Goal: Information Seeking & Learning: Learn about a topic

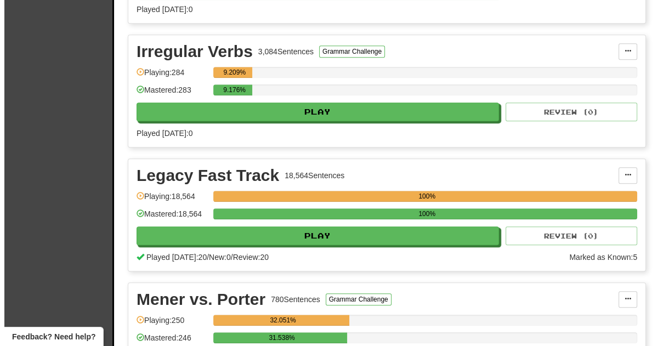
scroll to position [864, 0]
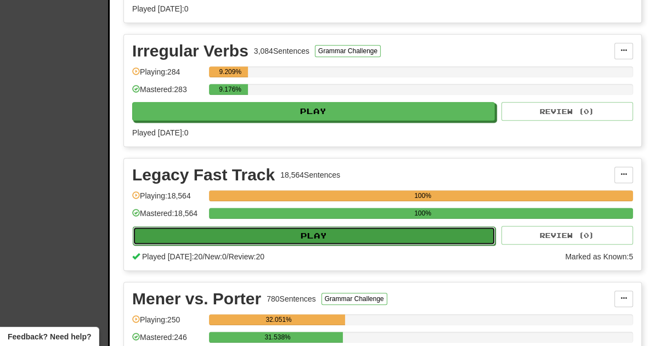
click at [307, 233] on button "Play" at bounding box center [314, 236] width 363 height 19
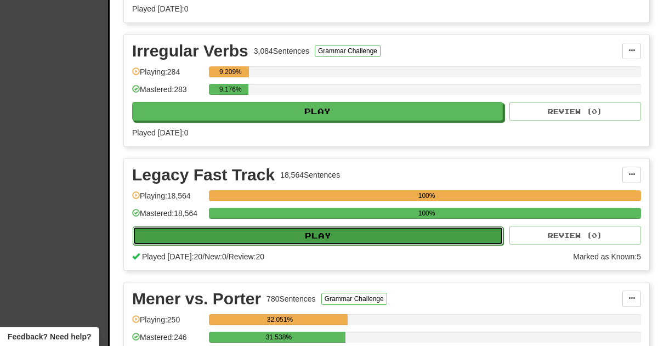
select select "**"
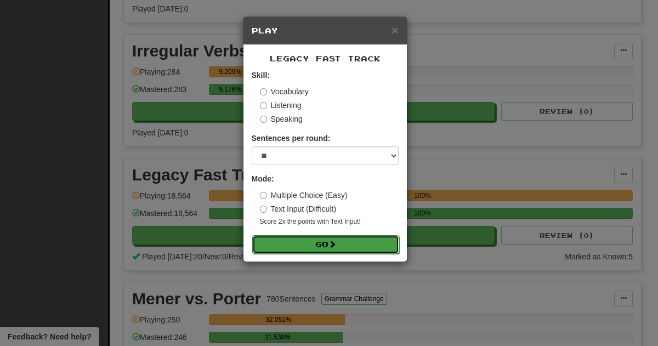
click at [314, 244] on button "Go" at bounding box center [325, 244] width 147 height 19
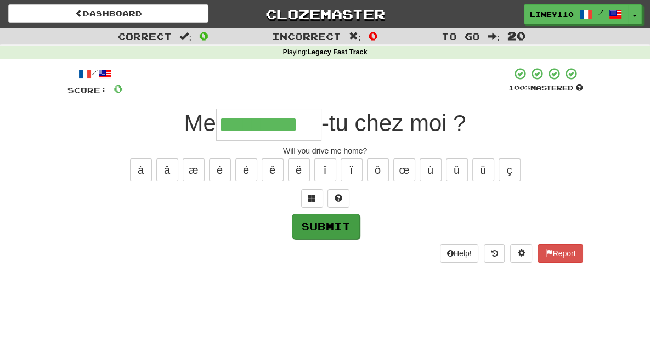
type input "*********"
click at [329, 221] on button "Submit" at bounding box center [326, 226] width 68 height 25
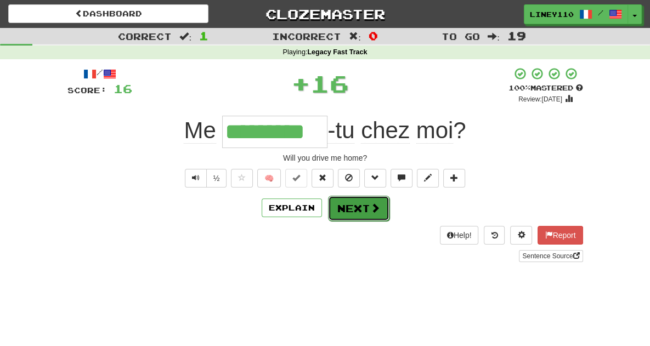
click at [371, 212] on span at bounding box center [375, 208] width 10 height 10
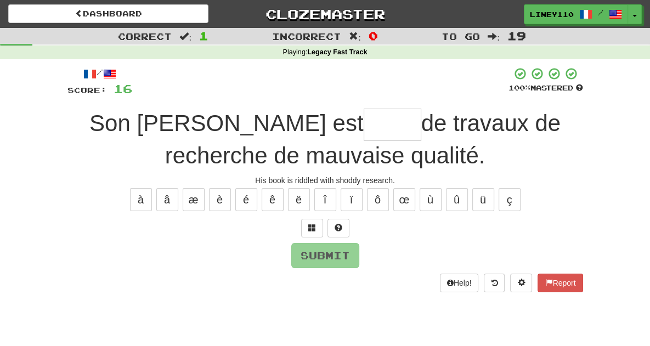
click at [364, 116] on input "text" at bounding box center [393, 125] width 58 height 32
type input "*"
click at [364, 116] on input "*" at bounding box center [393, 125] width 58 height 32
click at [312, 227] on span at bounding box center [312, 228] width 8 height 8
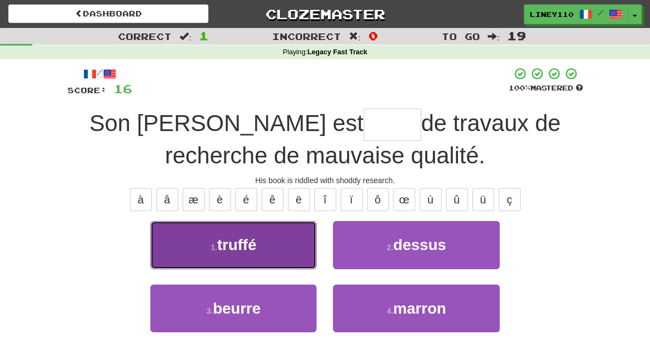
click at [247, 241] on button "1 . truffé" at bounding box center [233, 245] width 166 height 48
type input "******"
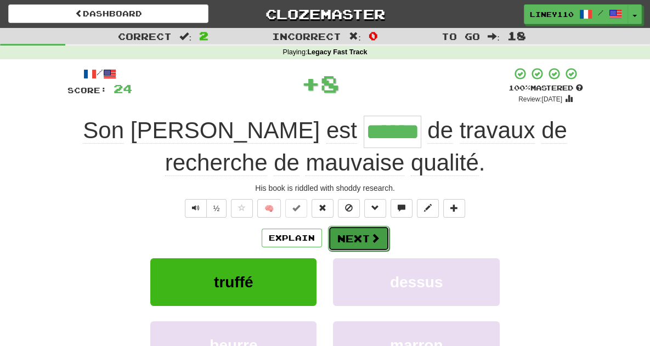
click at [352, 233] on button "Next" at bounding box center [358, 238] width 61 height 25
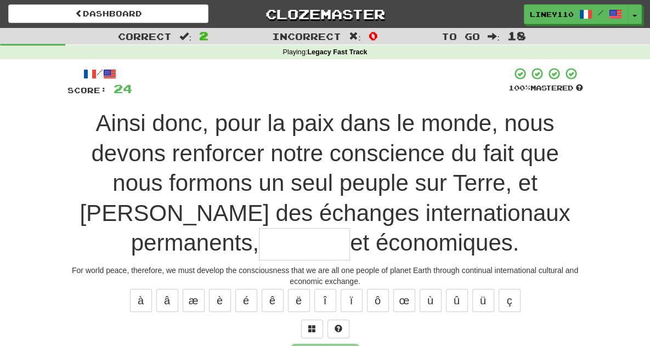
click at [348, 163] on span "Ainsi donc, pour la paix dans le monde, nous devons renforcer notre conscience …" at bounding box center [325, 182] width 490 height 145
click at [350, 228] on input "text" at bounding box center [304, 244] width 91 height 32
type input "*********"
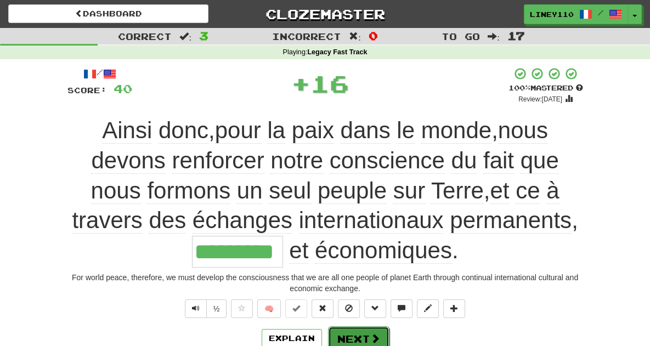
click at [346, 326] on button "Next" at bounding box center [358, 338] width 61 height 25
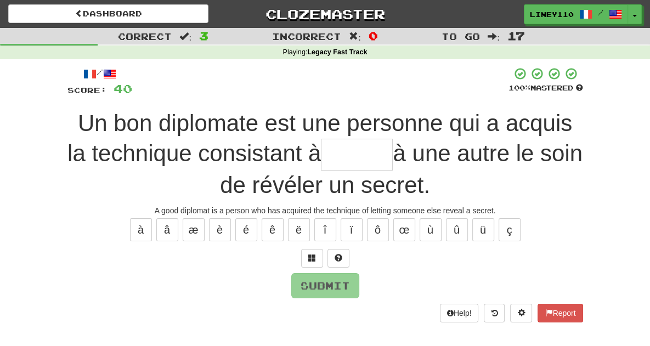
click at [321, 153] on input "text" at bounding box center [357, 155] width 72 height 32
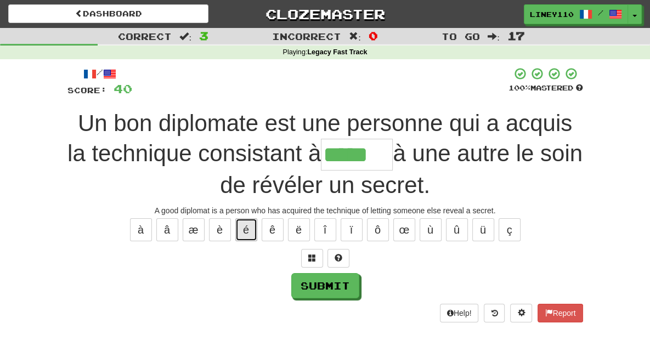
click at [254, 218] on button "é" at bounding box center [246, 229] width 22 height 23
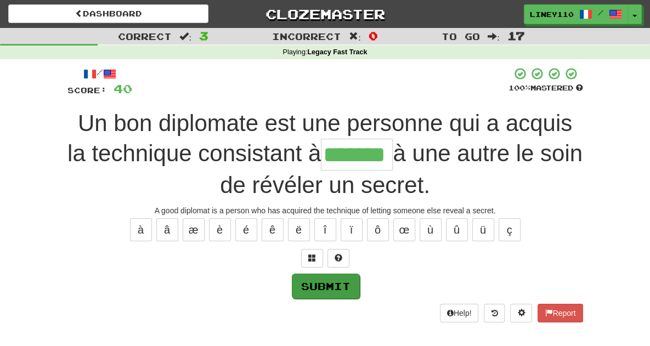
type input "*******"
click at [320, 274] on button "Submit" at bounding box center [326, 286] width 68 height 25
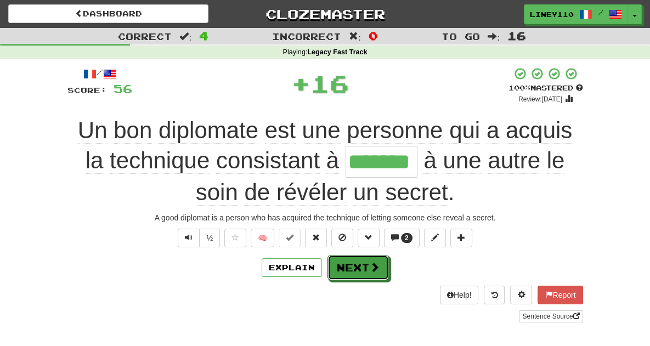
click at [356, 255] on button "Next" at bounding box center [357, 267] width 61 height 25
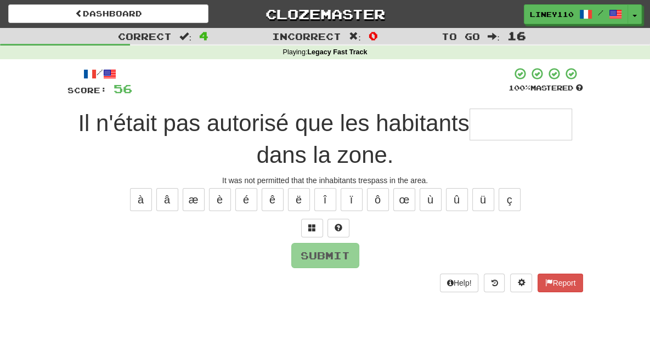
click at [469, 128] on input "text" at bounding box center [520, 125] width 103 height 32
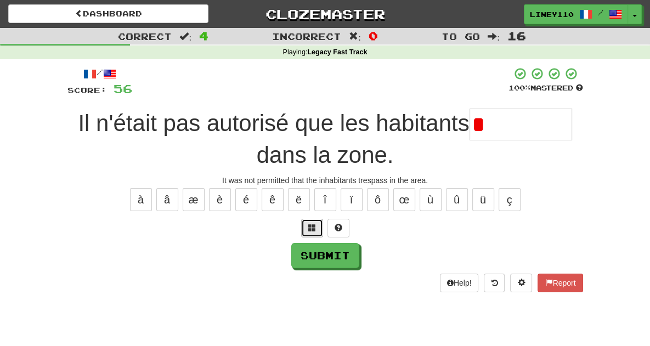
click at [308, 224] on span at bounding box center [312, 228] width 8 height 8
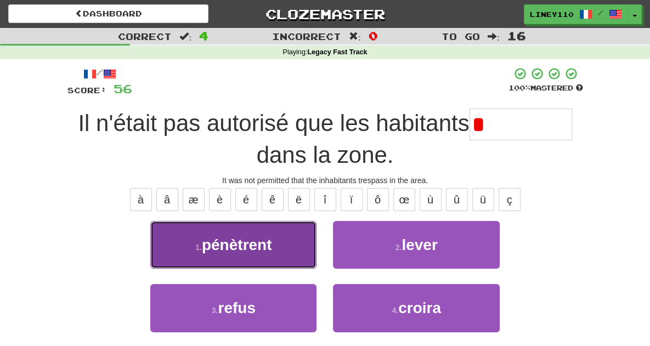
click at [287, 236] on button "1 . pénètrent" at bounding box center [233, 245] width 166 height 48
type input "*********"
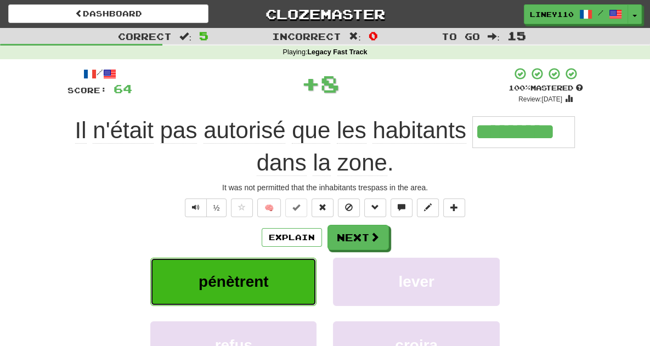
click at [273, 270] on button "pénètrent" at bounding box center [233, 282] width 166 height 48
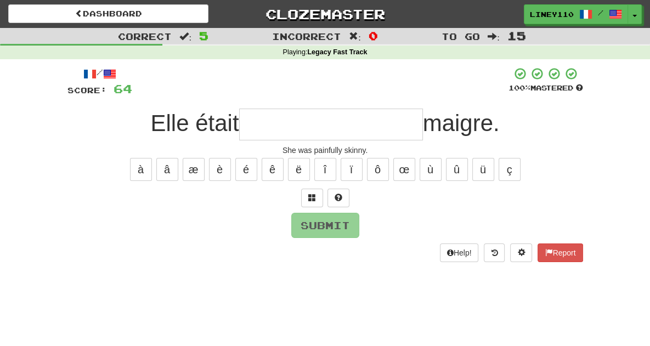
click at [302, 127] on input "text" at bounding box center [331, 125] width 184 height 32
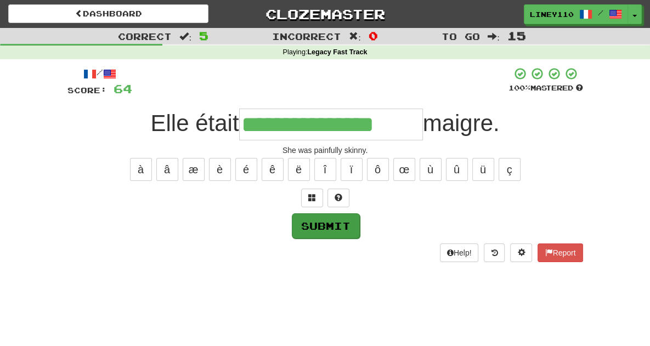
type input "**********"
click at [332, 226] on button "Submit" at bounding box center [326, 225] width 68 height 25
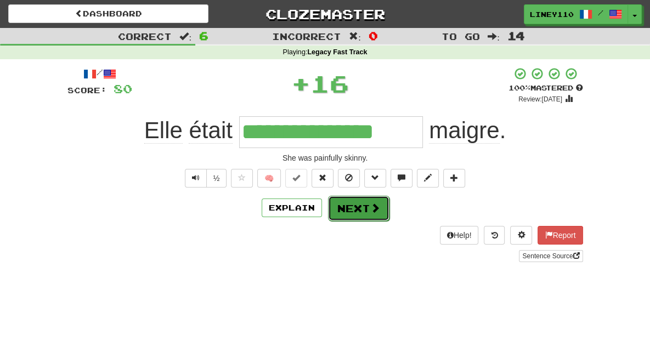
click at [371, 212] on span at bounding box center [375, 208] width 10 height 10
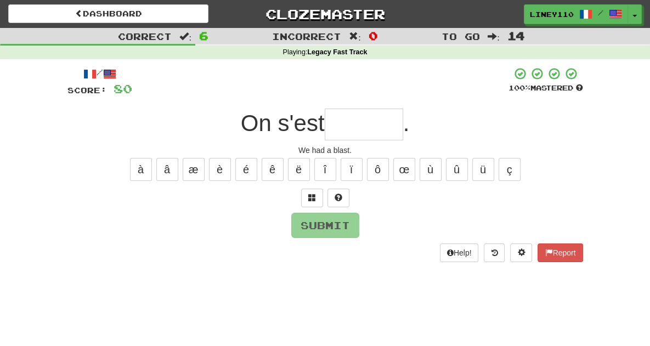
click at [358, 127] on input "text" at bounding box center [364, 125] width 78 height 32
click at [246, 174] on button "é" at bounding box center [246, 169] width 22 height 23
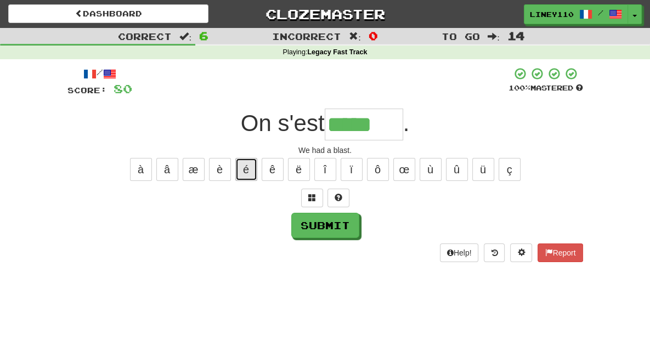
click at [246, 174] on button "é" at bounding box center [246, 169] width 22 height 23
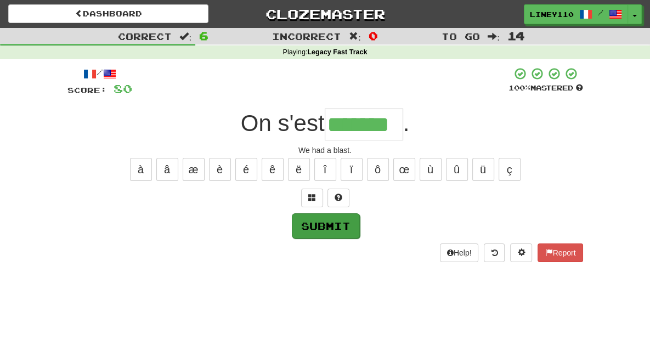
type input "*******"
click at [314, 223] on button "Submit" at bounding box center [326, 225] width 68 height 25
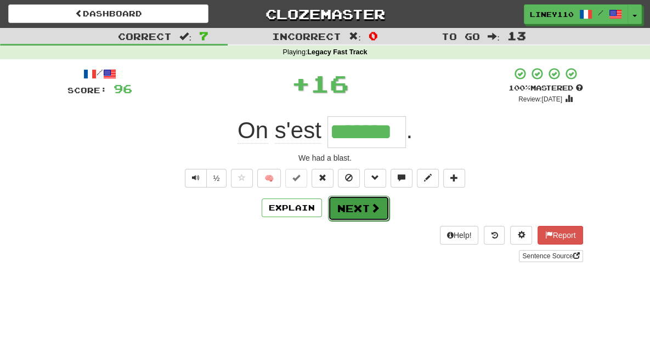
click at [354, 211] on button "Next" at bounding box center [358, 208] width 61 height 25
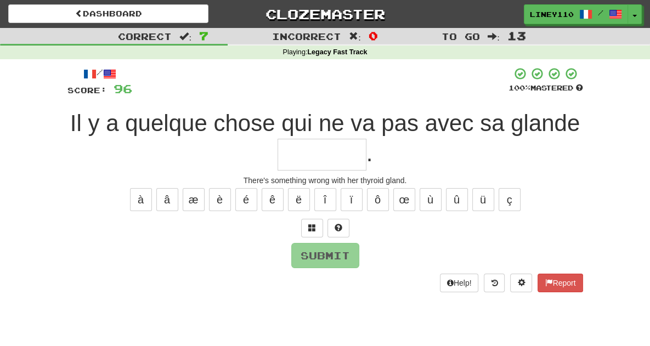
click at [366, 139] on input "text" at bounding box center [322, 155] width 89 height 32
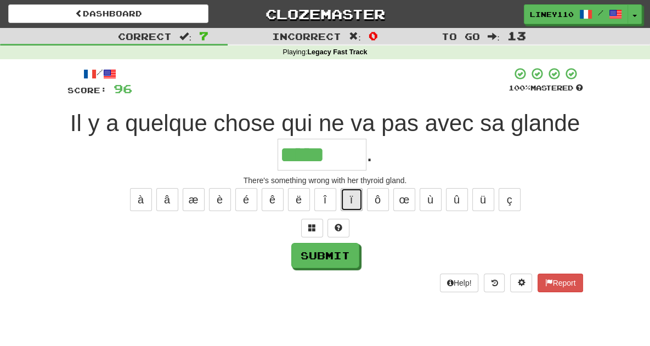
click at [355, 188] on button "ï" at bounding box center [352, 199] width 22 height 23
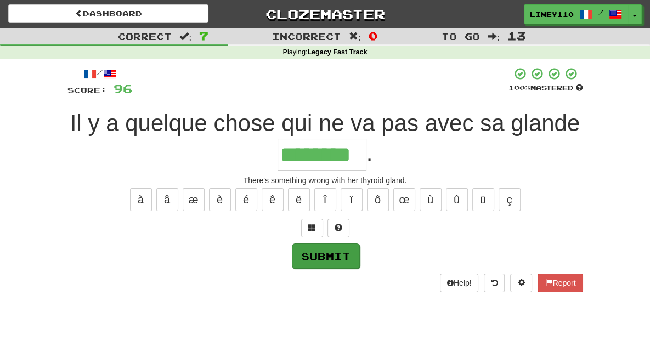
type input "********"
click at [325, 244] on button "Submit" at bounding box center [326, 256] width 68 height 25
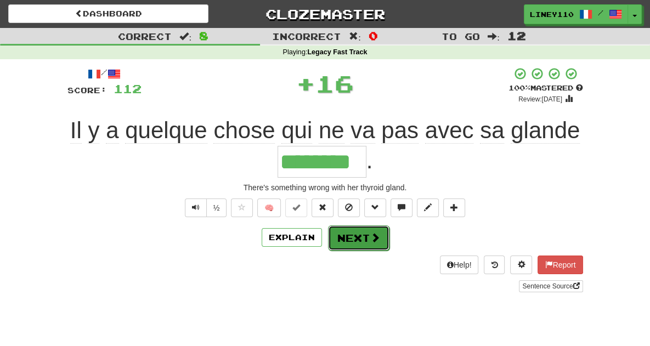
click at [337, 225] on button "Next" at bounding box center [358, 237] width 61 height 25
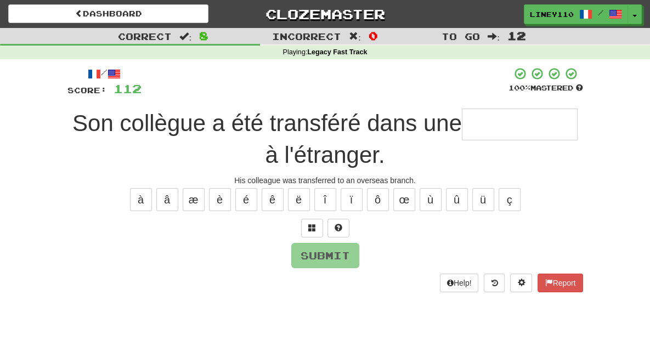
click at [479, 122] on input "text" at bounding box center [520, 125] width 116 height 32
click at [477, 123] on input "text" at bounding box center [520, 125] width 116 height 32
type input "*"
click at [315, 229] on span at bounding box center [312, 228] width 8 height 8
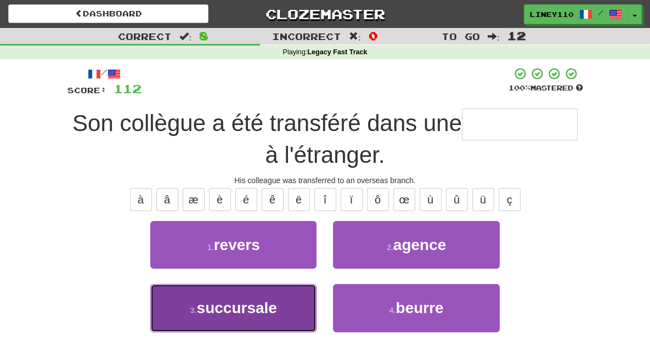
click at [246, 310] on span "succursale" at bounding box center [237, 307] width 80 height 17
type input "**********"
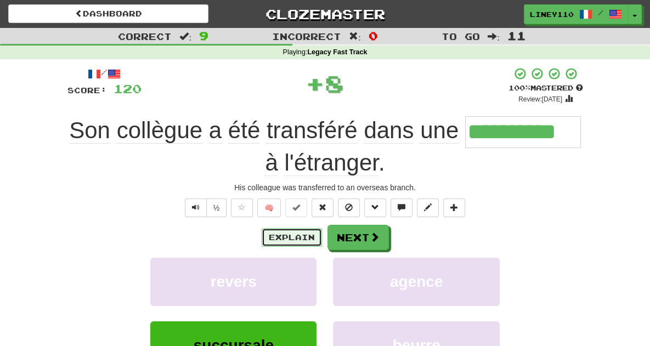
click at [284, 236] on button "Explain" at bounding box center [292, 237] width 60 height 19
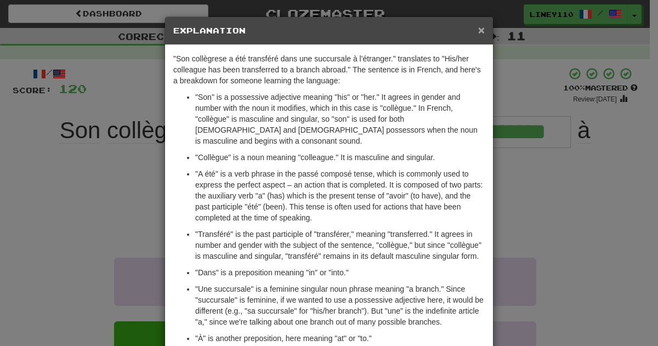
click at [478, 28] on span "×" at bounding box center [481, 30] width 7 height 13
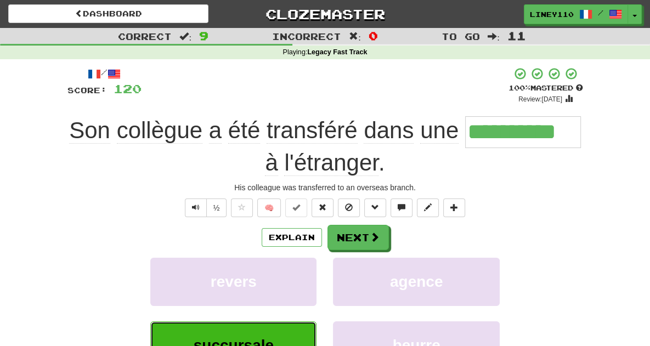
click at [282, 329] on button "succursale" at bounding box center [233, 345] width 166 height 48
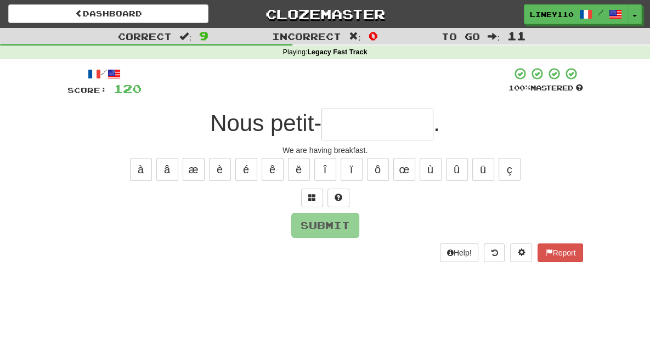
click at [371, 126] on input "text" at bounding box center [377, 125] width 112 height 32
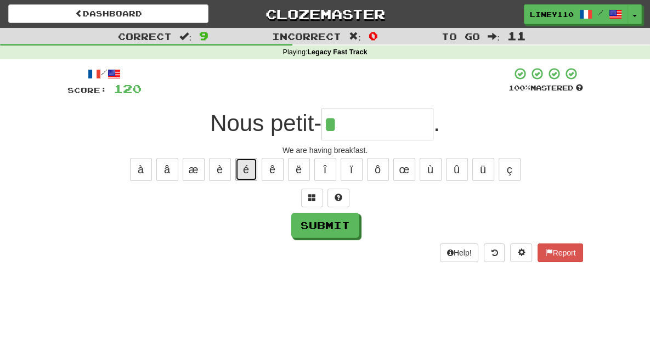
click at [248, 167] on button "é" at bounding box center [246, 169] width 22 height 23
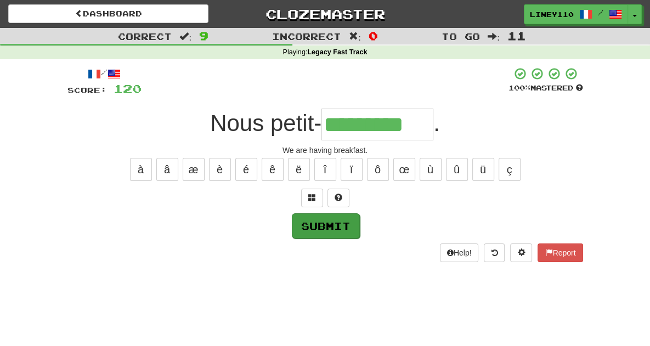
type input "*********"
click at [348, 231] on button "Submit" at bounding box center [326, 225] width 68 height 25
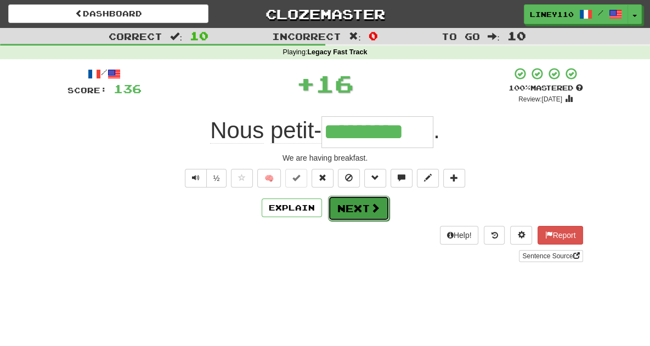
click at [367, 213] on button "Next" at bounding box center [358, 208] width 61 height 25
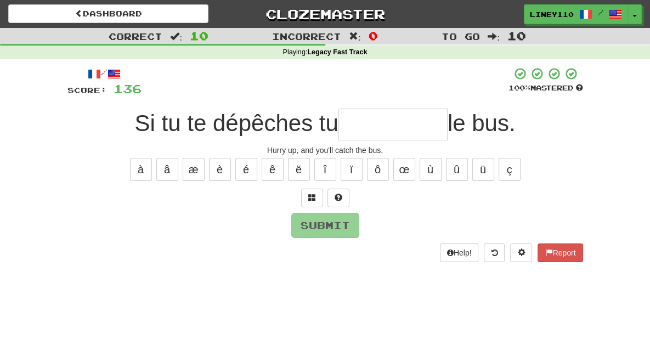
click at [380, 126] on input "text" at bounding box center [392, 125] width 109 height 32
type input "*"
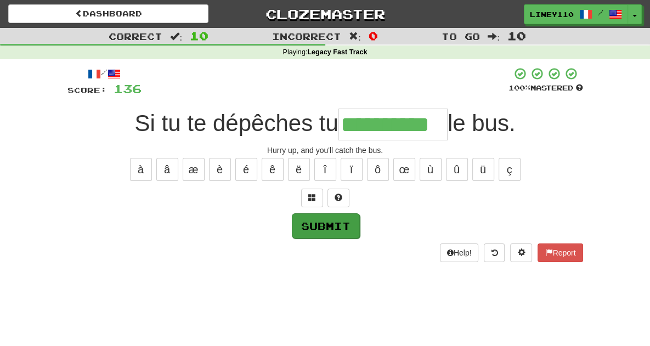
type input "**********"
click at [340, 222] on button "Submit" at bounding box center [326, 225] width 68 height 25
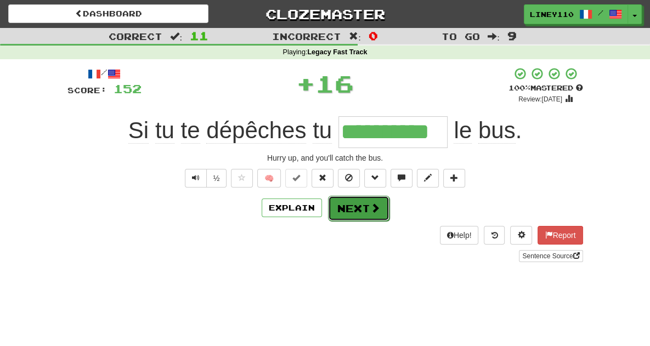
click at [363, 210] on button "Next" at bounding box center [358, 208] width 61 height 25
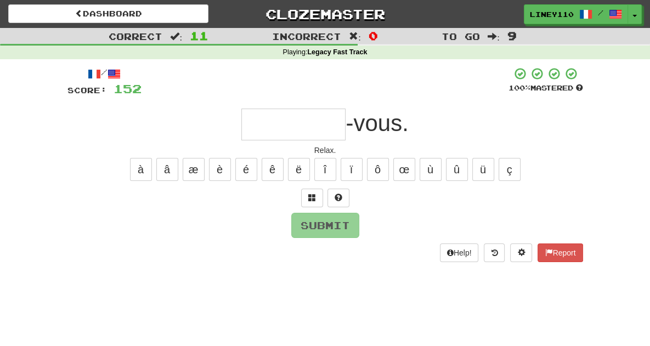
click at [320, 128] on input "text" at bounding box center [293, 125] width 104 height 32
type input "*"
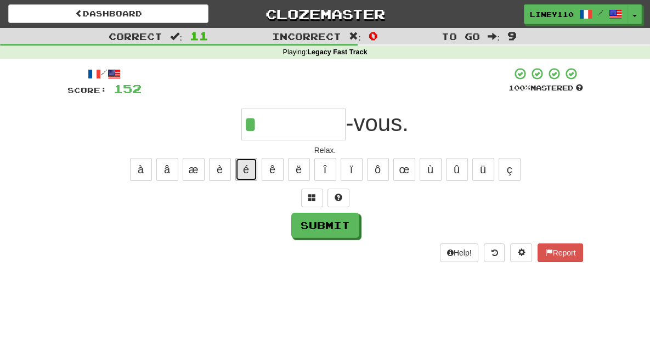
click at [245, 173] on button "é" at bounding box center [246, 169] width 22 height 23
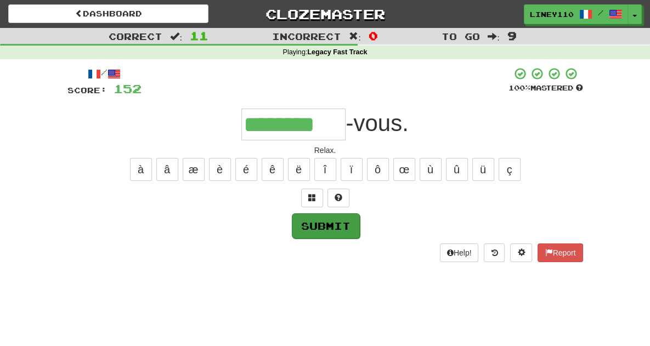
type input "********"
click at [341, 231] on button "Submit" at bounding box center [326, 225] width 68 height 25
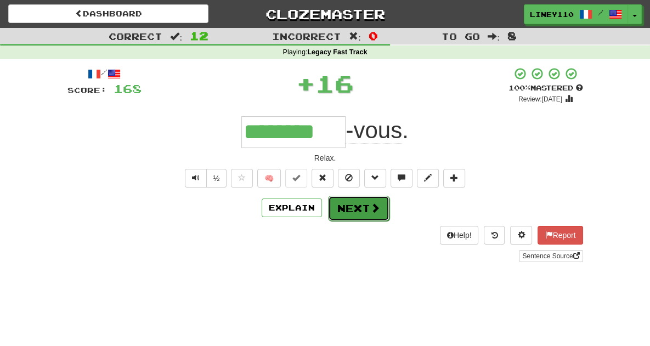
click at [352, 217] on button "Next" at bounding box center [358, 208] width 61 height 25
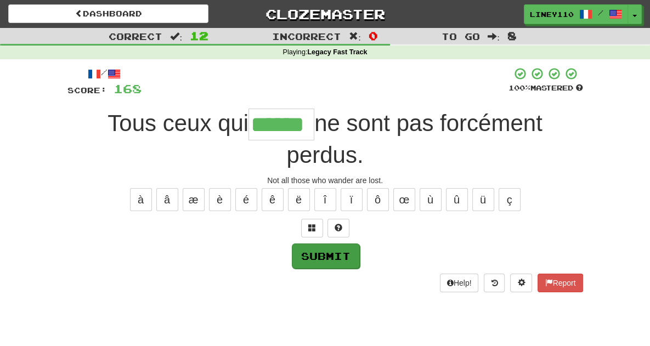
type input "******"
click at [321, 244] on button "Submit" at bounding box center [326, 256] width 68 height 25
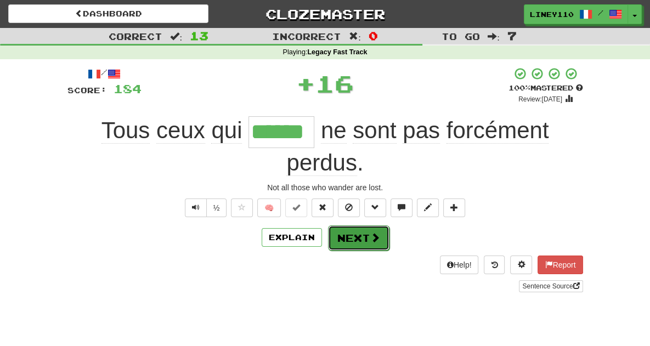
click at [355, 225] on button "Next" at bounding box center [358, 237] width 61 height 25
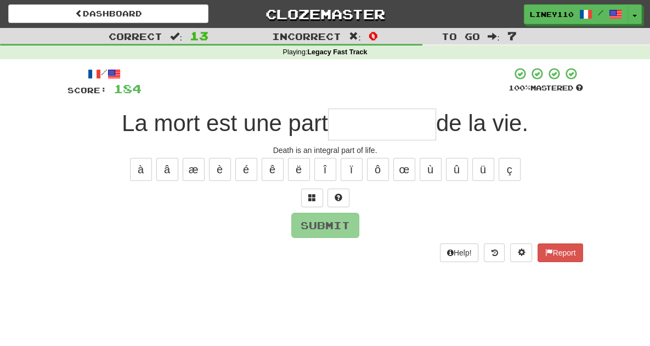
click at [399, 126] on input "text" at bounding box center [382, 125] width 108 height 32
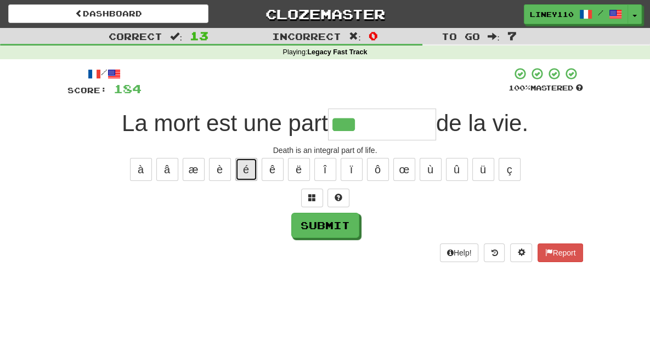
click at [247, 167] on button "é" at bounding box center [246, 169] width 22 height 23
click at [309, 200] on span at bounding box center [312, 198] width 8 height 8
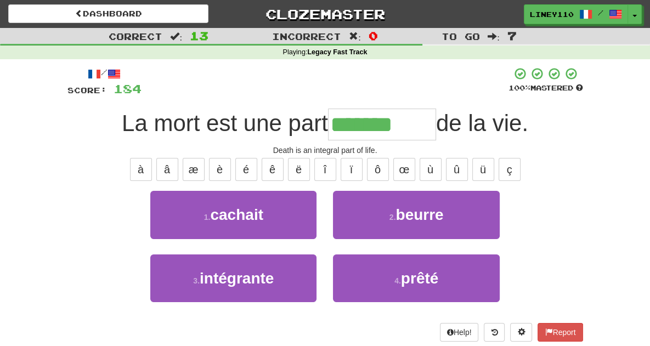
click at [216, 336] on div "Help! Report" at bounding box center [325, 332] width 516 height 19
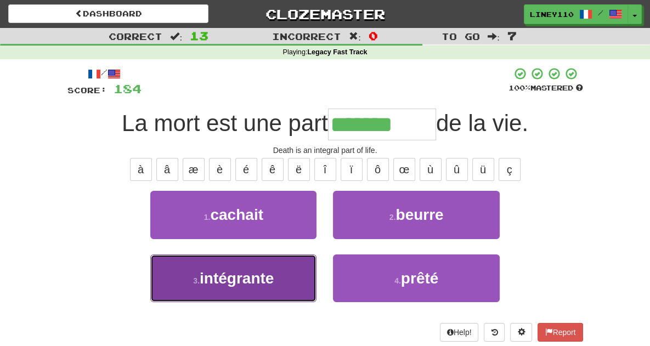
click at [237, 267] on button "3 . intégrante" at bounding box center [233, 278] width 166 height 48
type input "**********"
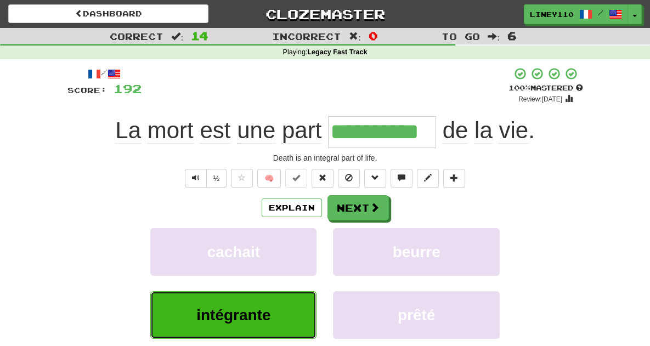
click at [236, 317] on span "intégrante" at bounding box center [233, 315] width 74 height 17
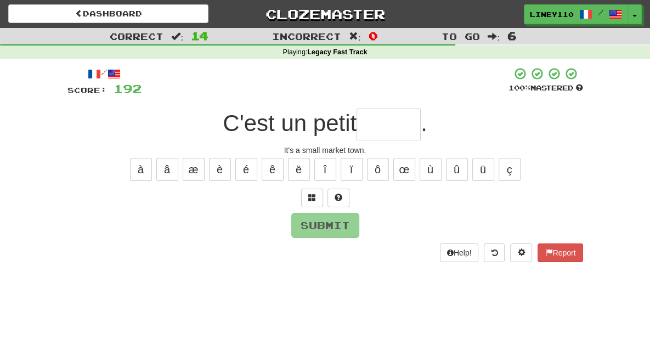
click at [398, 120] on input "text" at bounding box center [388, 125] width 64 height 32
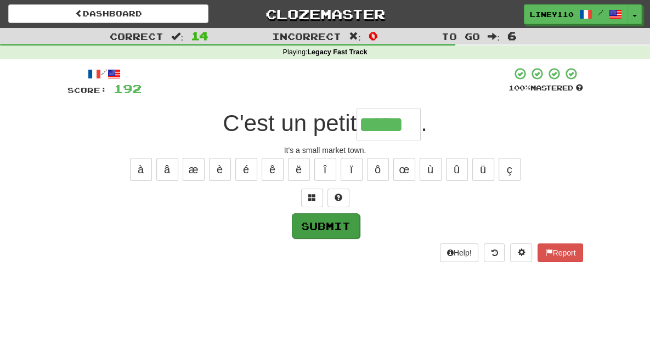
type input "*****"
click at [335, 218] on button "Submit" at bounding box center [326, 225] width 68 height 25
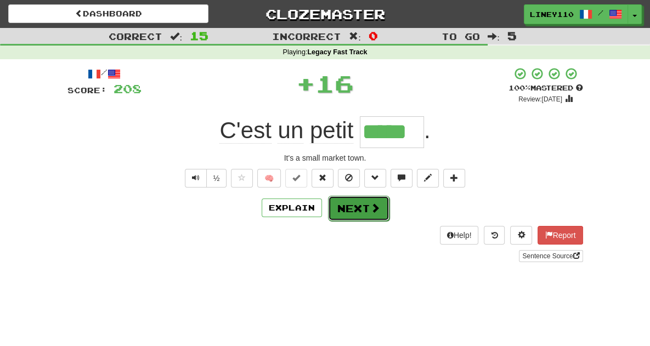
click at [347, 212] on button "Next" at bounding box center [358, 208] width 61 height 25
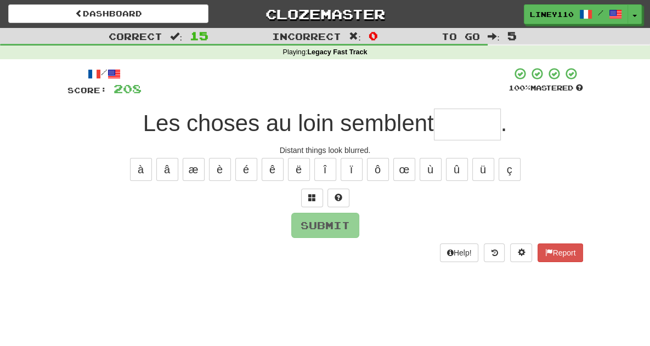
click at [468, 127] on input "text" at bounding box center [467, 125] width 67 height 32
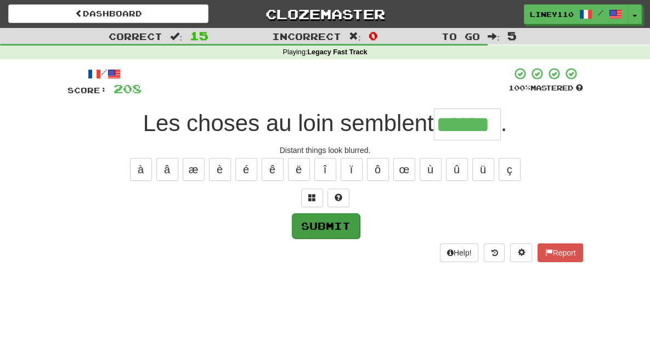
type input "******"
click at [320, 234] on button "Submit" at bounding box center [326, 225] width 68 height 25
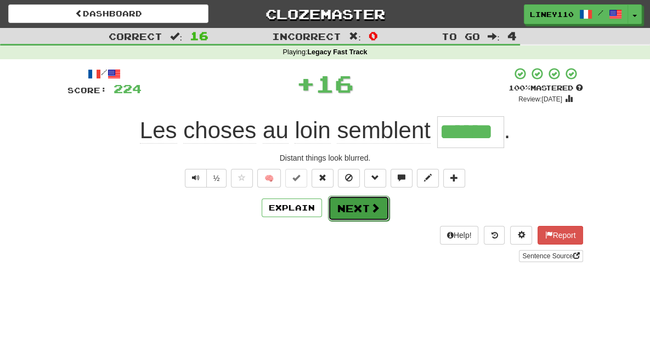
click at [380, 207] on button "Next" at bounding box center [358, 208] width 61 height 25
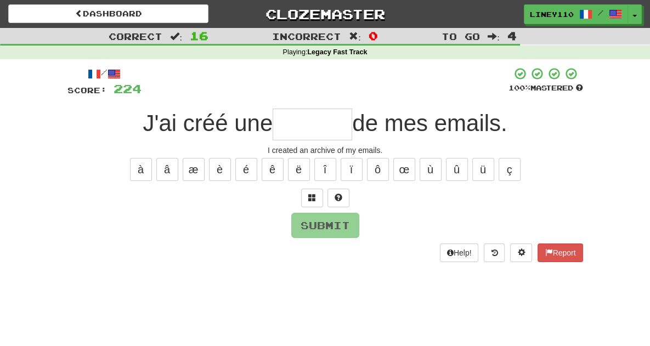
click at [339, 130] on input "text" at bounding box center [313, 125] width 80 height 32
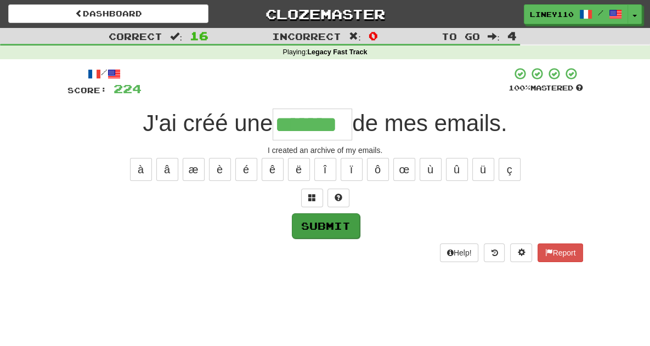
type input "*******"
click at [347, 226] on button "Submit" at bounding box center [326, 225] width 68 height 25
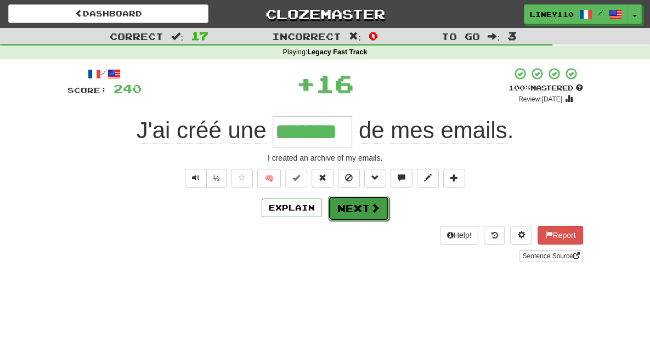
click at [362, 206] on button "Next" at bounding box center [358, 208] width 61 height 25
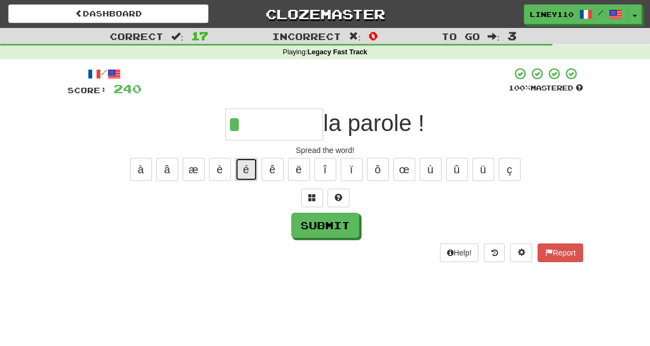
click at [241, 167] on button "é" at bounding box center [246, 169] width 22 height 23
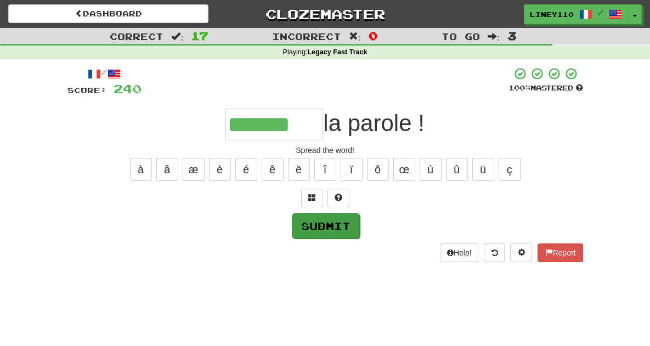
type input "*******"
click at [320, 234] on button "Submit" at bounding box center [326, 225] width 68 height 25
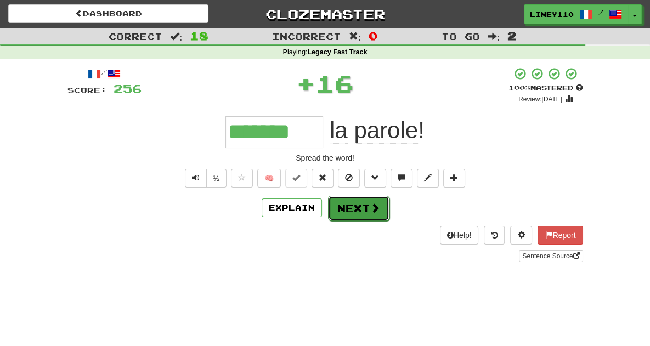
click at [370, 208] on span at bounding box center [375, 208] width 10 height 10
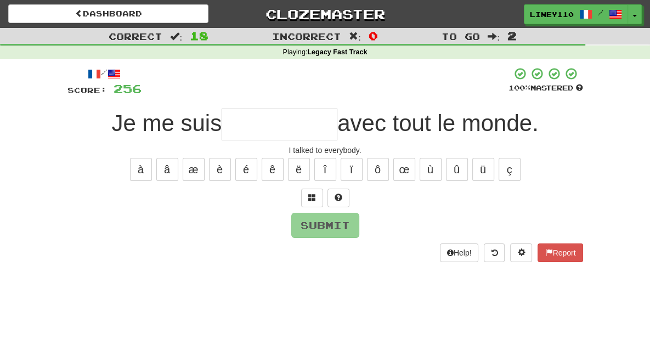
click at [264, 131] on input "text" at bounding box center [280, 125] width 116 height 32
type input "*"
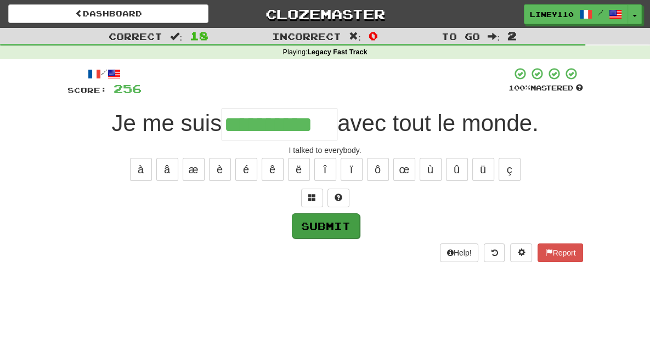
type input "**********"
click at [327, 217] on button "Submit" at bounding box center [326, 225] width 68 height 25
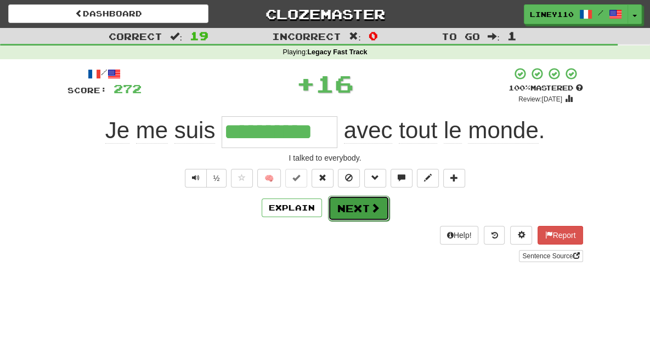
click at [375, 207] on span at bounding box center [375, 208] width 10 height 10
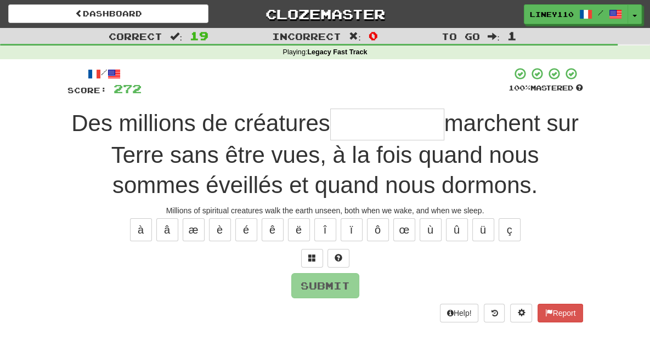
click at [364, 125] on input "text" at bounding box center [387, 125] width 114 height 32
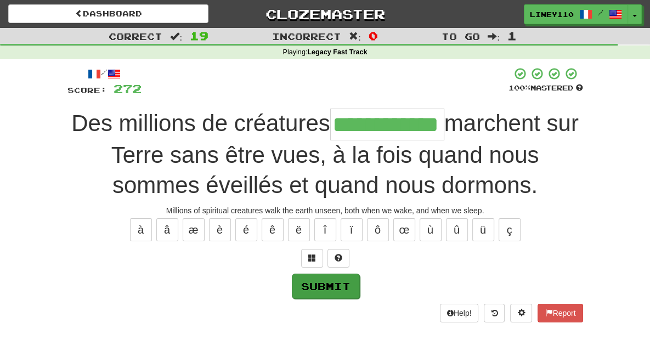
type input "**********"
click at [320, 294] on button "Submit" at bounding box center [326, 286] width 68 height 25
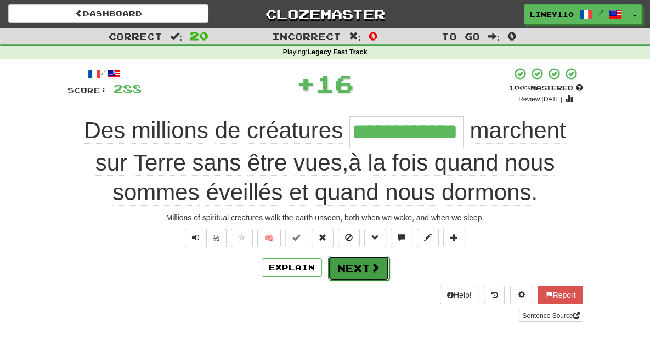
click at [360, 275] on button "Next" at bounding box center [358, 268] width 61 height 25
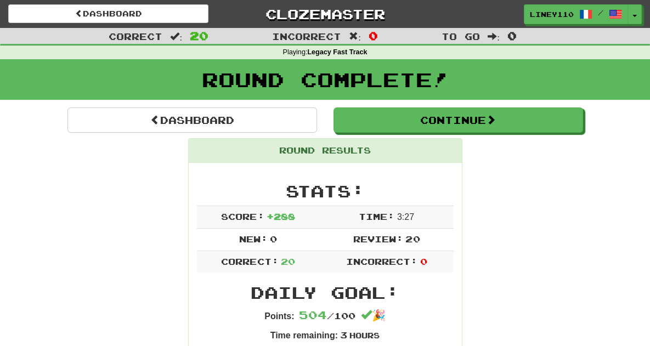
click at [343, 72] on h1 "Round Complete!" at bounding box center [325, 80] width 642 height 22
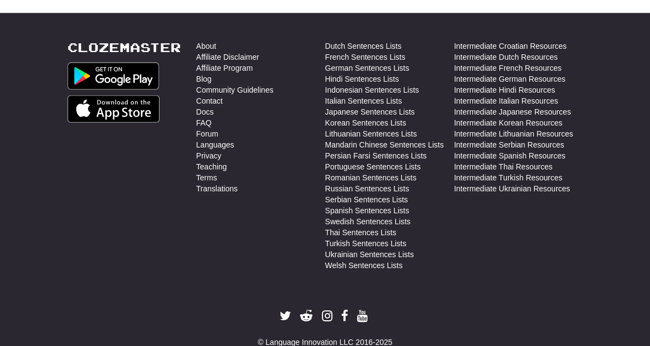
scroll to position [1949, 0]
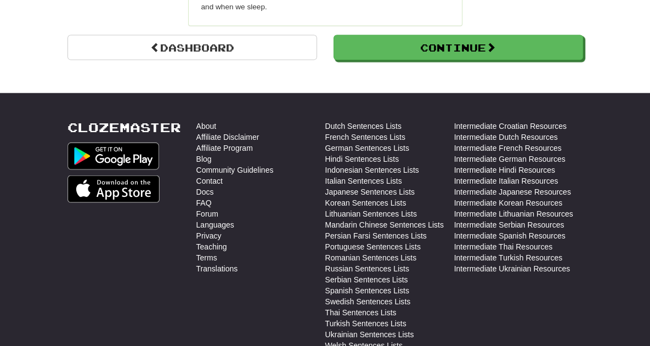
click at [97, 176] on img at bounding box center [113, 189] width 93 height 27
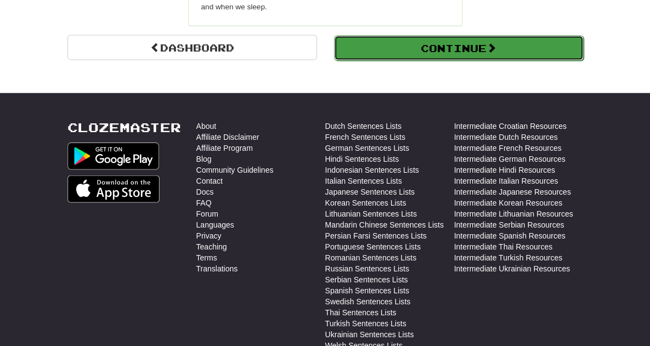
click at [472, 36] on button "Continue" at bounding box center [459, 48] width 250 height 25
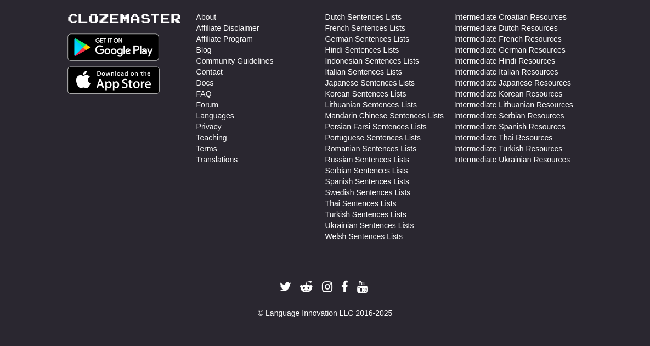
scroll to position [0, 0]
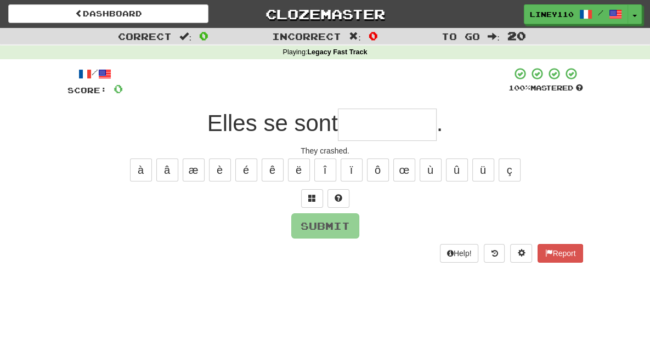
click at [372, 126] on input "text" at bounding box center [387, 125] width 99 height 32
click at [248, 169] on button "é" at bounding box center [246, 170] width 22 height 23
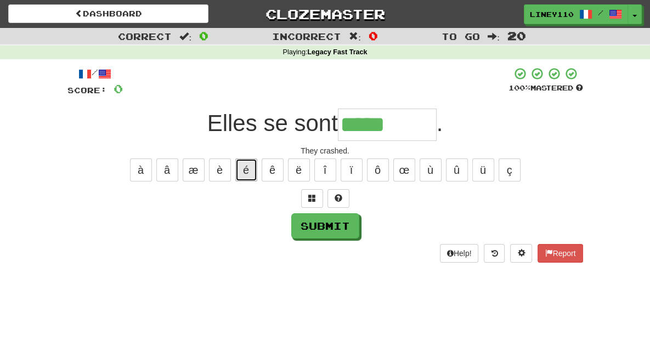
click at [248, 169] on button "é" at bounding box center [246, 170] width 22 height 23
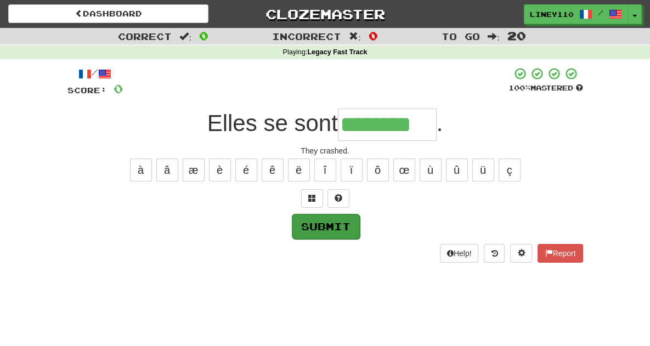
type input "********"
click at [330, 222] on button "Submit" at bounding box center [326, 226] width 68 height 25
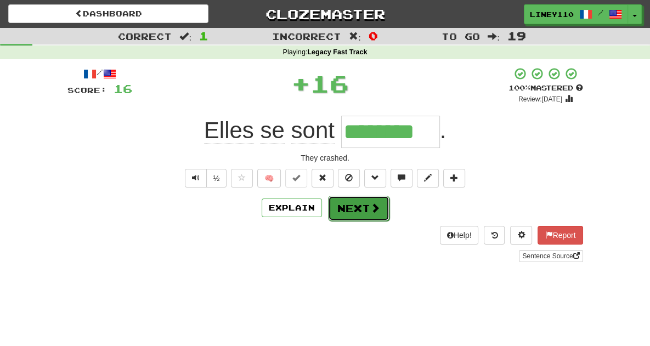
click at [351, 216] on button "Next" at bounding box center [358, 208] width 61 height 25
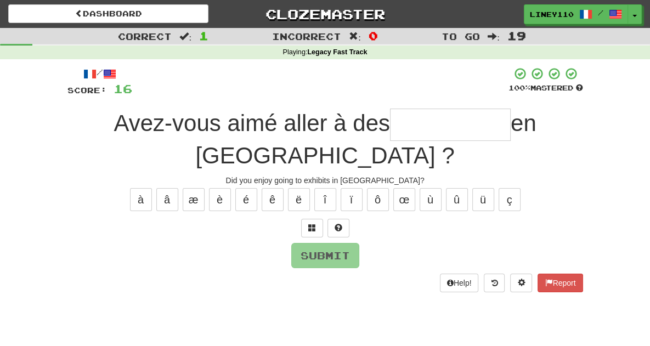
click at [390, 131] on input "text" at bounding box center [450, 125] width 121 height 32
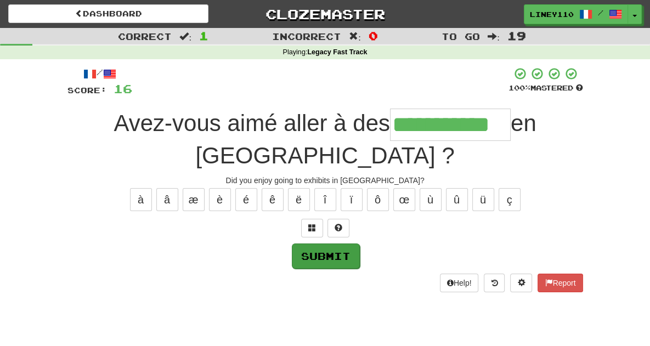
type input "**********"
click at [309, 244] on button "Submit" at bounding box center [326, 256] width 68 height 25
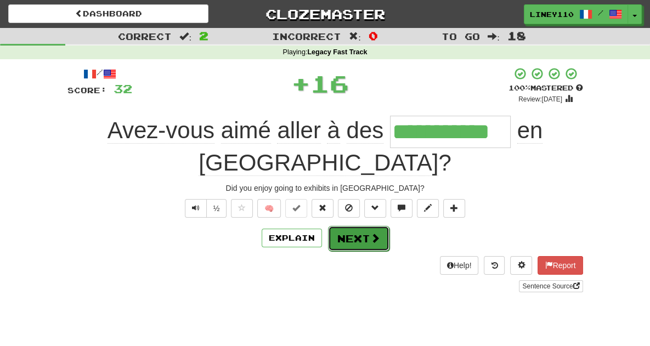
click at [369, 226] on button "Next" at bounding box center [358, 238] width 61 height 25
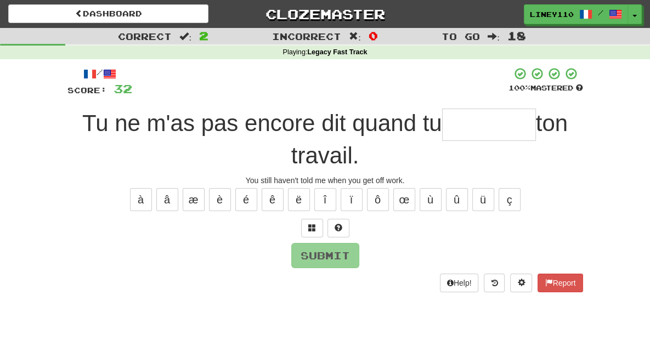
click at [442, 126] on input "text" at bounding box center [489, 125] width 94 height 32
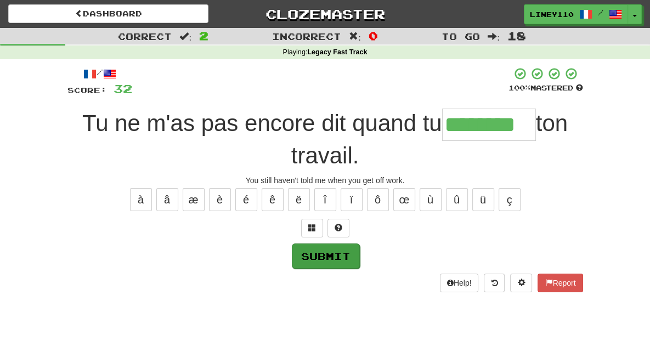
type input "********"
click at [319, 244] on button "Submit" at bounding box center [326, 256] width 68 height 25
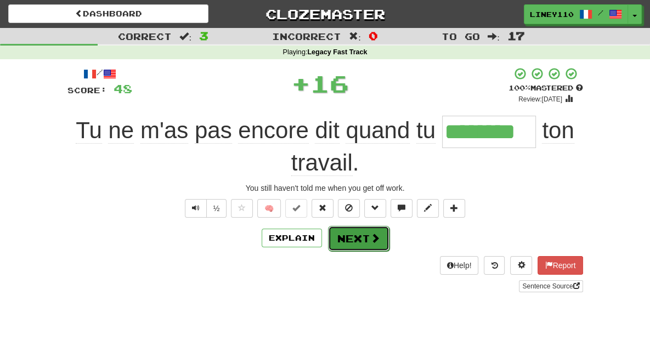
click at [380, 226] on button "Next" at bounding box center [358, 238] width 61 height 25
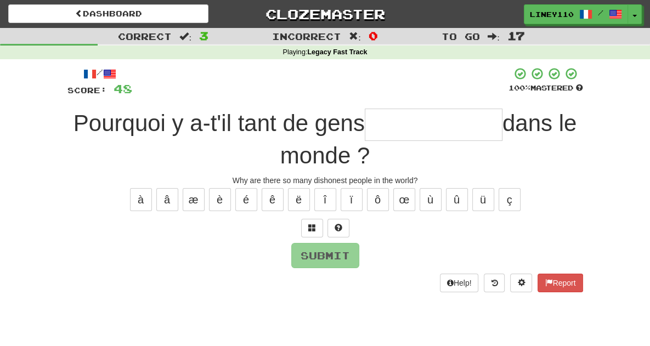
click at [365, 129] on input "text" at bounding box center [434, 125] width 138 height 32
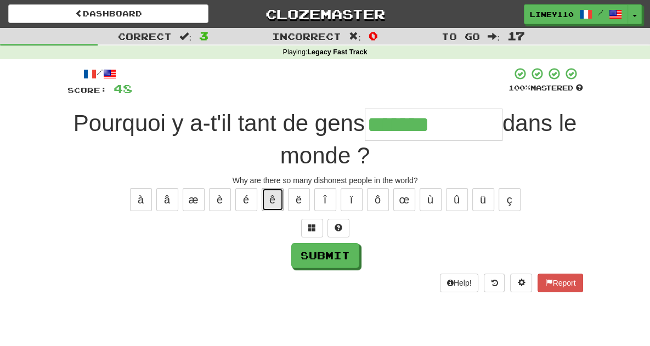
click at [268, 188] on button "ê" at bounding box center [273, 199] width 22 height 23
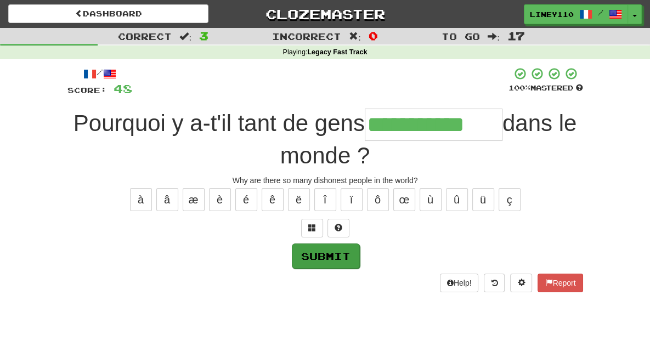
type input "**********"
click at [317, 244] on button "Submit" at bounding box center [326, 256] width 68 height 25
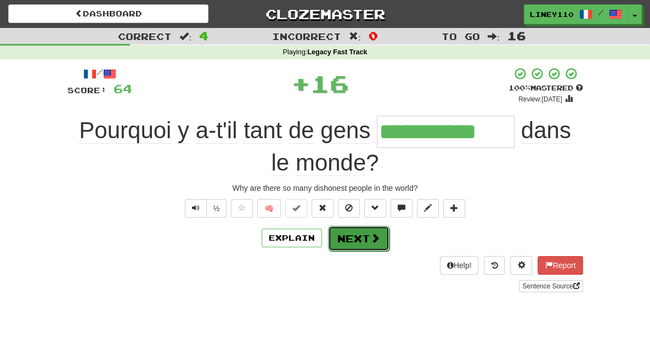
click at [355, 226] on button "Next" at bounding box center [358, 238] width 61 height 25
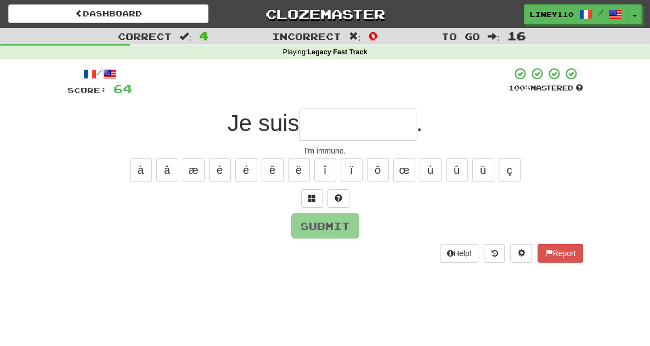
click at [346, 122] on input "text" at bounding box center [357, 125] width 117 height 32
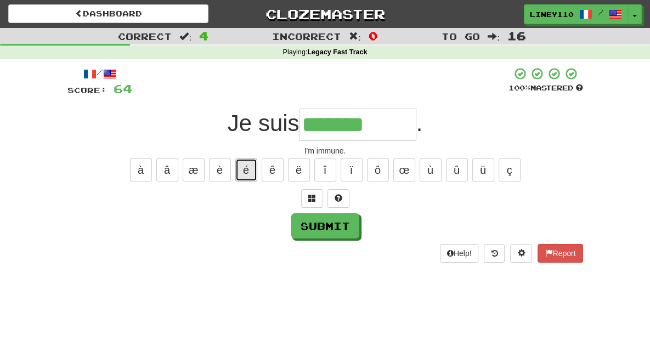
click at [247, 166] on button "é" at bounding box center [246, 170] width 22 height 23
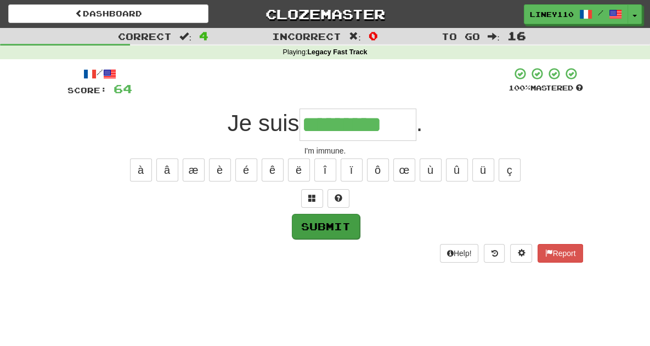
type input "*********"
click at [318, 218] on button "Submit" at bounding box center [326, 226] width 68 height 25
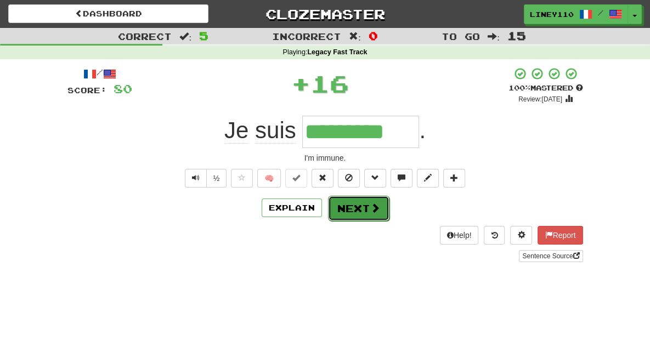
click at [367, 205] on button "Next" at bounding box center [358, 208] width 61 height 25
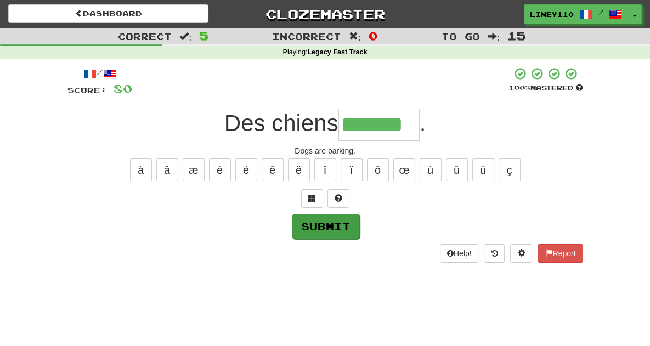
type input "*******"
click at [329, 227] on button "Submit" at bounding box center [326, 226] width 68 height 25
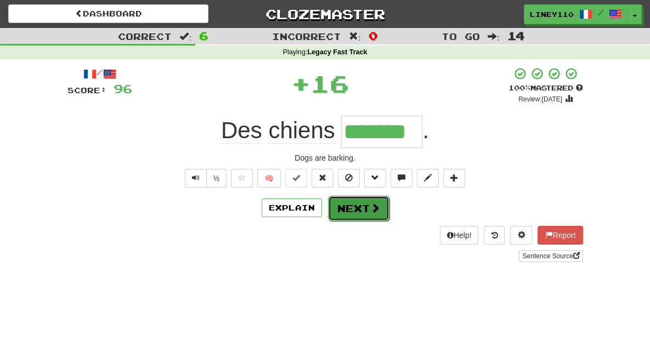
click at [363, 212] on button "Next" at bounding box center [358, 208] width 61 height 25
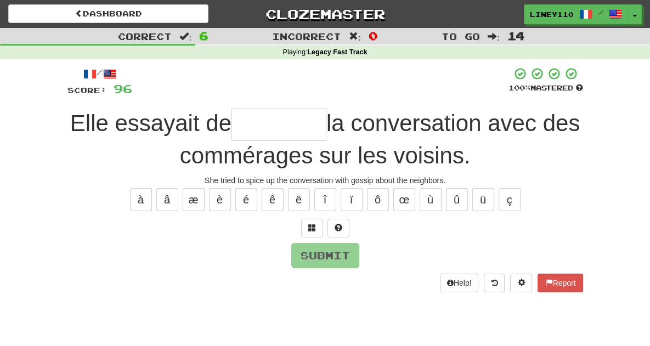
click at [279, 132] on input "text" at bounding box center [278, 125] width 95 height 32
click at [248, 203] on button "é" at bounding box center [246, 199] width 22 height 23
type input "*"
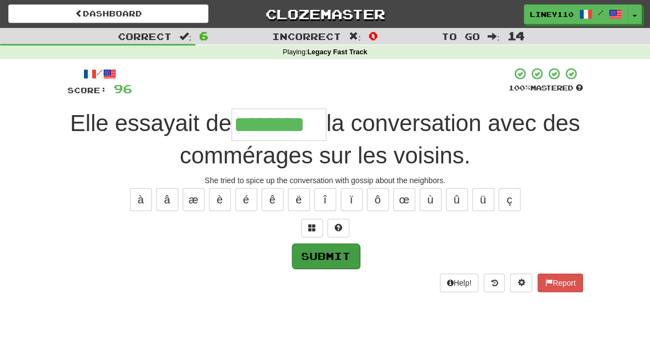
type input "********"
click at [316, 262] on button "Submit" at bounding box center [326, 256] width 68 height 25
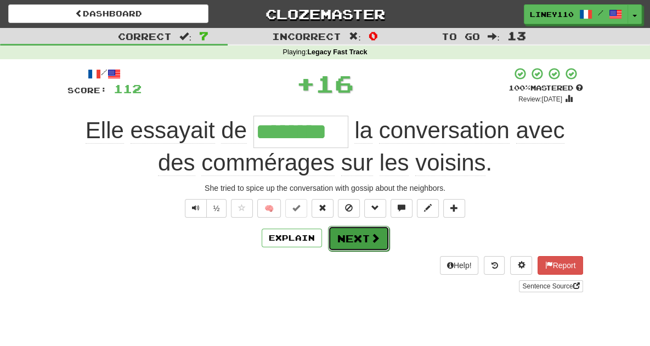
click at [342, 242] on button "Next" at bounding box center [358, 238] width 61 height 25
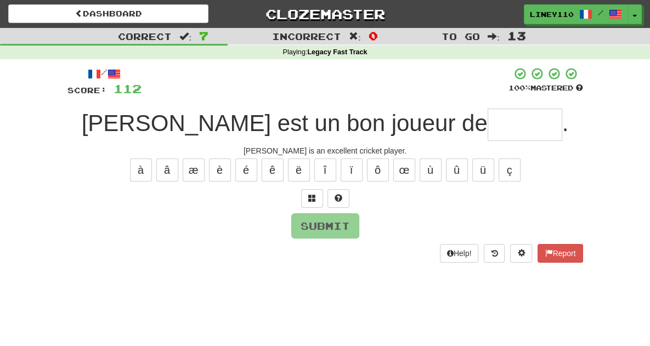
click at [488, 123] on input "text" at bounding box center [525, 125] width 75 height 32
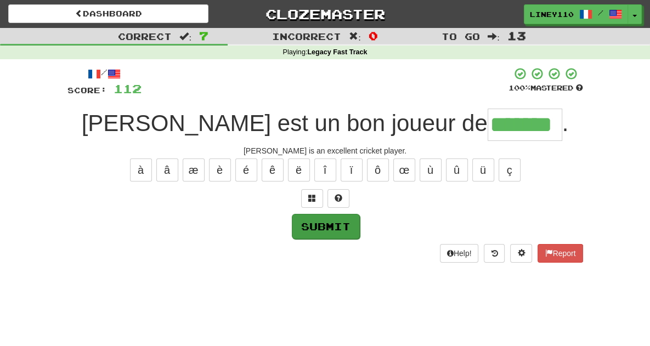
type input "*******"
click at [340, 219] on button "Submit" at bounding box center [326, 226] width 68 height 25
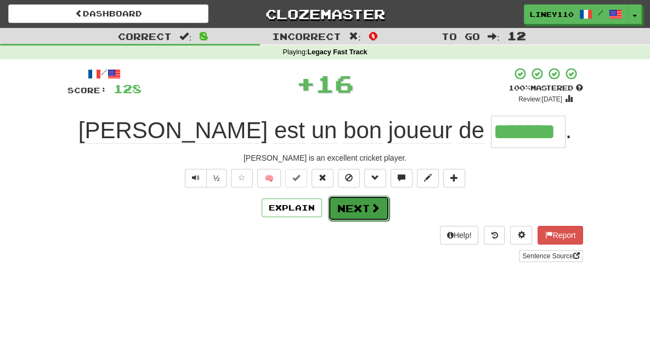
click at [363, 205] on button "Next" at bounding box center [358, 208] width 61 height 25
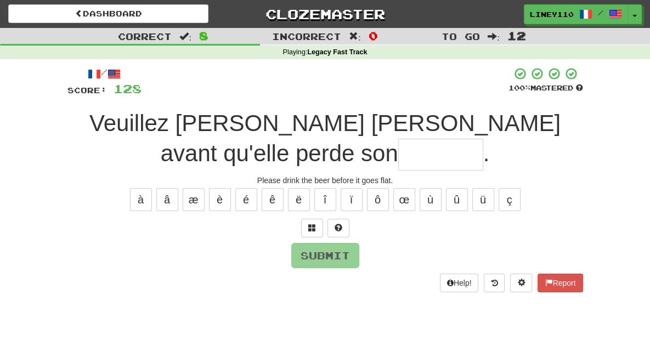
click at [483, 139] on input "text" at bounding box center [440, 155] width 85 height 32
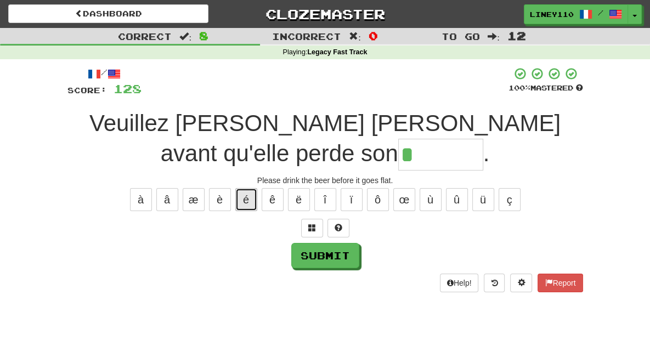
click at [251, 188] on button "é" at bounding box center [246, 199] width 22 height 23
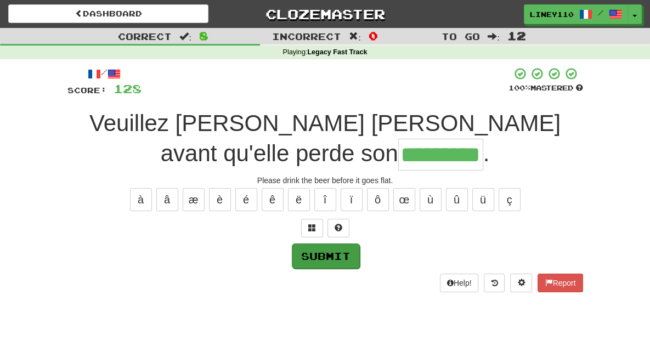
type input "*********"
click at [333, 244] on button "Submit" at bounding box center [326, 256] width 68 height 25
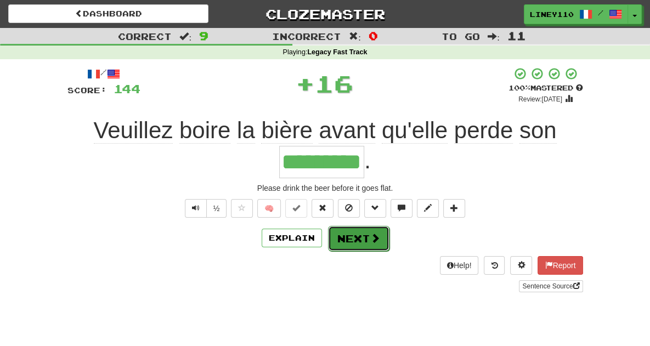
click at [358, 226] on button "Next" at bounding box center [358, 238] width 61 height 25
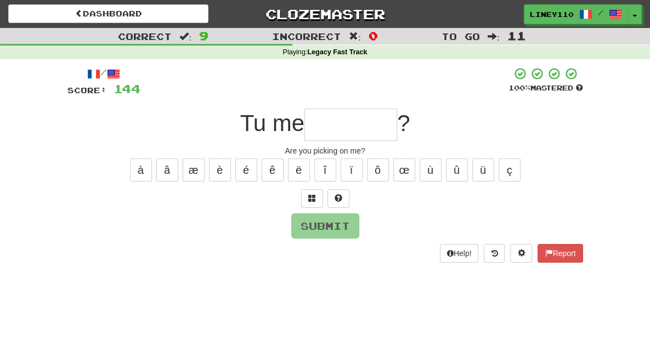
click at [365, 116] on input "text" at bounding box center [350, 125] width 93 height 32
type input "*"
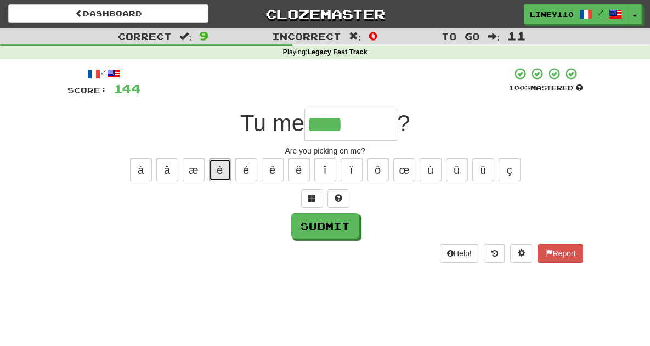
click at [217, 173] on button "è" at bounding box center [220, 170] width 22 height 23
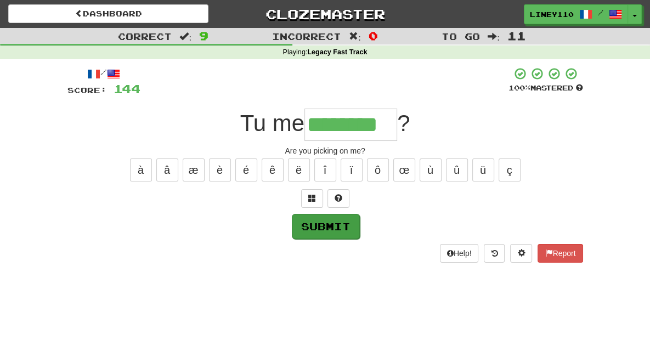
type input "********"
click at [314, 218] on button "Submit" at bounding box center [326, 226] width 68 height 25
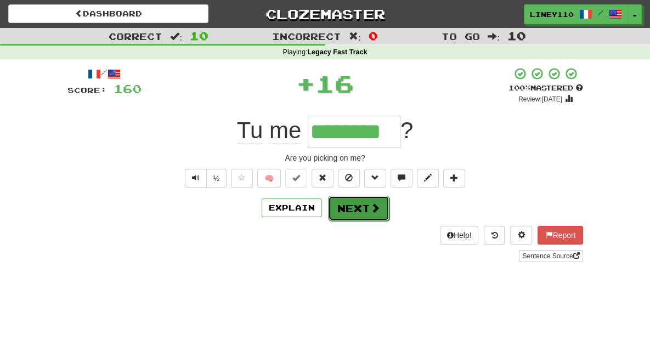
click at [354, 213] on button "Next" at bounding box center [358, 208] width 61 height 25
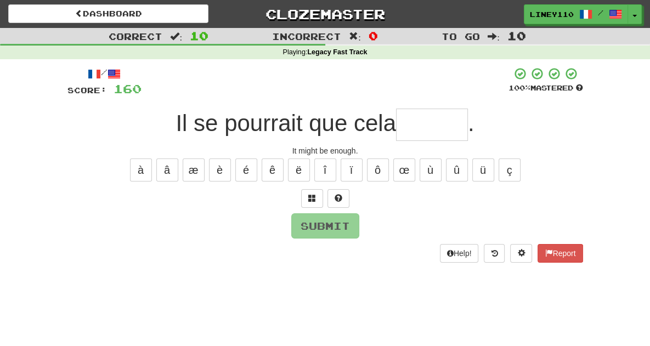
click at [437, 128] on input "text" at bounding box center [432, 125] width 72 height 32
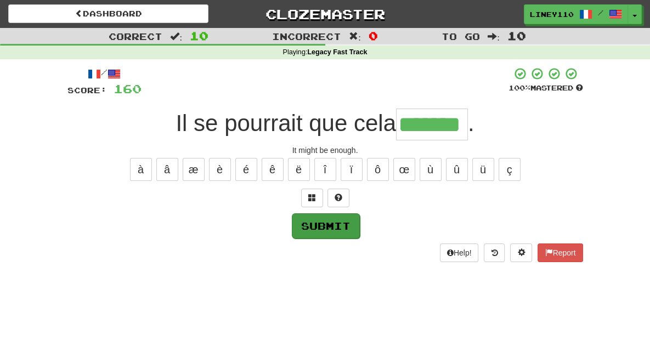
type input "*******"
click at [332, 224] on button "Submit" at bounding box center [326, 225] width 68 height 25
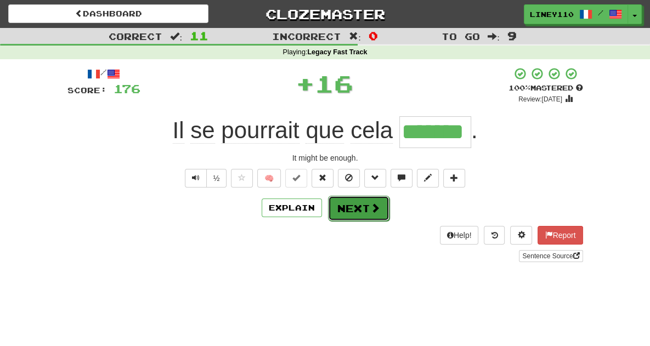
click at [352, 214] on button "Next" at bounding box center [358, 208] width 61 height 25
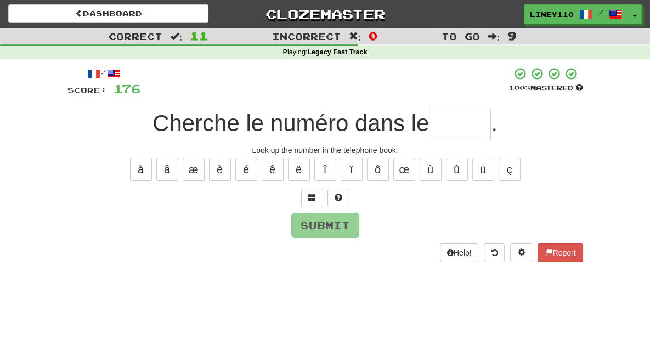
click at [464, 128] on input "text" at bounding box center [460, 125] width 62 height 32
type input "*"
click at [314, 199] on span at bounding box center [312, 198] width 8 height 8
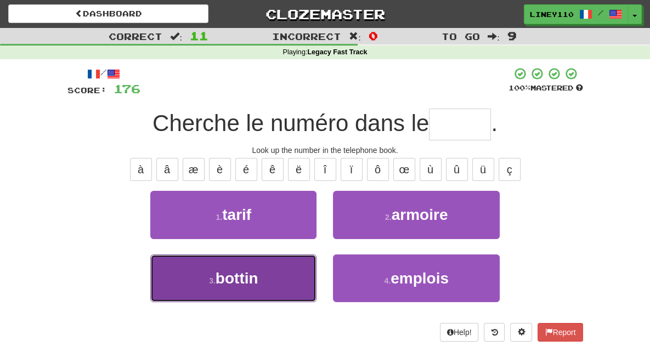
click at [259, 286] on button "3 . bottin" at bounding box center [233, 278] width 166 height 48
type input "******"
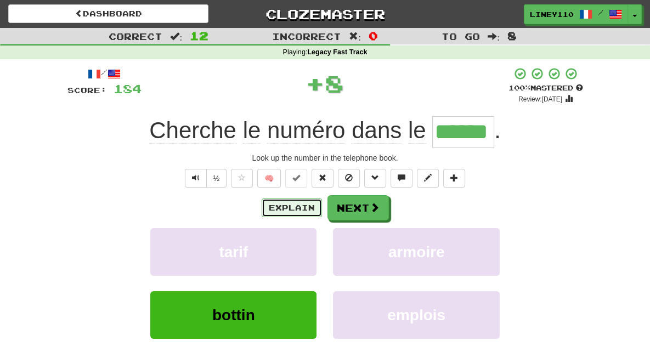
click at [296, 200] on button "Explain" at bounding box center [292, 208] width 60 height 19
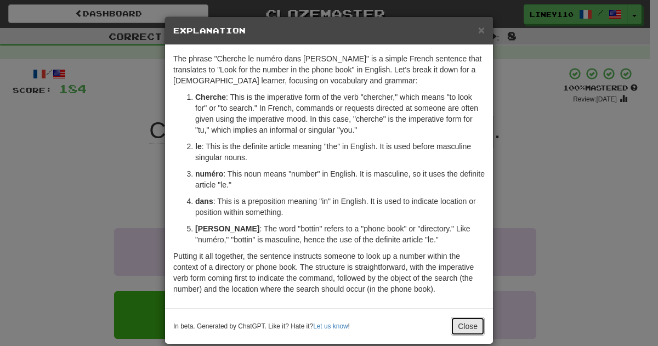
click at [463, 326] on button "Close" at bounding box center [468, 326] width 34 height 19
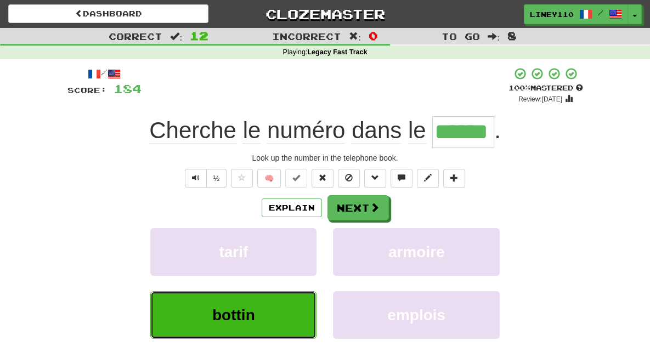
click at [238, 324] on button "bottin" at bounding box center [233, 315] width 166 height 48
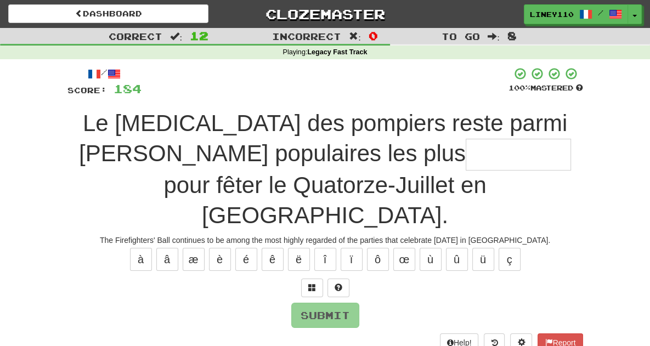
click at [466, 160] on input "text" at bounding box center [518, 155] width 105 height 32
type input "*"
click at [307, 279] on button at bounding box center [312, 288] width 22 height 19
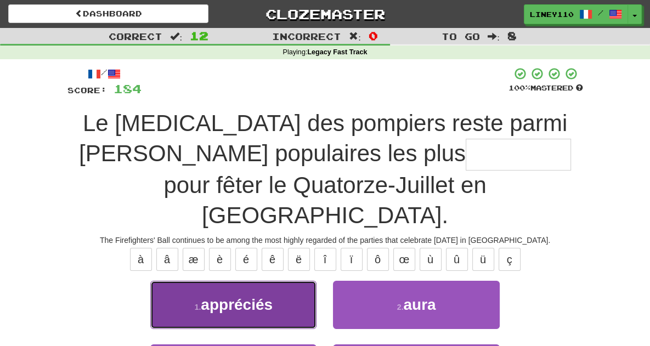
click at [265, 281] on button "1 . appréciés" at bounding box center [233, 305] width 166 height 48
type input "*********"
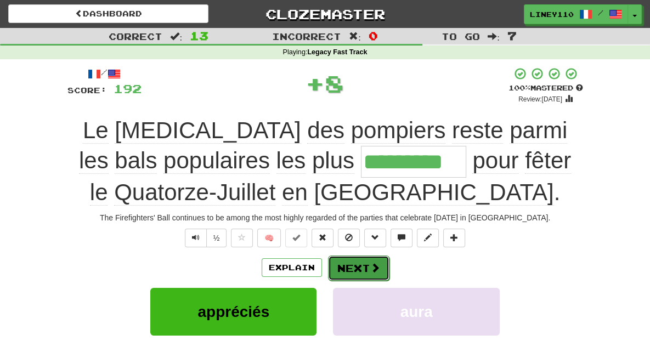
click at [372, 263] on span at bounding box center [375, 268] width 10 height 10
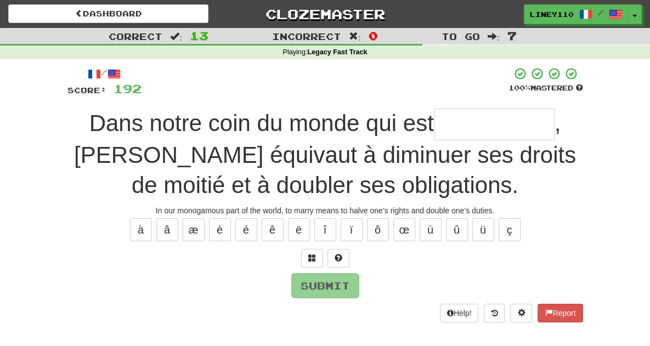
click at [434, 128] on input "text" at bounding box center [494, 125] width 121 height 32
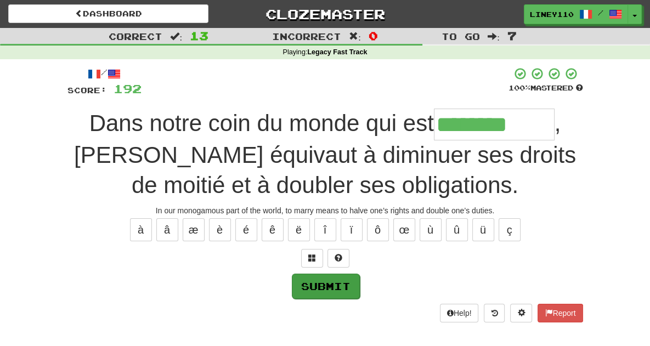
type input "********"
click at [315, 285] on button "Submit" at bounding box center [326, 286] width 68 height 25
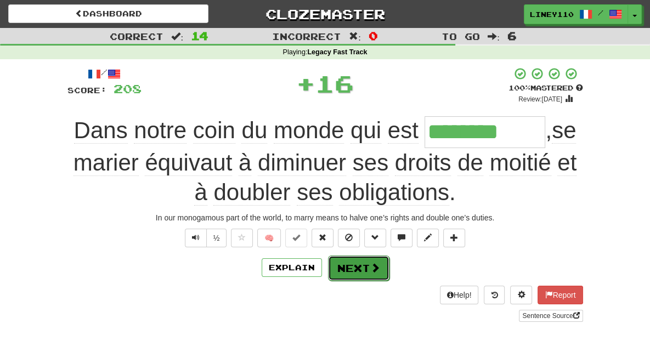
click at [357, 263] on button "Next" at bounding box center [358, 268] width 61 height 25
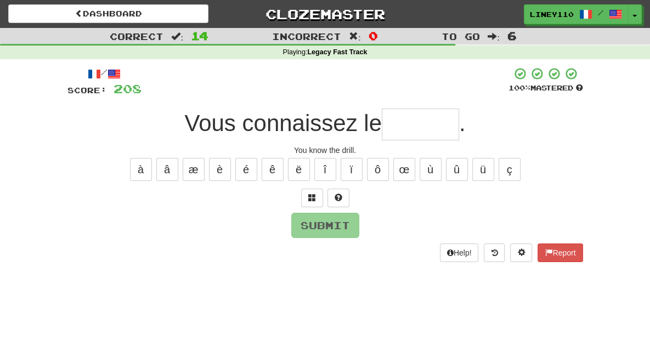
click at [435, 132] on input "text" at bounding box center [420, 125] width 77 height 32
type input "*"
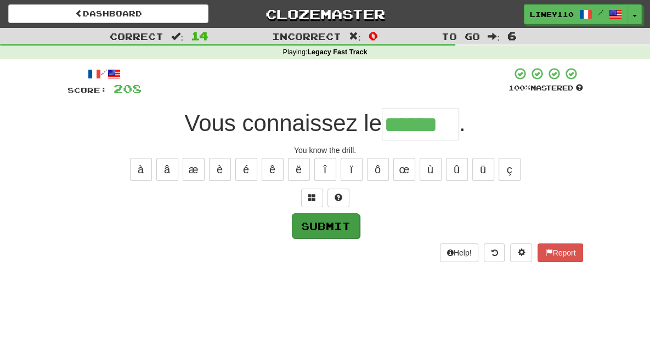
type input "******"
click at [314, 231] on button "Submit" at bounding box center [326, 225] width 68 height 25
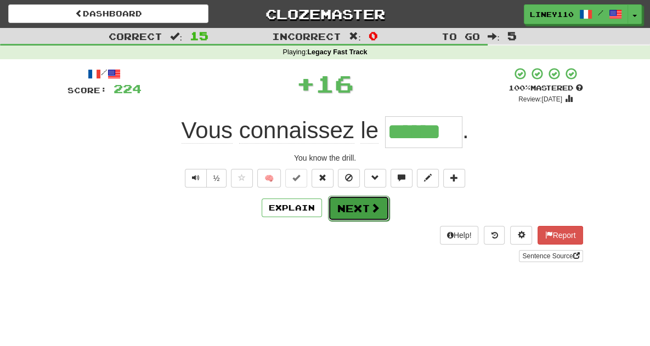
click at [349, 209] on button "Next" at bounding box center [358, 208] width 61 height 25
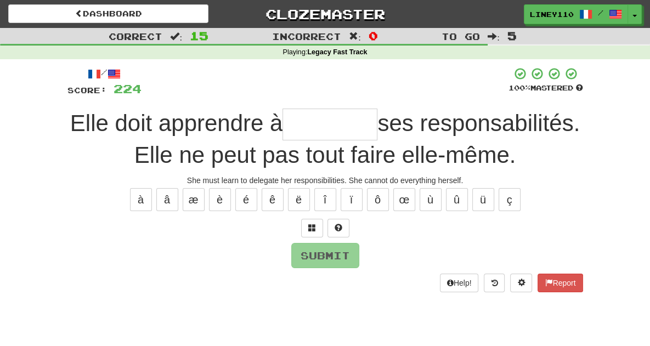
click at [296, 134] on input "text" at bounding box center [329, 125] width 95 height 32
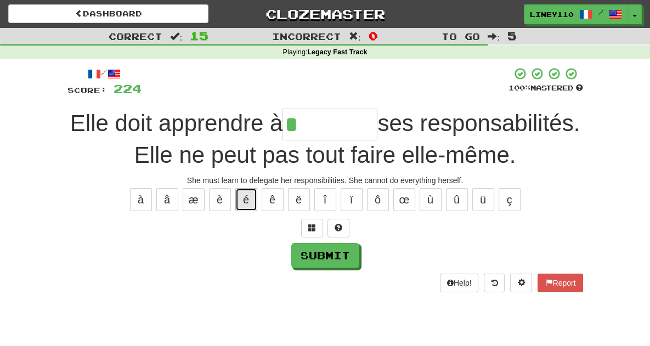
click at [242, 202] on button "é" at bounding box center [246, 199] width 22 height 23
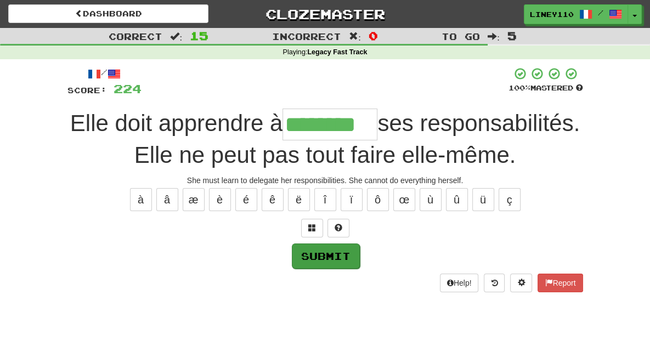
type input "********"
click at [319, 254] on button "Submit" at bounding box center [326, 256] width 68 height 25
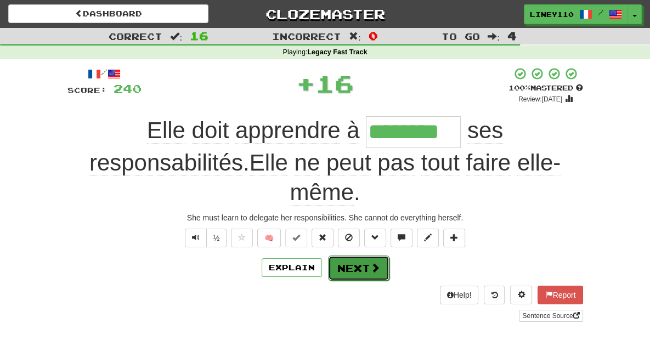
click at [356, 256] on button "Next" at bounding box center [358, 268] width 61 height 25
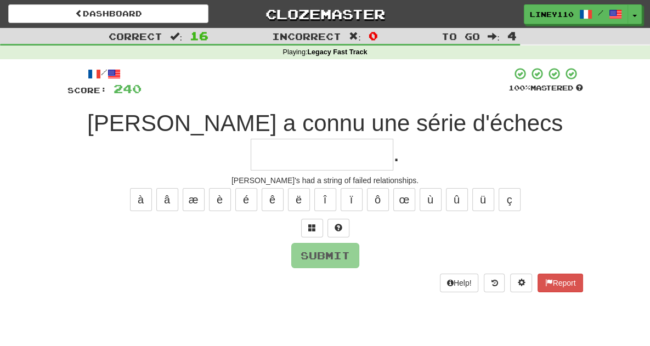
click at [393, 139] on input "text" at bounding box center [322, 155] width 143 height 32
type input "*"
click at [313, 224] on span at bounding box center [312, 228] width 8 height 8
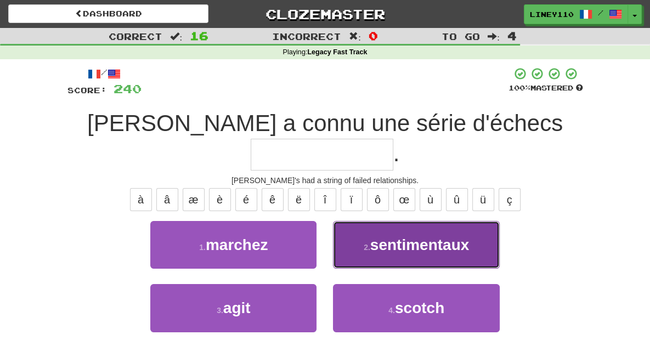
click at [382, 231] on button "2 . sentimentaux" at bounding box center [416, 245] width 166 height 48
type input "**********"
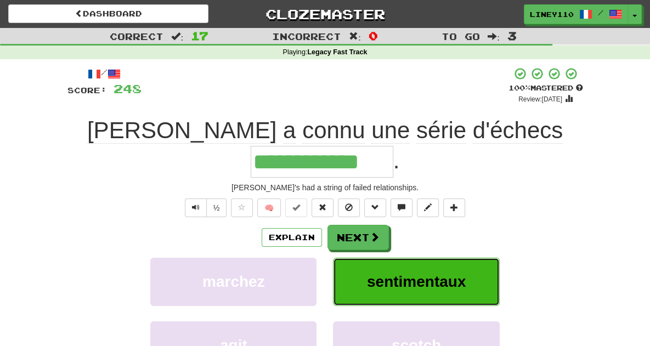
click at [420, 273] on span "sentimentaux" at bounding box center [416, 281] width 99 height 17
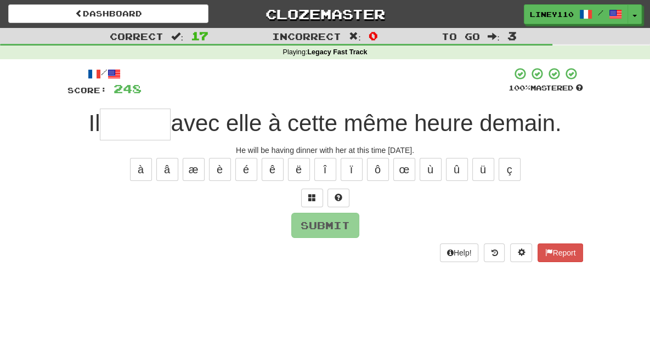
click at [139, 131] on input "text" at bounding box center [135, 125] width 71 height 32
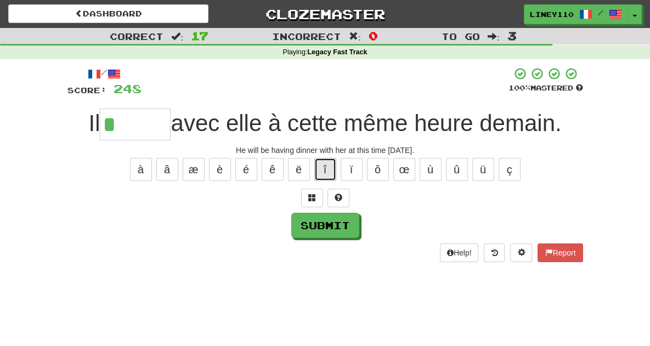
click at [327, 173] on button "î" at bounding box center [325, 169] width 22 height 23
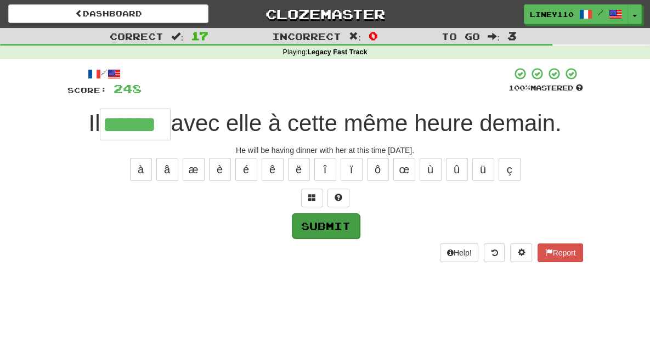
type input "******"
click at [345, 235] on button "Submit" at bounding box center [326, 225] width 68 height 25
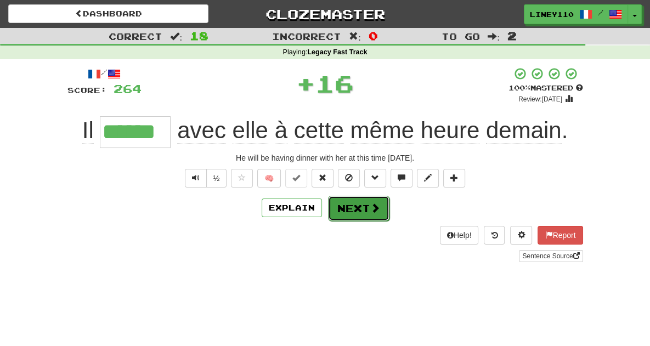
click at [349, 211] on button "Next" at bounding box center [358, 208] width 61 height 25
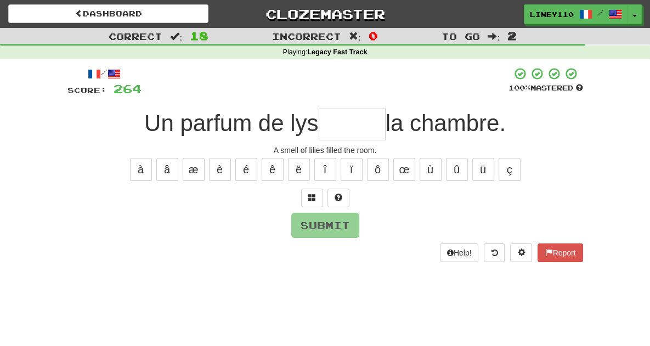
click at [358, 129] on input "text" at bounding box center [352, 125] width 67 height 32
type input "*"
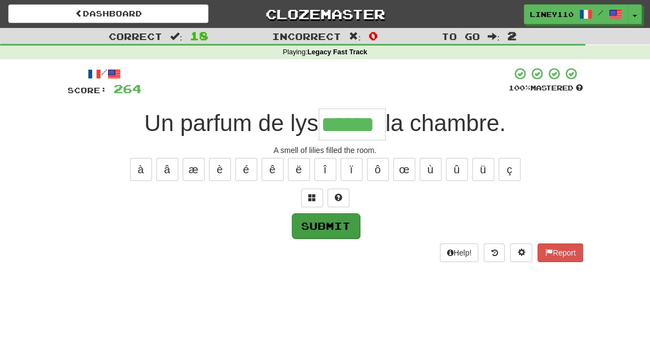
type input "******"
click at [343, 227] on button "Submit" at bounding box center [326, 225] width 68 height 25
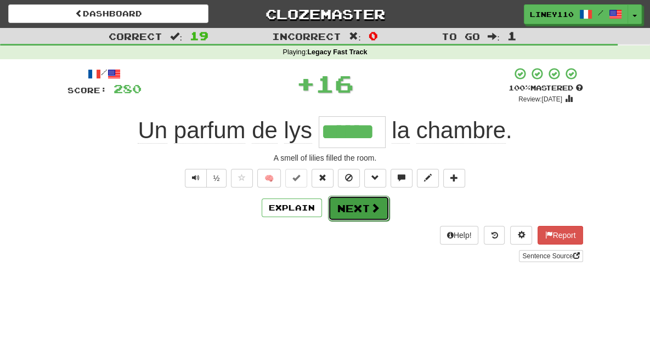
click at [370, 209] on span at bounding box center [375, 208] width 10 height 10
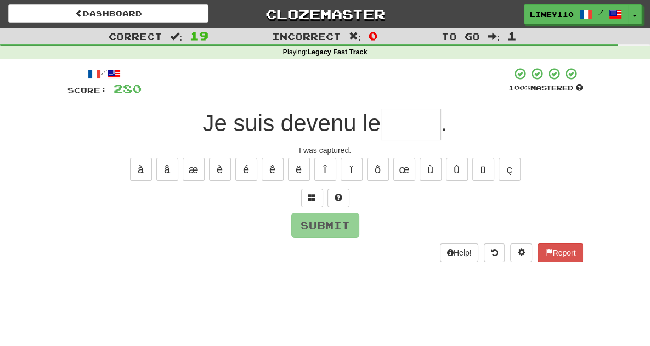
click at [429, 128] on input "text" at bounding box center [411, 125] width 60 height 32
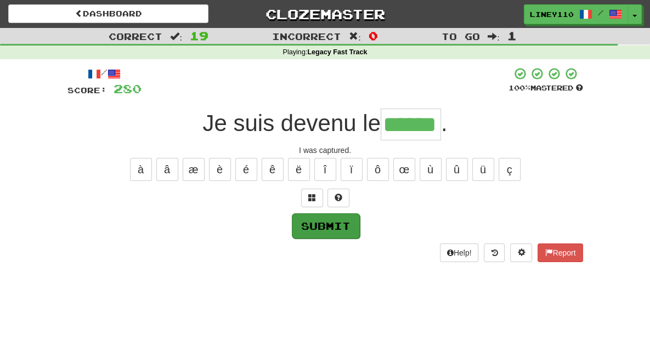
type input "******"
click at [329, 224] on button "Submit" at bounding box center [326, 225] width 68 height 25
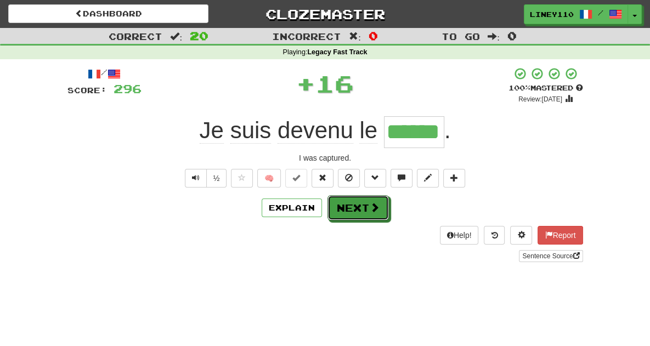
click at [370, 211] on span at bounding box center [375, 207] width 10 height 10
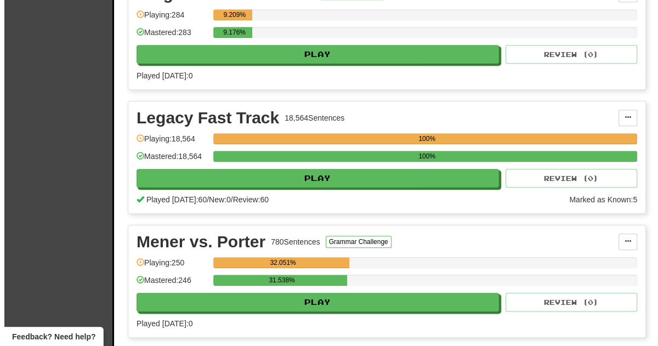
scroll to position [988, 0]
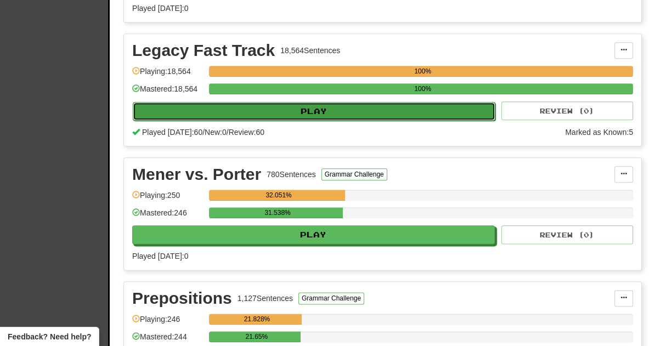
click at [314, 108] on button "Play" at bounding box center [314, 111] width 363 height 19
select select "**"
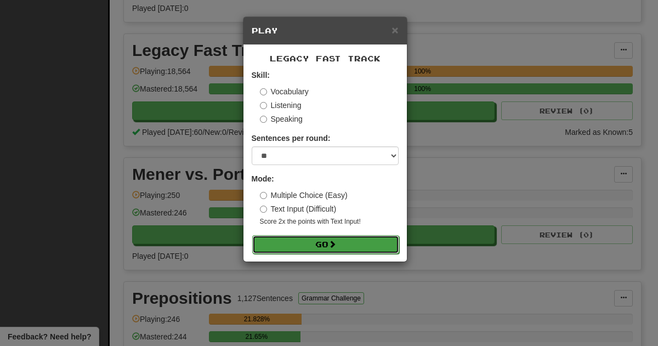
click at [329, 244] on button "Go" at bounding box center [325, 244] width 147 height 19
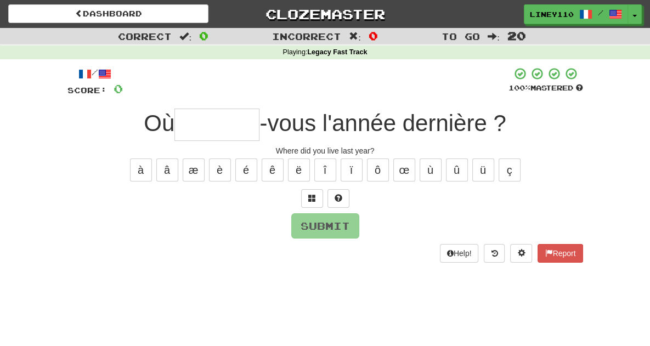
click at [232, 122] on input "text" at bounding box center [216, 125] width 85 height 32
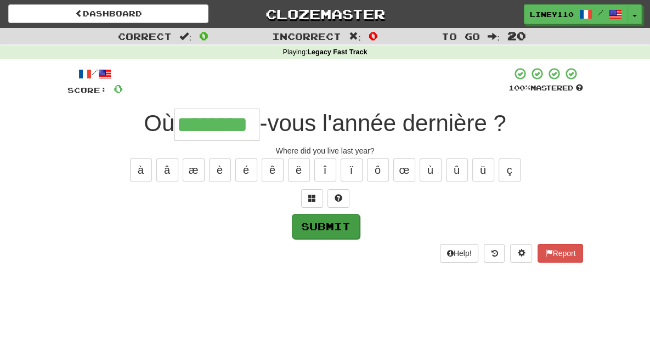
type input "********"
click at [325, 217] on button "Submit" at bounding box center [326, 226] width 68 height 25
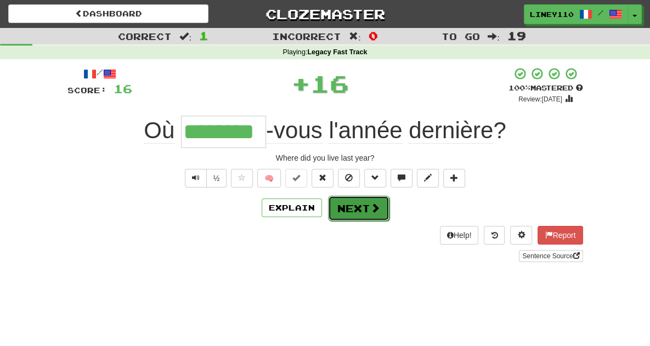
click at [358, 212] on button "Next" at bounding box center [358, 208] width 61 height 25
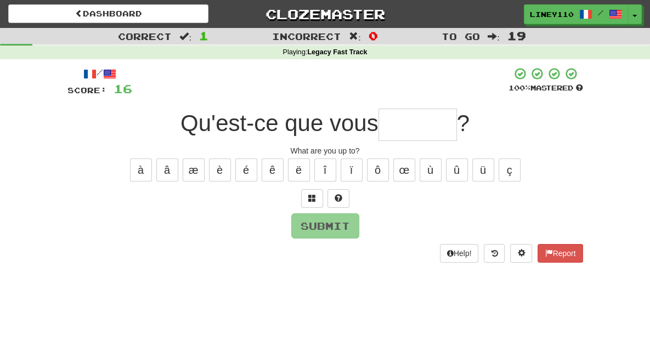
click at [426, 130] on input "text" at bounding box center [417, 125] width 78 height 32
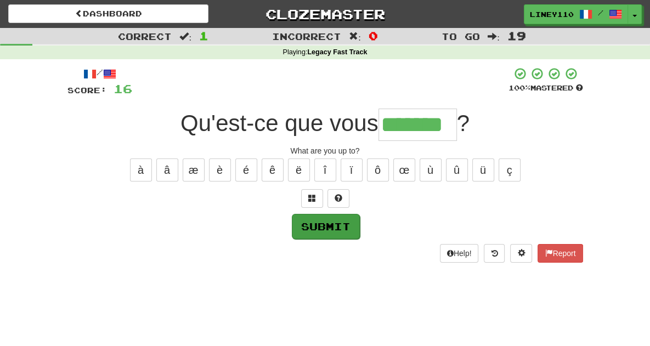
type input "*******"
click at [319, 231] on button "Submit" at bounding box center [326, 226] width 68 height 25
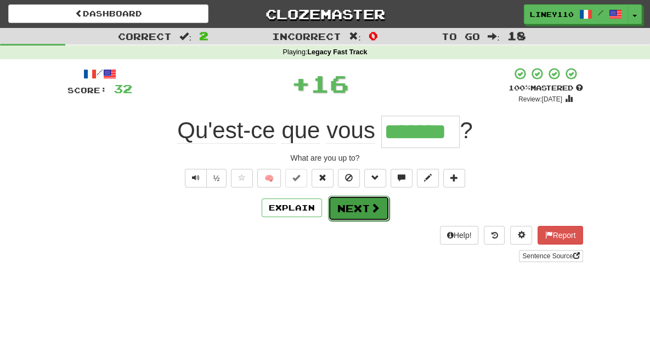
click at [358, 208] on button "Next" at bounding box center [358, 208] width 61 height 25
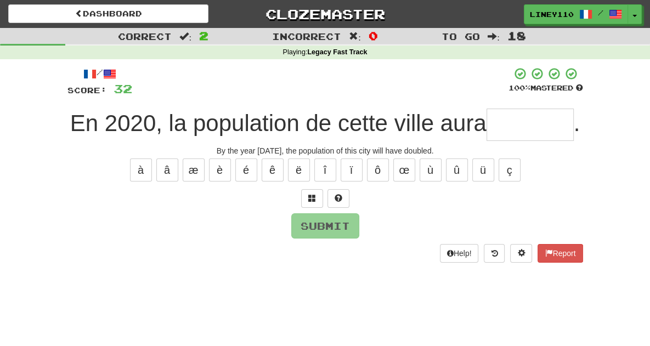
click at [527, 134] on input "text" at bounding box center [529, 125] width 87 height 32
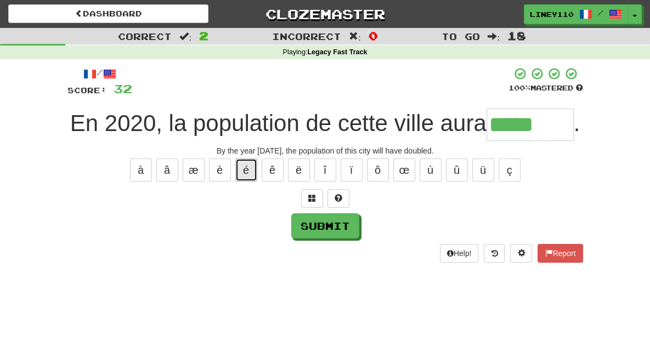
click at [247, 175] on button "é" at bounding box center [246, 170] width 22 height 23
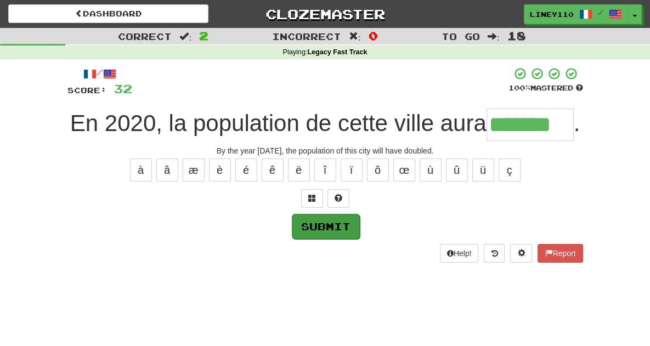
type input "*******"
click at [322, 232] on button "Submit" at bounding box center [326, 226] width 68 height 25
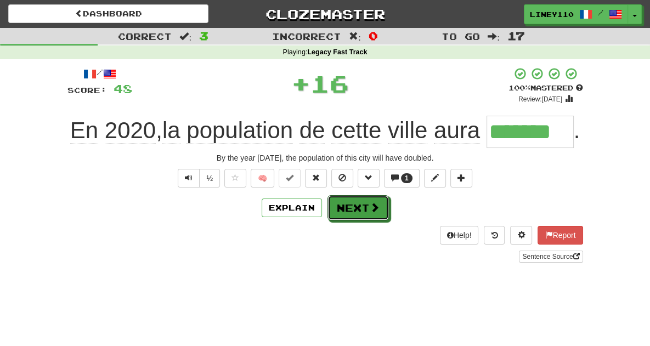
drag, startPoint x: 376, startPoint y: 210, endPoint x: 389, endPoint y: 281, distance: 71.9
click at [389, 281] on div "Dashboard Clozemaster Liney110 / Toggle Dropdown Dashboard Leaderboard Activity…" at bounding box center [325, 173] width 650 height 346
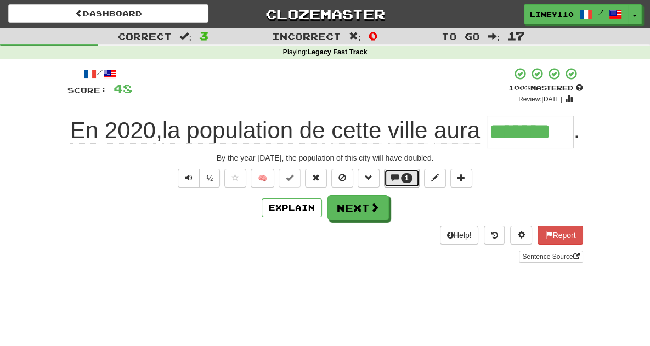
click at [407, 178] on span "1" at bounding box center [407, 178] width 4 height 8
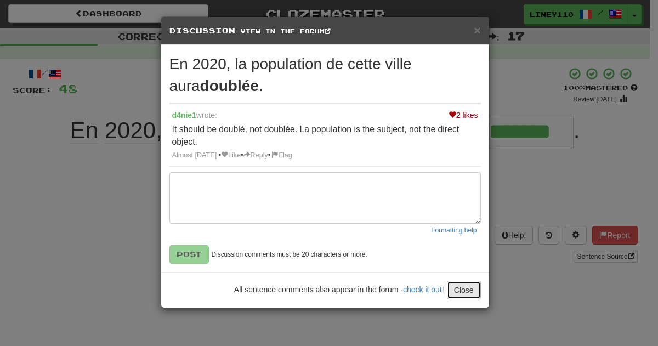
click at [467, 292] on button "Close" at bounding box center [464, 290] width 34 height 19
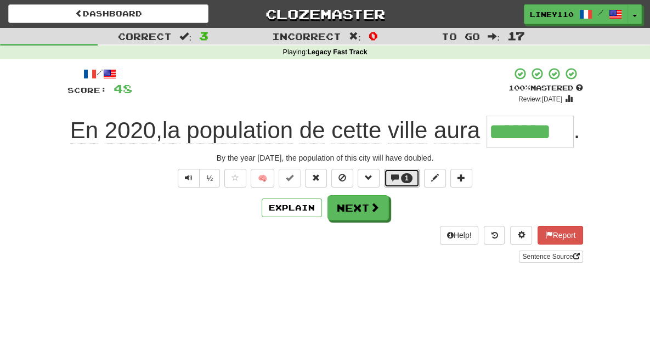
click at [404, 179] on span "1" at bounding box center [407, 178] width 12 height 10
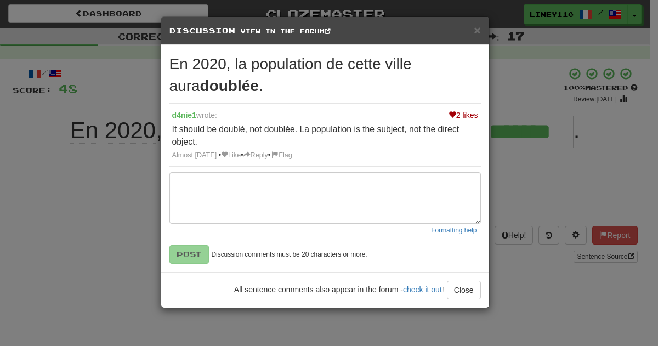
click at [69, 112] on div "× Discussion View in the forum En 2020, la population de cette ville aura doubl…" at bounding box center [329, 173] width 658 height 346
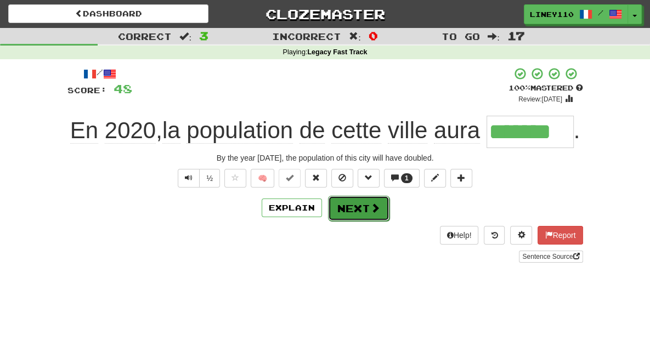
click at [360, 211] on button "Next" at bounding box center [358, 208] width 61 height 25
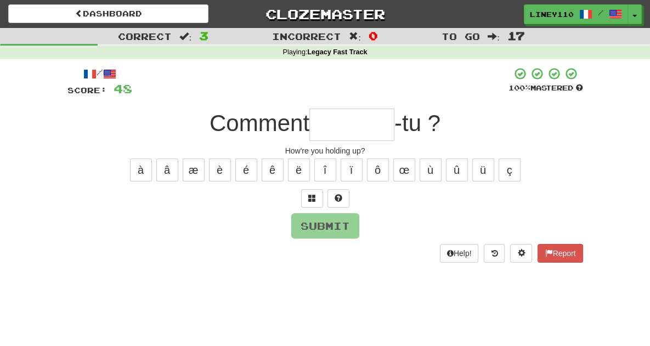
click at [342, 121] on input "text" at bounding box center [351, 125] width 85 height 32
type input "*"
click at [307, 197] on button at bounding box center [312, 198] width 22 height 19
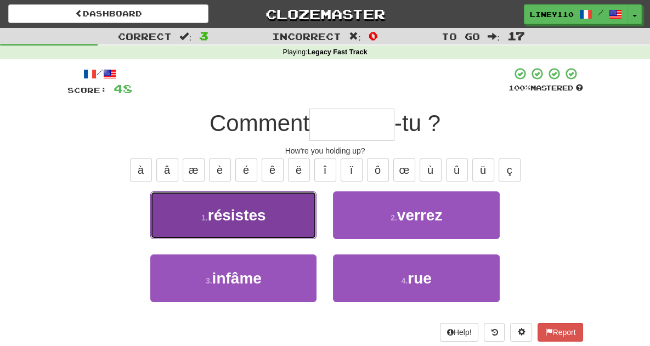
click at [273, 222] on button "1 . résistes" at bounding box center [233, 215] width 166 height 48
type input "********"
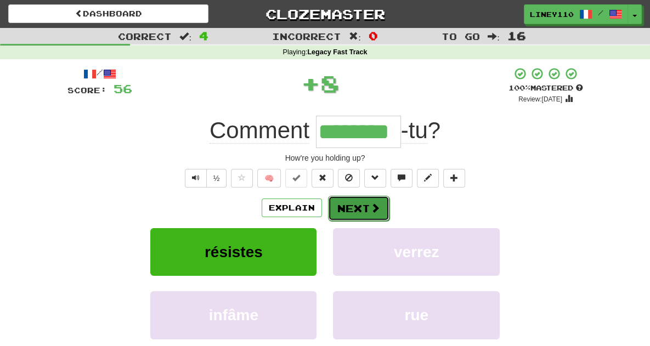
click at [359, 207] on button "Next" at bounding box center [358, 208] width 61 height 25
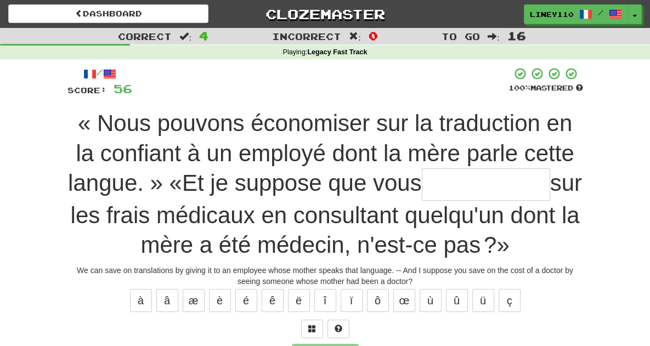
click at [422, 178] on input "text" at bounding box center [486, 184] width 128 height 32
drag, startPoint x: 315, startPoint y: 178, endPoint x: 302, endPoint y: 203, distance: 28.5
click at [302, 203] on div "« Nous pouvons économiser sur la traduction en la confiant à un employé dont la…" at bounding box center [325, 185] width 516 height 152
type input "*"
click at [248, 296] on button "é" at bounding box center [246, 300] width 22 height 23
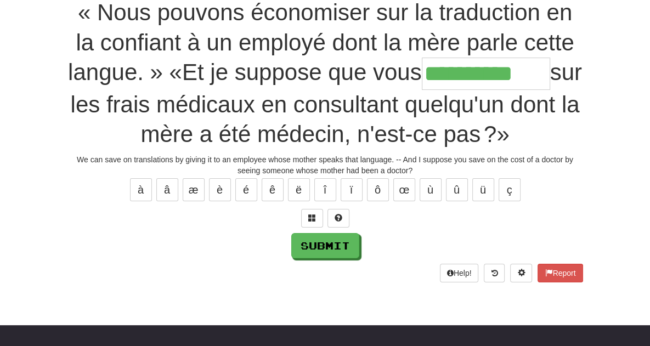
scroll to position [118, 0]
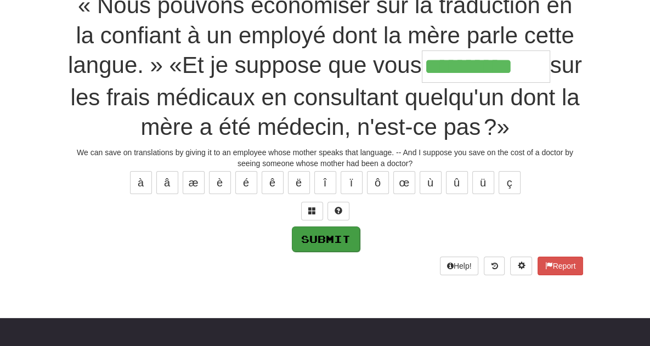
type input "**********"
click at [337, 239] on button "Submit" at bounding box center [326, 239] width 68 height 25
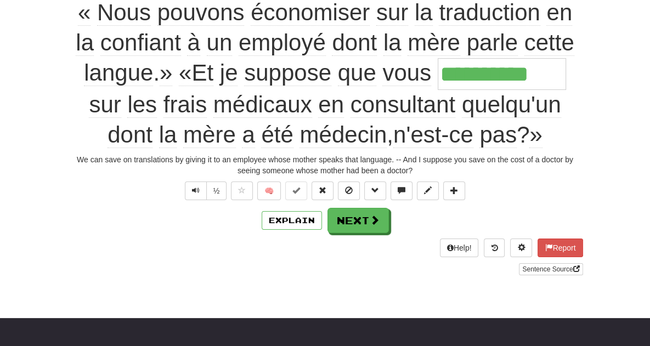
scroll to position [125, 0]
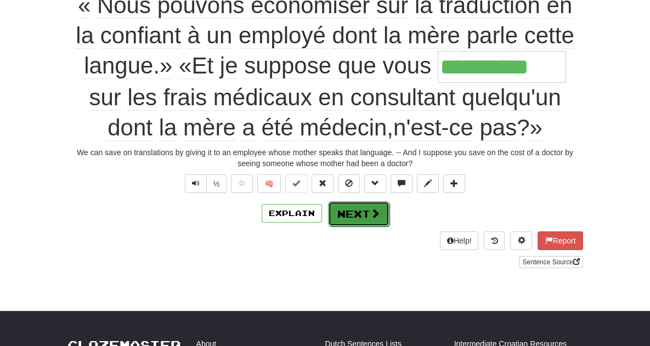
click at [358, 219] on button "Next" at bounding box center [358, 213] width 61 height 25
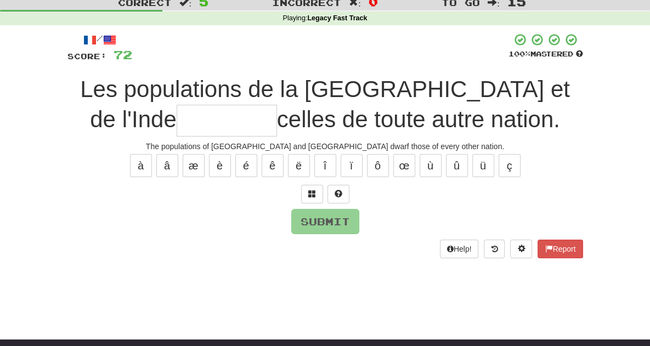
scroll to position [31, 0]
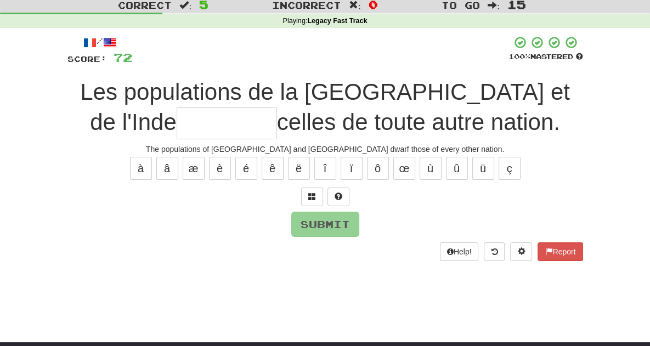
click at [277, 107] on input "text" at bounding box center [227, 123] width 100 height 32
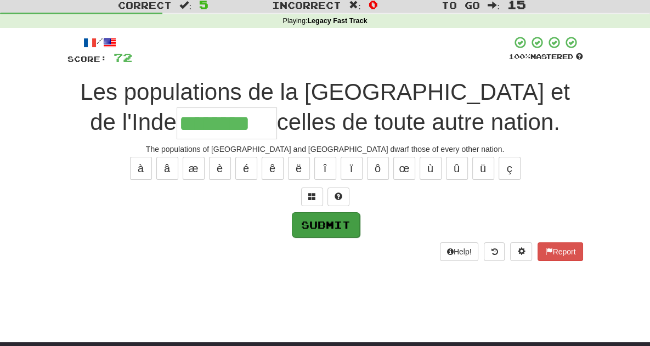
type input "********"
click at [331, 225] on button "Submit" at bounding box center [326, 224] width 68 height 25
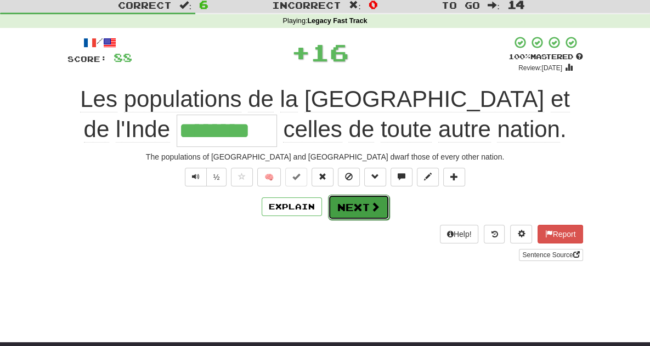
click at [364, 207] on button "Next" at bounding box center [358, 207] width 61 height 25
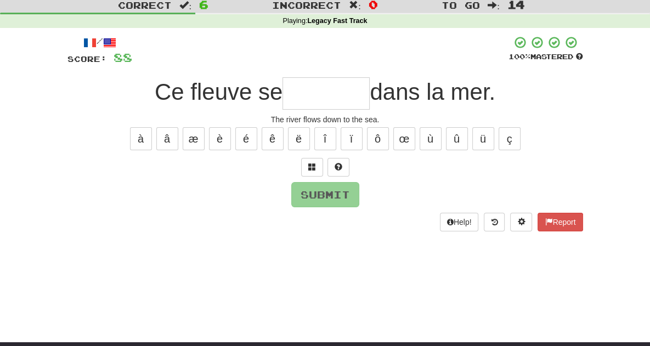
click at [325, 92] on input "text" at bounding box center [325, 93] width 87 height 32
type input "*"
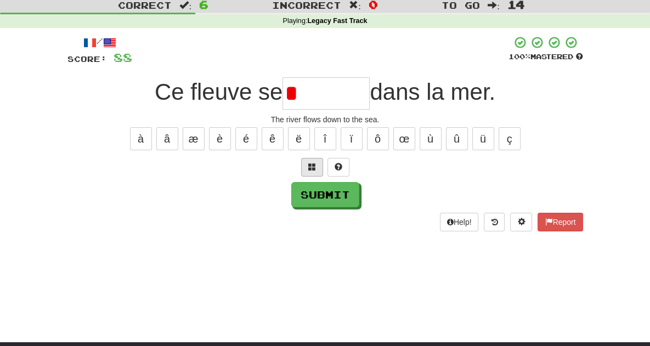
type input "*"
click at [309, 169] on span at bounding box center [312, 167] width 8 height 8
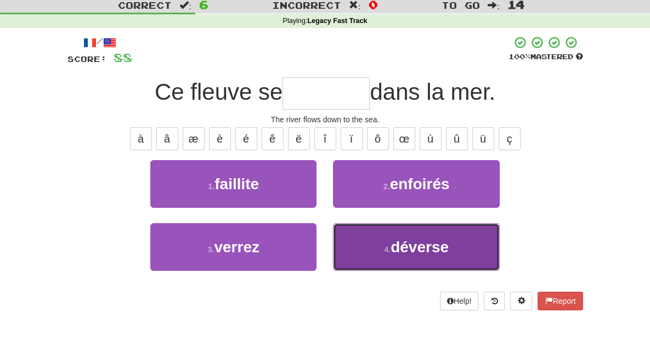
click at [417, 237] on button "4 . déverse" at bounding box center [416, 247] width 166 height 48
type input "*******"
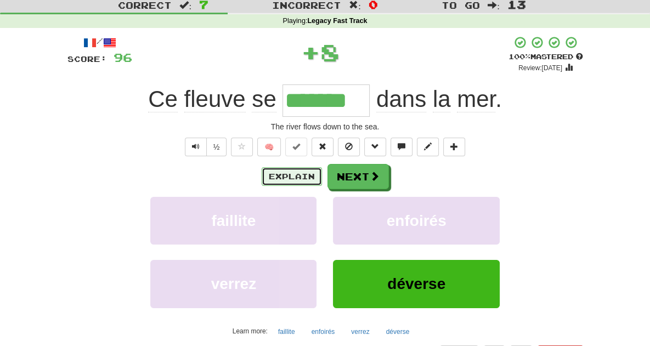
click at [297, 177] on button "Explain" at bounding box center [292, 176] width 60 height 19
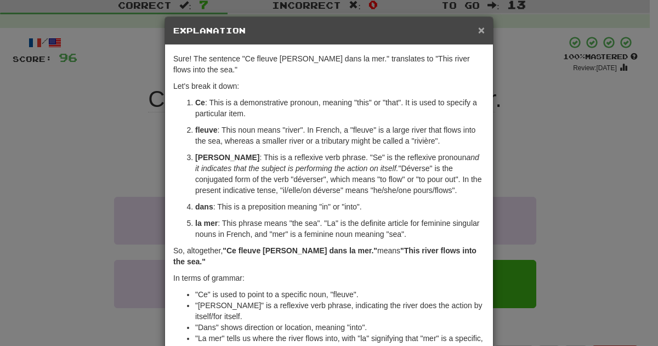
click at [478, 30] on span "×" at bounding box center [481, 30] width 7 height 13
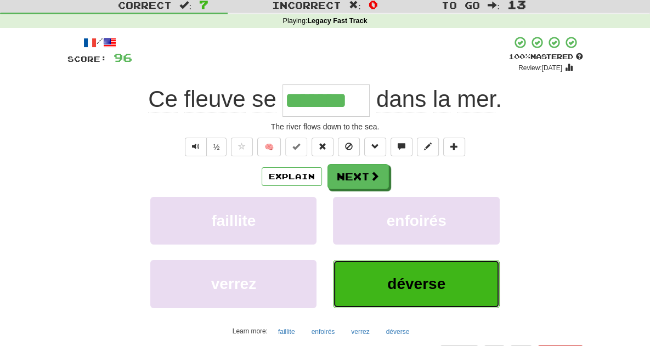
click at [412, 288] on span "déverse" at bounding box center [416, 283] width 58 height 17
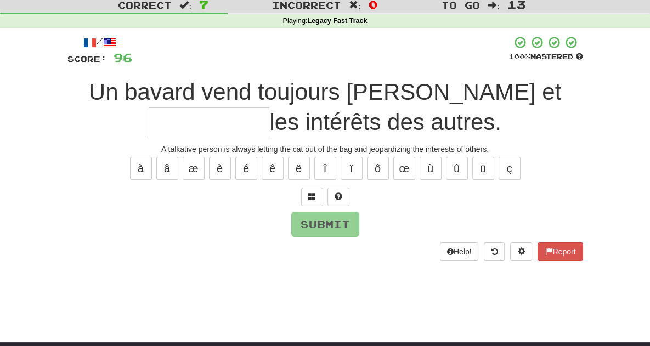
click at [269, 107] on input "text" at bounding box center [209, 123] width 121 height 32
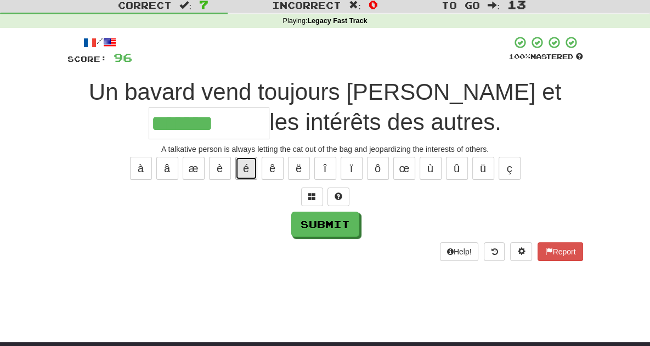
click at [245, 165] on button "é" at bounding box center [246, 168] width 22 height 23
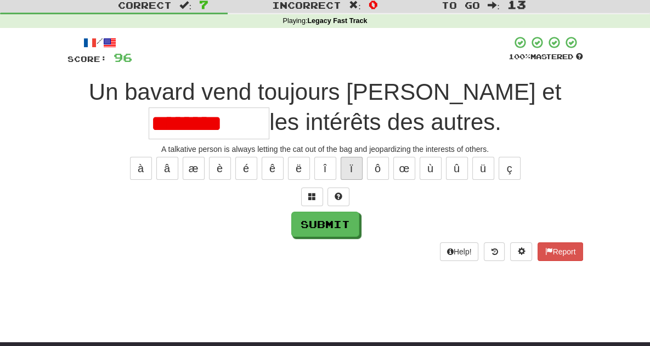
scroll to position [0, 0]
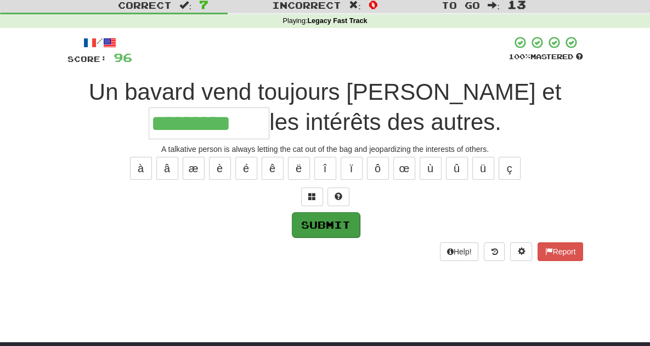
type input "*********"
click at [326, 223] on button "Submit" at bounding box center [326, 224] width 68 height 25
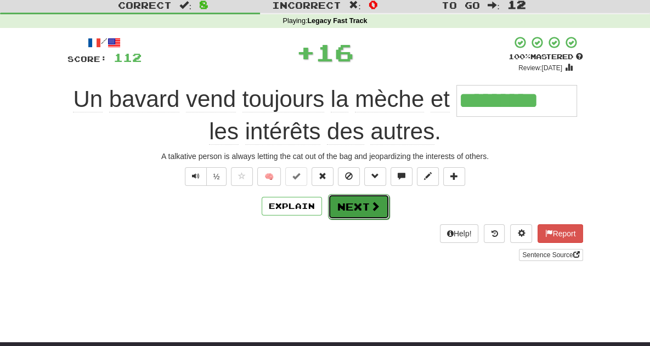
click at [366, 204] on button "Next" at bounding box center [358, 206] width 61 height 25
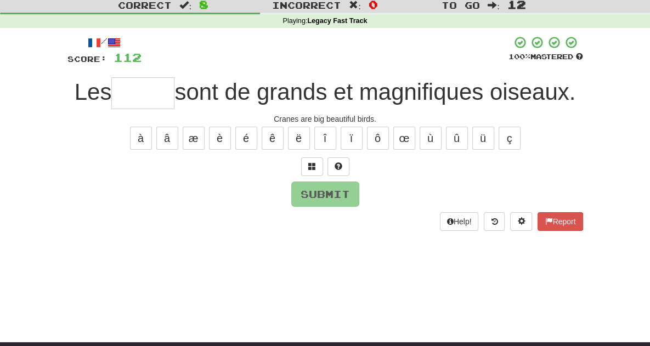
click at [144, 94] on input "text" at bounding box center [142, 93] width 63 height 32
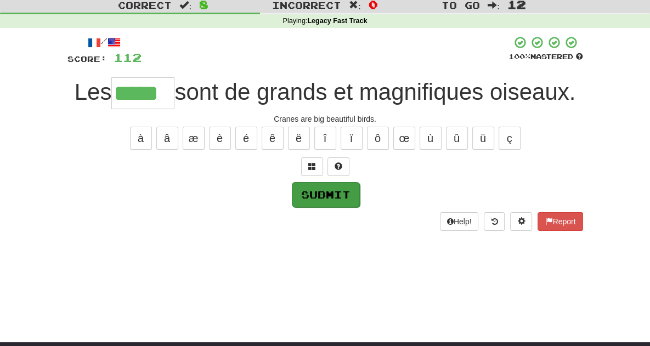
type input "*****"
click at [320, 190] on button "Submit" at bounding box center [326, 194] width 68 height 25
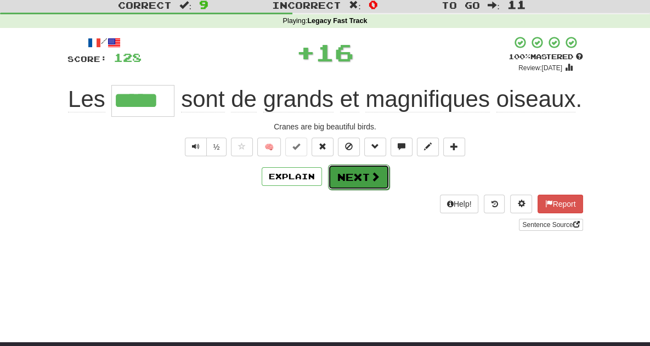
click at [349, 185] on button "Next" at bounding box center [358, 177] width 61 height 25
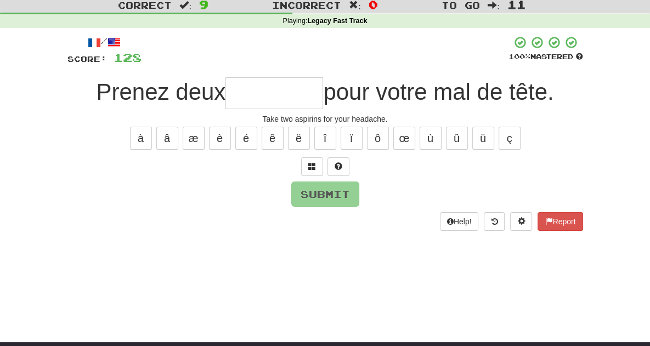
click at [261, 100] on input "text" at bounding box center [274, 93] width 98 height 32
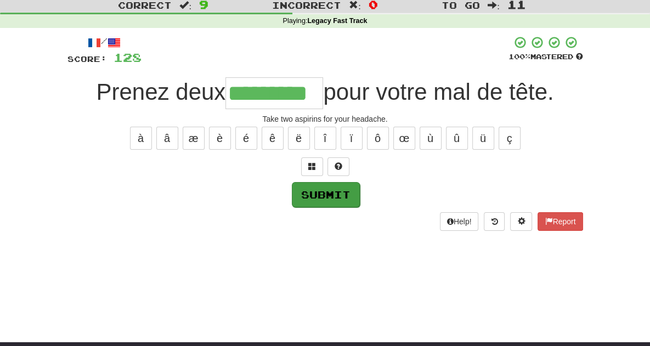
type input "*********"
click at [336, 199] on button "Submit" at bounding box center [326, 194] width 68 height 25
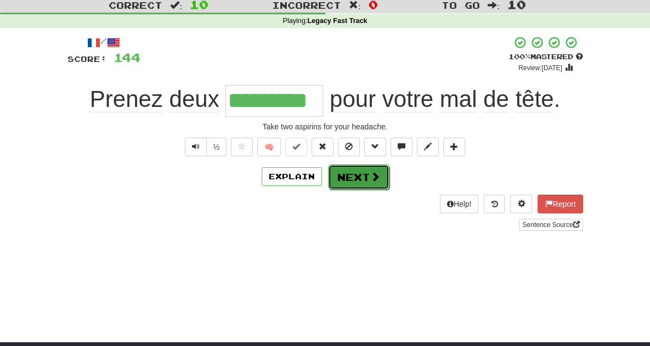
click at [366, 176] on button "Next" at bounding box center [358, 177] width 61 height 25
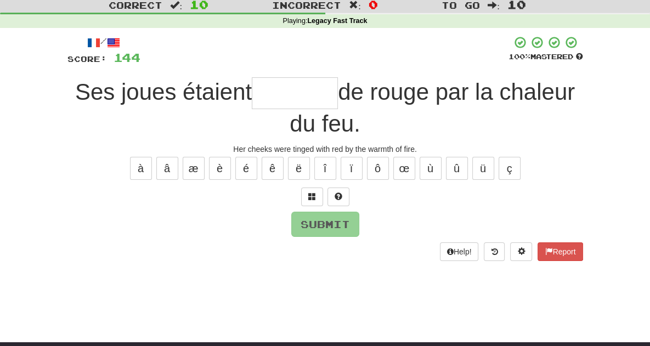
click at [264, 94] on input "text" at bounding box center [295, 93] width 86 height 32
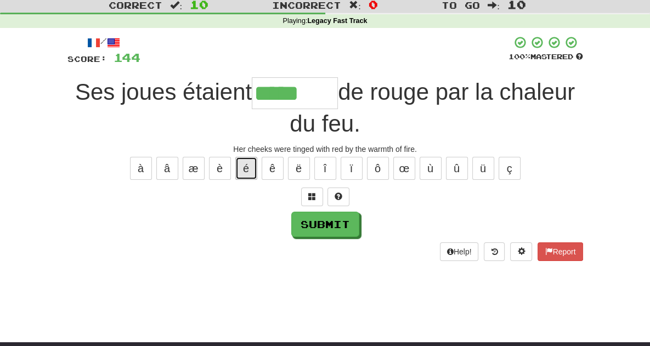
click at [248, 157] on button "é" at bounding box center [246, 168] width 22 height 23
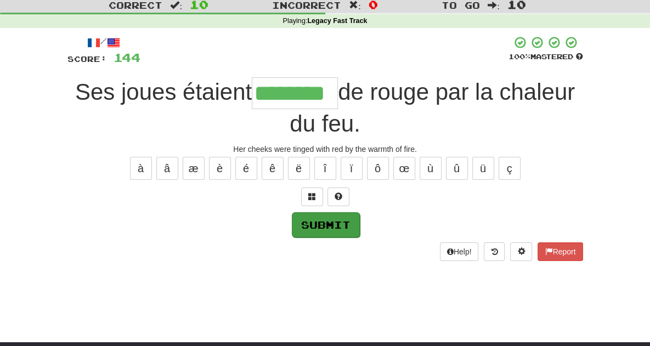
type input "********"
click at [334, 212] on button "Submit" at bounding box center [326, 224] width 68 height 25
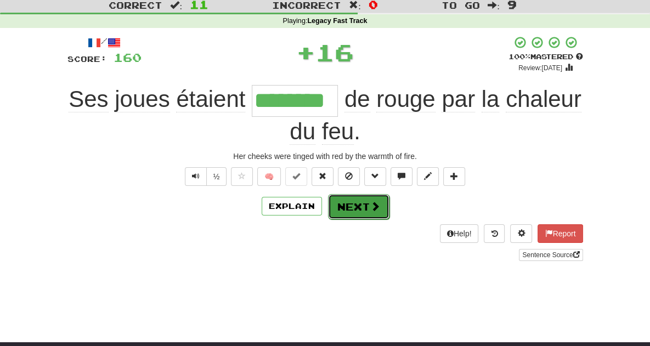
click at [357, 194] on button "Next" at bounding box center [358, 206] width 61 height 25
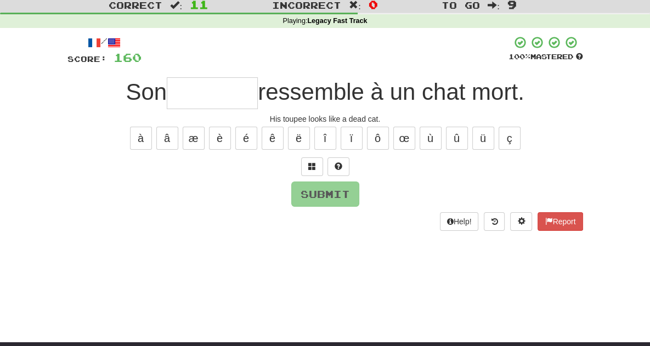
click at [240, 104] on input "text" at bounding box center [212, 93] width 91 height 32
type input "*"
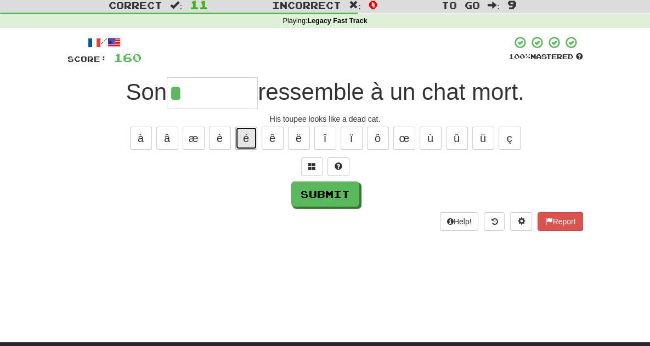
click at [248, 144] on button "é" at bounding box center [246, 138] width 22 height 23
click at [224, 144] on button "è" at bounding box center [220, 138] width 22 height 23
type input "*"
click at [310, 167] on span at bounding box center [312, 166] width 8 height 8
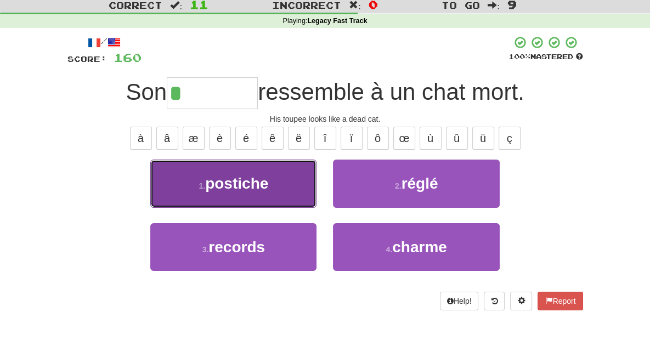
click at [262, 195] on button "1 . postiche" at bounding box center [233, 184] width 166 height 48
type input "********"
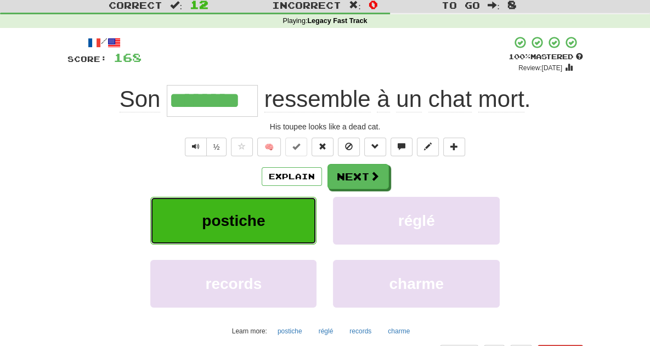
click at [269, 220] on button "postiche" at bounding box center [233, 221] width 166 height 48
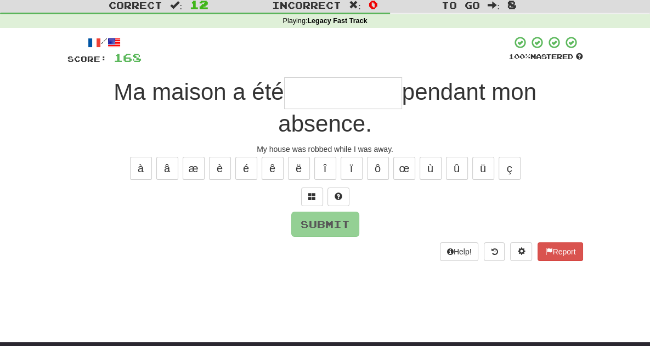
click at [287, 95] on input "text" at bounding box center [343, 93] width 118 height 32
type input "*"
click at [214, 93] on span "Ma maison a été" at bounding box center [199, 92] width 171 height 26
click at [284, 95] on input "*" at bounding box center [343, 93] width 118 height 32
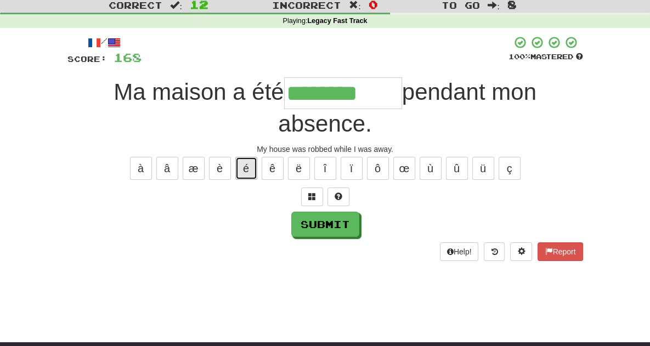
click at [247, 157] on button "é" at bounding box center [246, 168] width 22 height 23
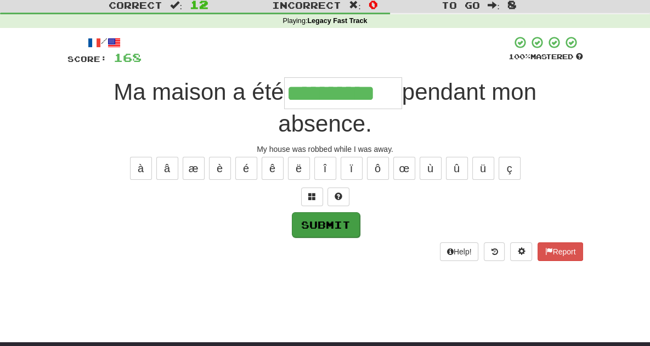
type input "**********"
click at [324, 212] on button "Submit" at bounding box center [326, 224] width 68 height 25
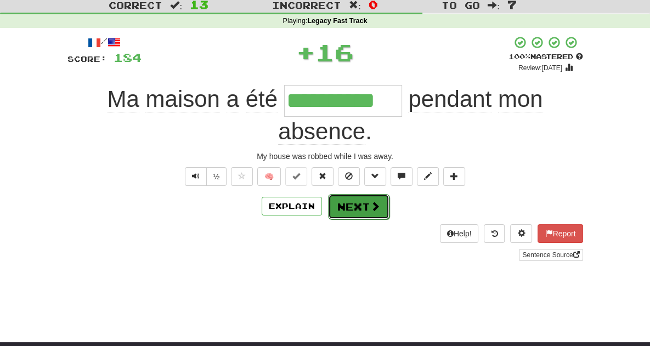
click at [355, 194] on button "Next" at bounding box center [358, 206] width 61 height 25
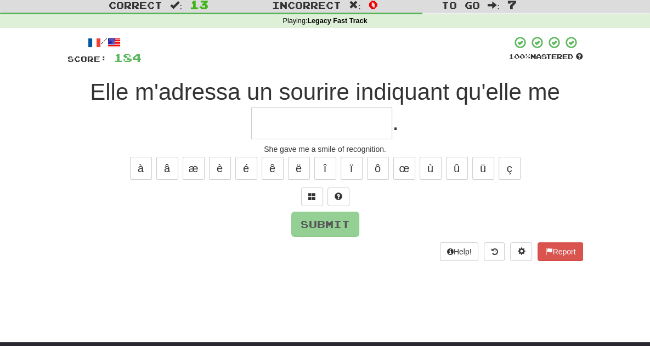
click at [392, 107] on input "text" at bounding box center [321, 123] width 141 height 32
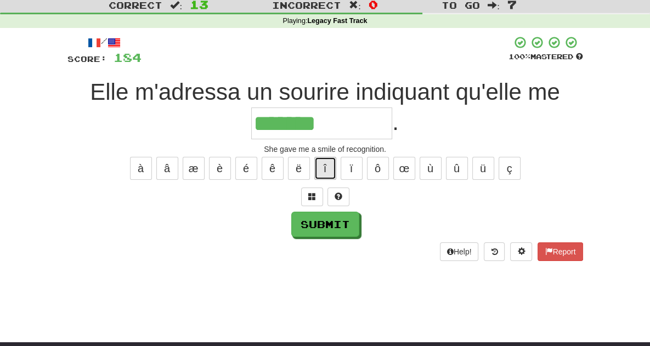
click at [321, 157] on button "î" at bounding box center [325, 168] width 22 height 23
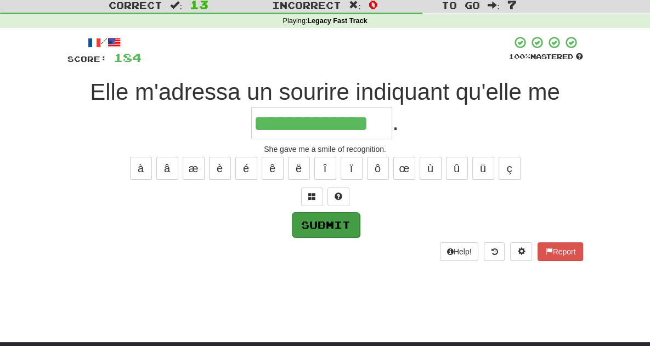
type input "**********"
click at [312, 212] on button "Submit" at bounding box center [326, 224] width 68 height 25
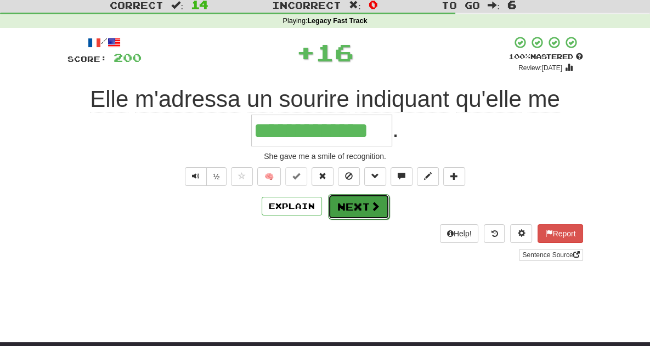
click at [350, 194] on button "Next" at bounding box center [358, 206] width 61 height 25
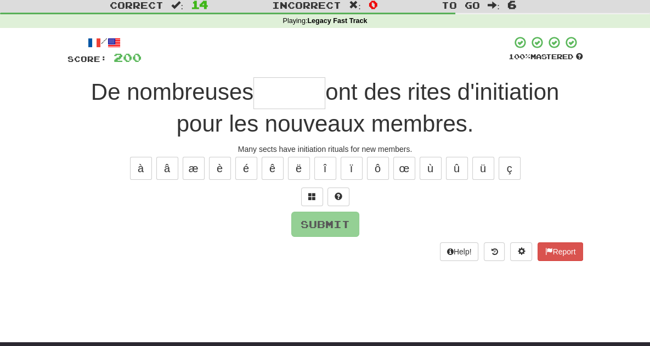
click at [258, 107] on input "text" at bounding box center [289, 93] width 72 height 32
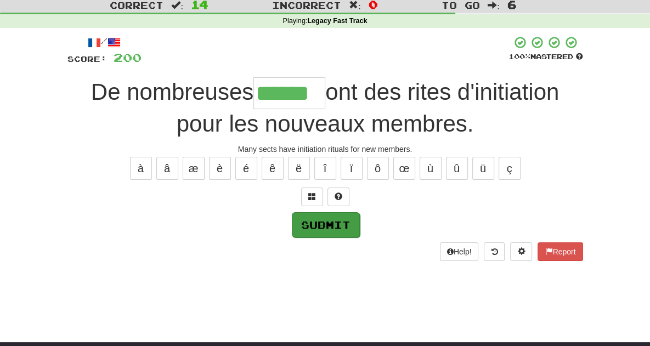
type input "******"
click at [322, 218] on button "Submit" at bounding box center [326, 224] width 68 height 25
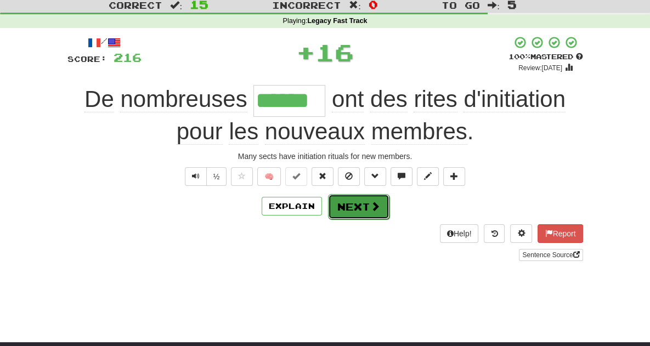
click at [354, 211] on button "Next" at bounding box center [358, 206] width 61 height 25
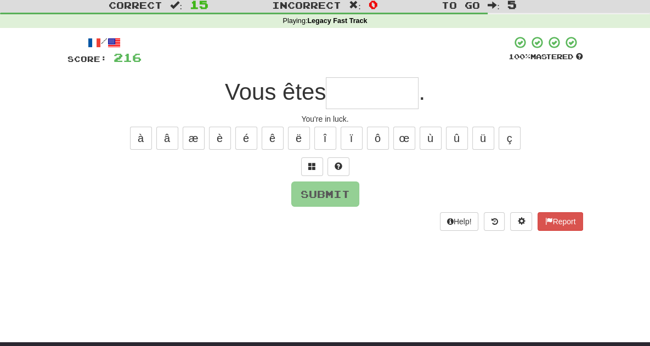
click at [373, 93] on input "text" at bounding box center [372, 93] width 93 height 32
type input "*"
click at [373, 93] on input "text" at bounding box center [372, 93] width 93 height 32
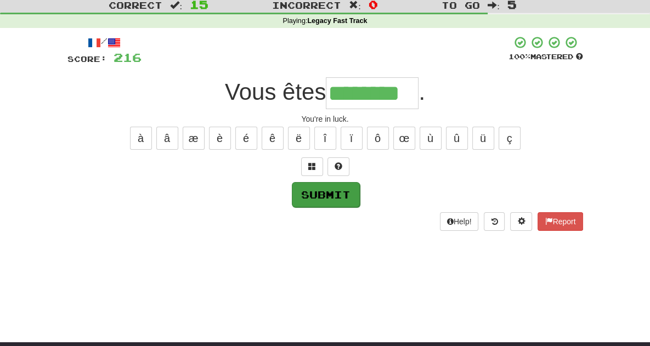
type input "********"
click at [349, 190] on button "Submit" at bounding box center [326, 194] width 68 height 25
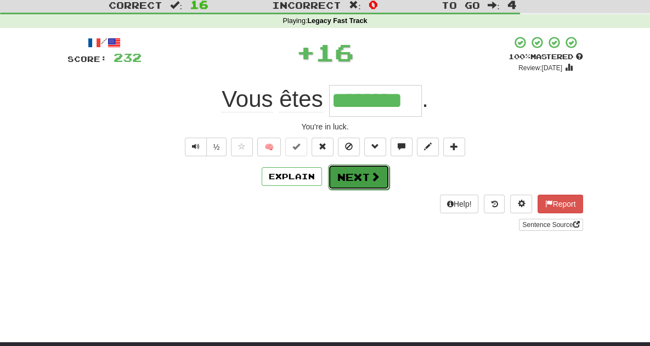
click at [367, 182] on button "Next" at bounding box center [358, 177] width 61 height 25
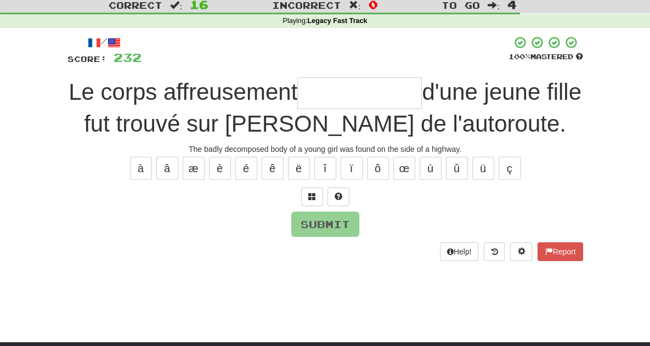
click at [314, 99] on input "text" at bounding box center [359, 93] width 124 height 32
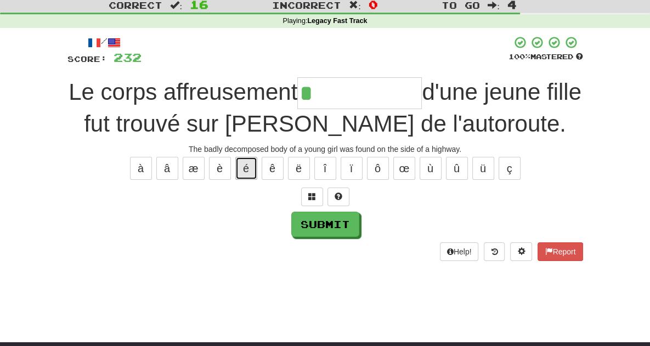
click at [247, 168] on button "é" at bounding box center [246, 168] width 22 height 23
click at [246, 168] on button "é" at bounding box center [246, 168] width 22 height 23
type input "*********"
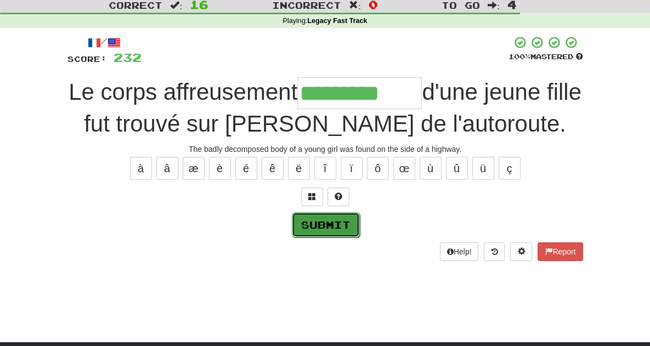
click at [335, 218] on button "Submit" at bounding box center [326, 224] width 68 height 25
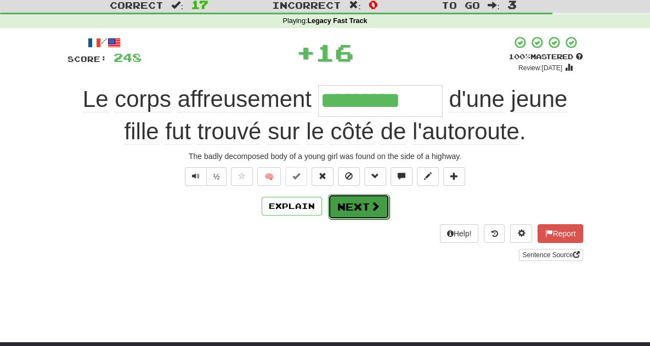
click at [359, 214] on button "Next" at bounding box center [358, 206] width 61 height 25
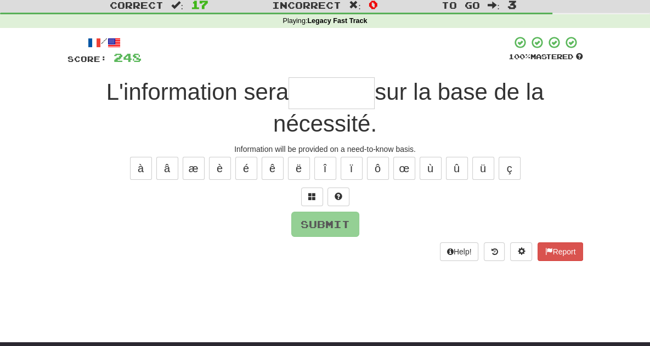
click at [288, 97] on input "text" at bounding box center [331, 93] width 86 height 32
type input "*"
click at [311, 193] on span at bounding box center [312, 197] width 8 height 8
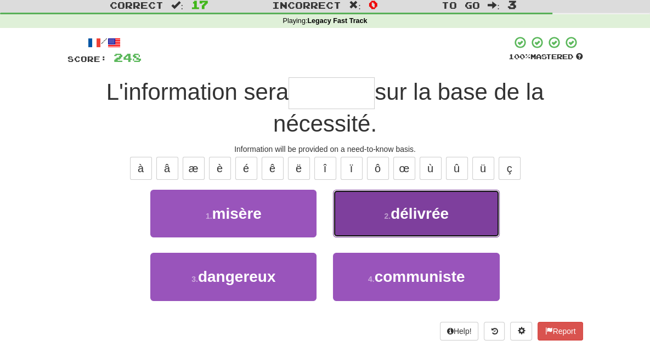
click at [428, 198] on button "2 . délivrée" at bounding box center [416, 214] width 166 height 48
type input "********"
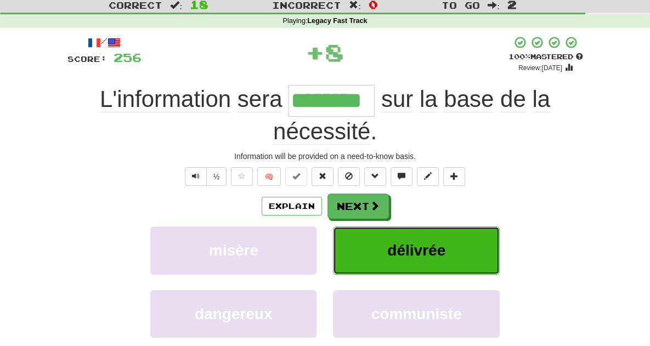
click at [439, 242] on span "délivrée" at bounding box center [416, 250] width 58 height 17
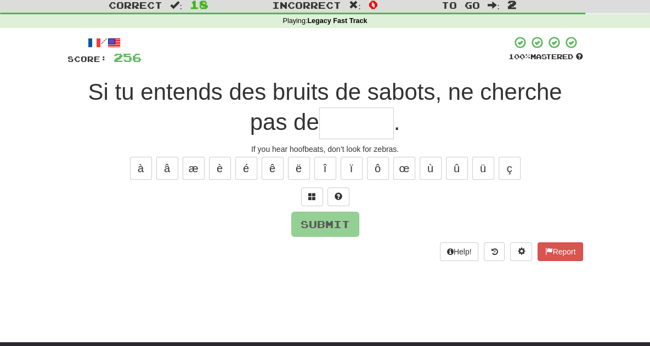
click at [319, 122] on input "text" at bounding box center [356, 123] width 75 height 32
type input "*"
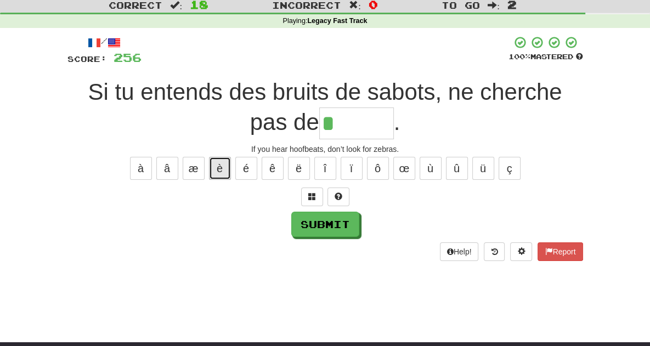
click at [213, 167] on button "è" at bounding box center [220, 168] width 22 height 23
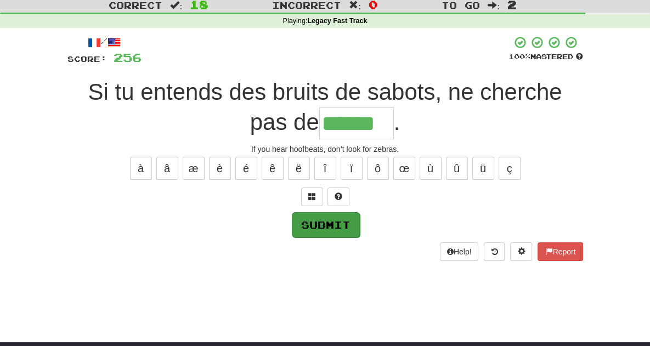
type input "******"
click at [331, 227] on button "Submit" at bounding box center [326, 224] width 68 height 25
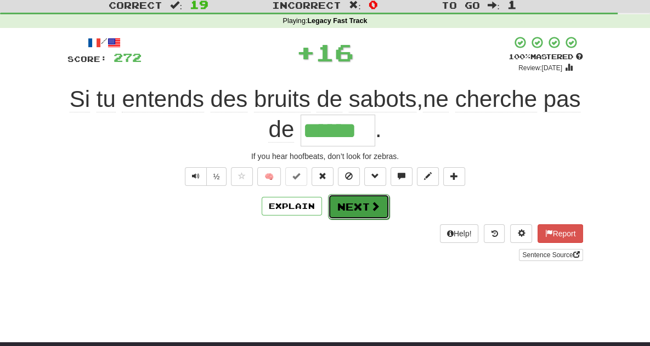
click at [372, 205] on span at bounding box center [375, 206] width 10 height 10
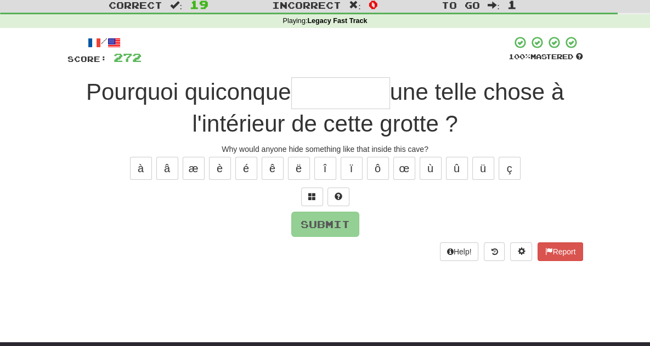
click at [291, 95] on input "text" at bounding box center [340, 93] width 99 height 32
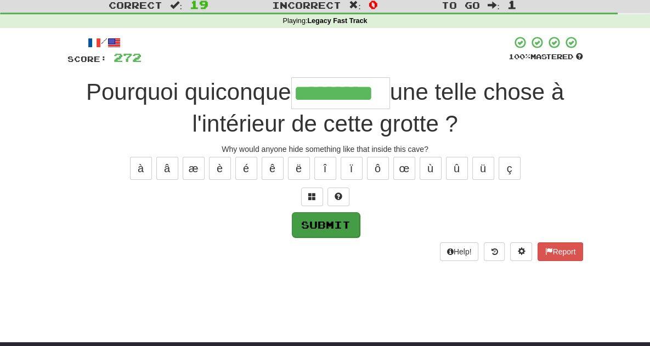
type input "*********"
click at [320, 225] on button "Submit" at bounding box center [326, 224] width 68 height 25
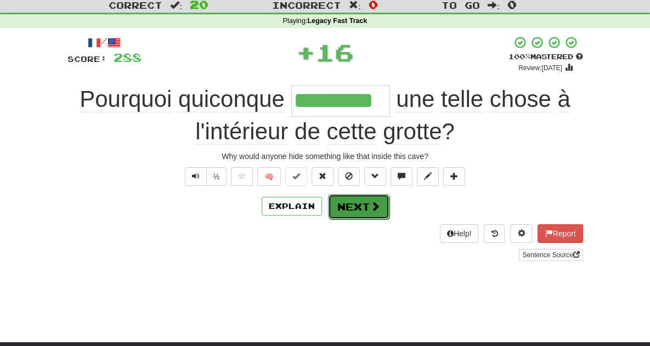
click at [350, 214] on button "Next" at bounding box center [358, 206] width 61 height 25
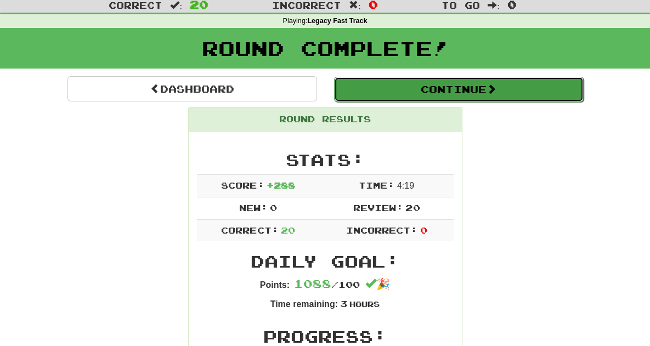
click at [517, 86] on button "Continue" at bounding box center [459, 89] width 250 height 25
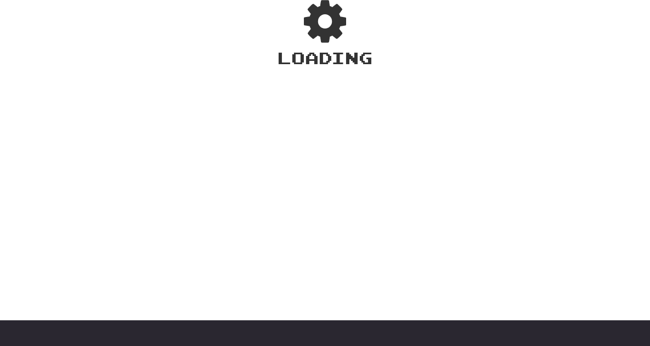
scroll to position [31, 0]
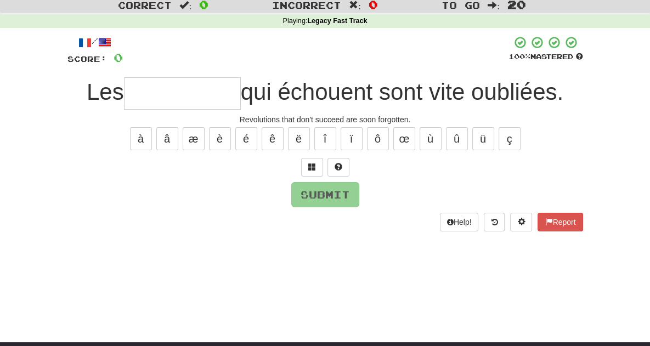
click at [138, 94] on input "text" at bounding box center [182, 93] width 117 height 32
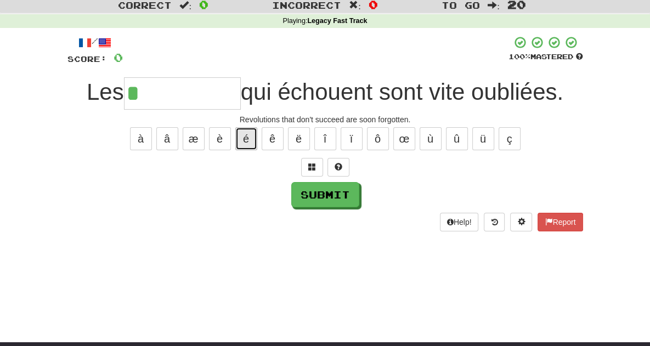
click at [247, 141] on button "é" at bounding box center [246, 138] width 22 height 23
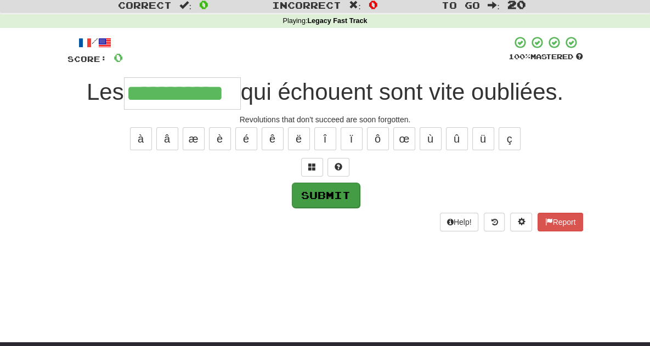
type input "**********"
click at [316, 197] on button "Submit" at bounding box center [326, 195] width 68 height 25
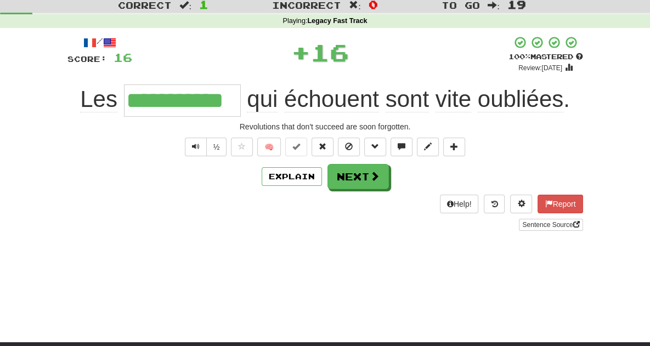
click at [396, 179] on div "Explain Next" at bounding box center [325, 176] width 516 height 25
drag, startPoint x: 367, startPoint y: 184, endPoint x: 342, endPoint y: 180, distance: 25.5
click at [342, 180] on button "Next" at bounding box center [357, 176] width 61 height 25
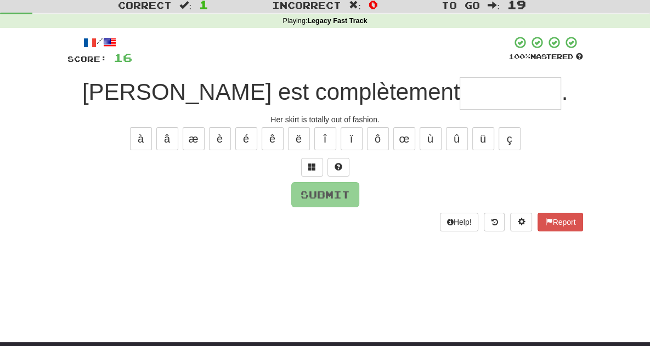
click at [460, 98] on input "text" at bounding box center [510, 93] width 101 height 32
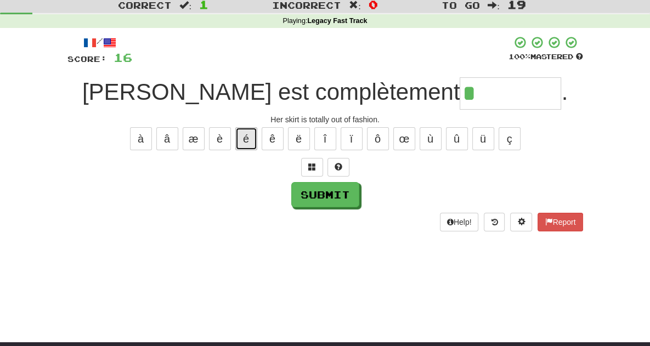
click at [247, 134] on button "é" at bounding box center [246, 138] width 22 height 23
click at [247, 135] on button "é" at bounding box center [246, 138] width 22 height 23
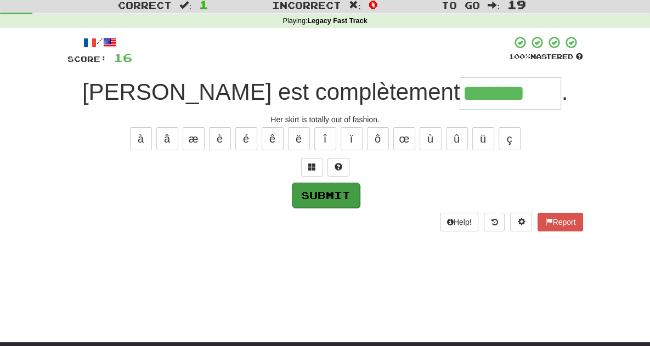
type input "*******"
click at [310, 196] on button "Submit" at bounding box center [326, 195] width 68 height 25
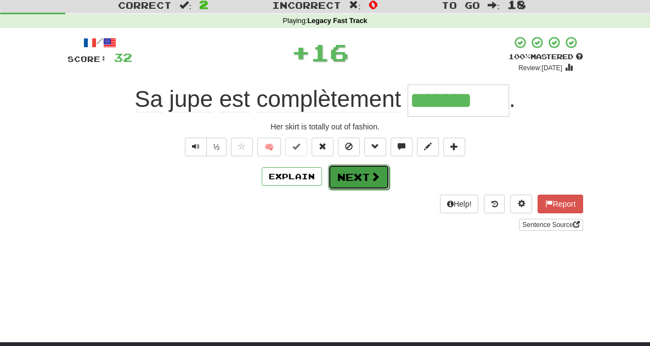
click at [380, 167] on button "Next" at bounding box center [358, 177] width 61 height 25
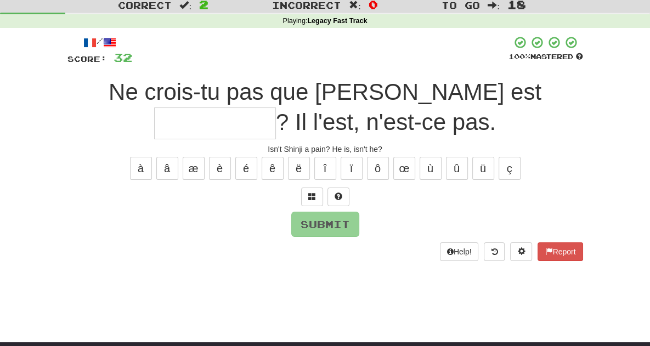
click at [276, 107] on input "text" at bounding box center [215, 123] width 122 height 32
type input "*"
click at [314, 194] on span at bounding box center [312, 197] width 8 height 8
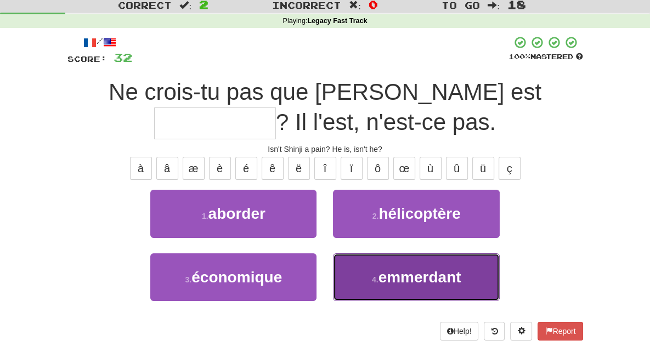
click at [378, 275] on small "4 ." at bounding box center [375, 279] width 7 height 9
type input "*********"
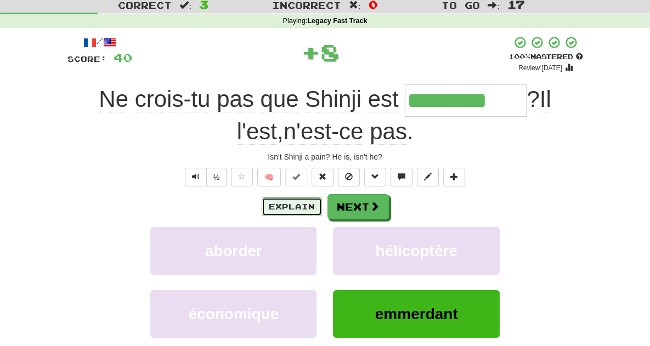
click at [295, 207] on button "Explain" at bounding box center [292, 206] width 60 height 19
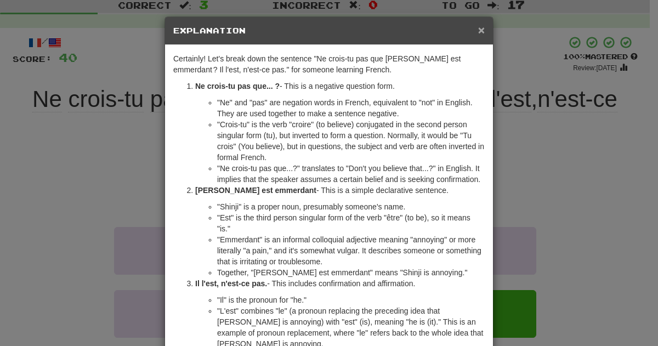
click at [478, 31] on span "×" at bounding box center [481, 30] width 7 height 13
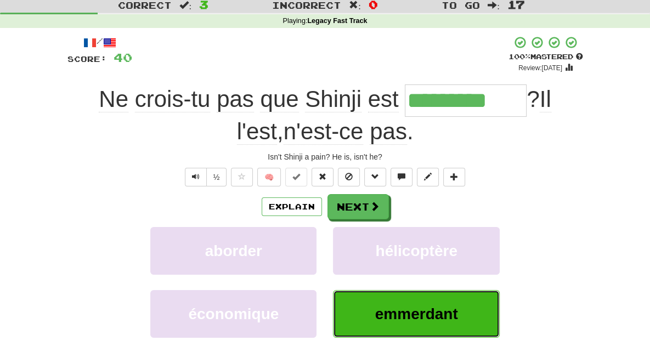
click at [406, 312] on span "emmerdant" at bounding box center [416, 313] width 83 height 17
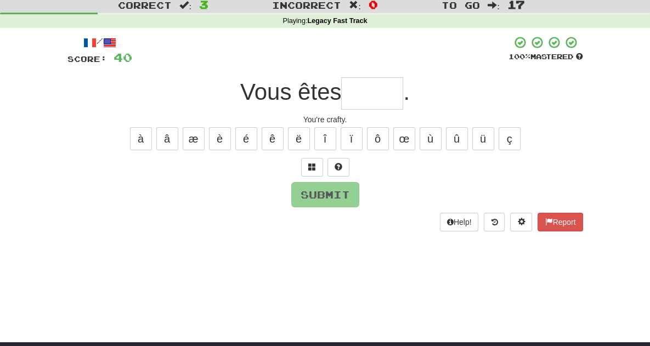
click at [363, 97] on input "text" at bounding box center [372, 93] width 62 height 32
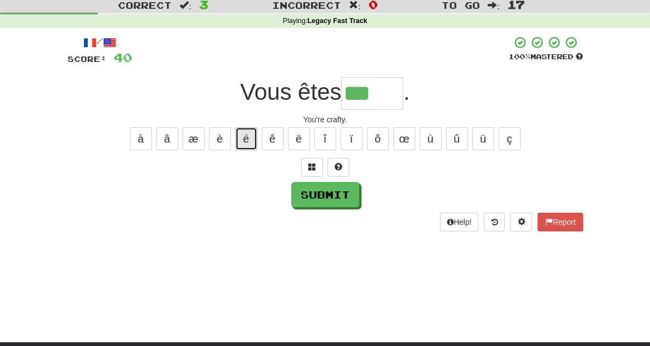
click at [251, 139] on button "é" at bounding box center [246, 138] width 22 height 23
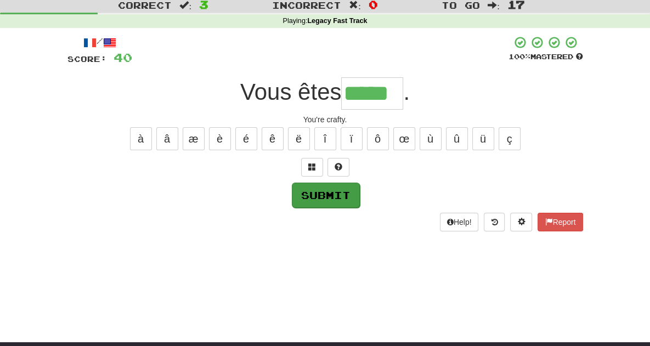
type input "*****"
click at [338, 189] on button "Submit" at bounding box center [326, 195] width 68 height 25
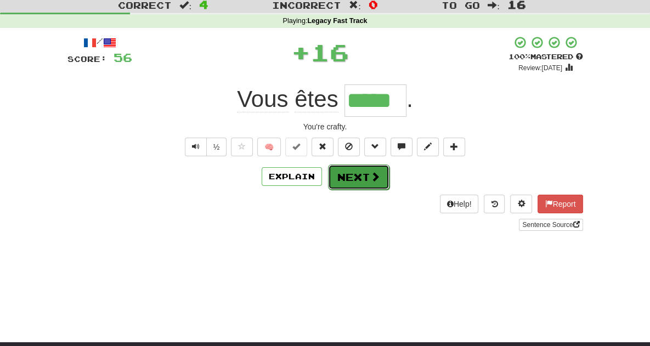
click at [355, 178] on button "Next" at bounding box center [358, 177] width 61 height 25
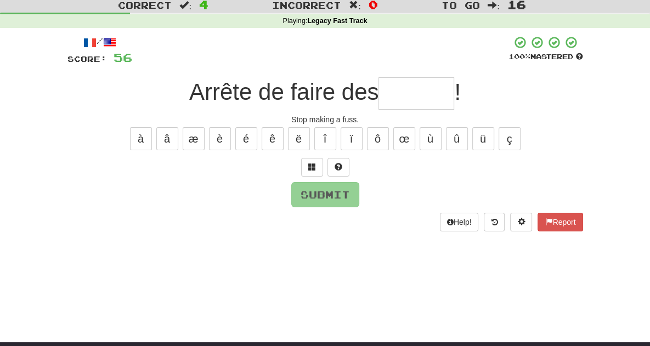
click at [444, 96] on input "text" at bounding box center [416, 93] width 76 height 32
type input "*"
click at [310, 170] on span at bounding box center [312, 167] width 8 height 8
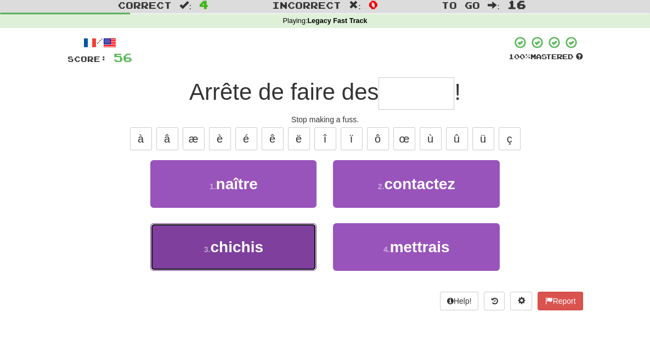
click at [212, 244] on span "chichis" at bounding box center [236, 247] width 53 height 17
type input "*******"
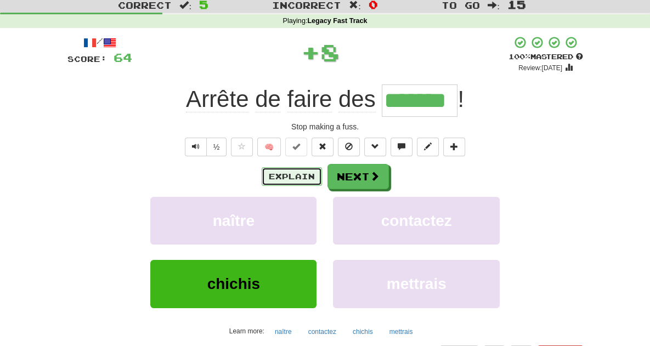
click at [297, 178] on button "Explain" at bounding box center [292, 176] width 60 height 19
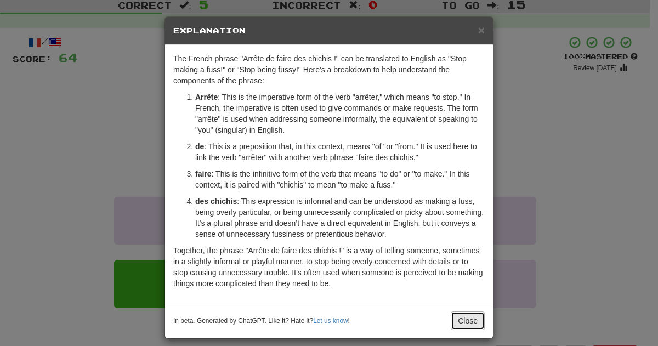
click at [465, 320] on button "Close" at bounding box center [468, 321] width 34 height 19
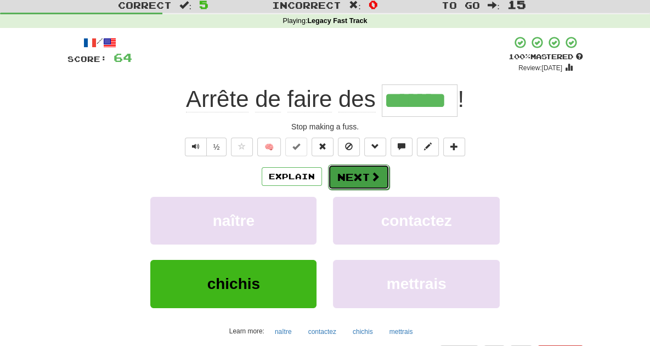
click at [370, 180] on span at bounding box center [375, 177] width 10 height 10
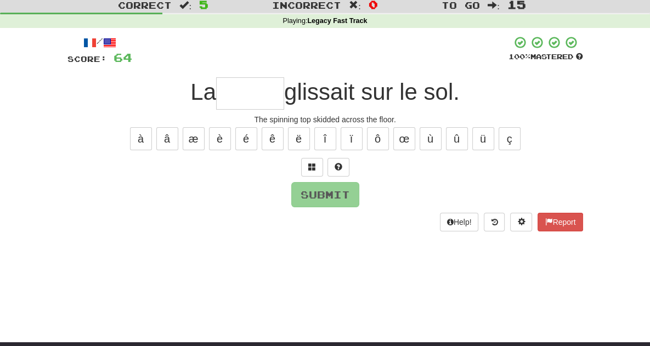
click at [238, 98] on input "text" at bounding box center [250, 93] width 68 height 32
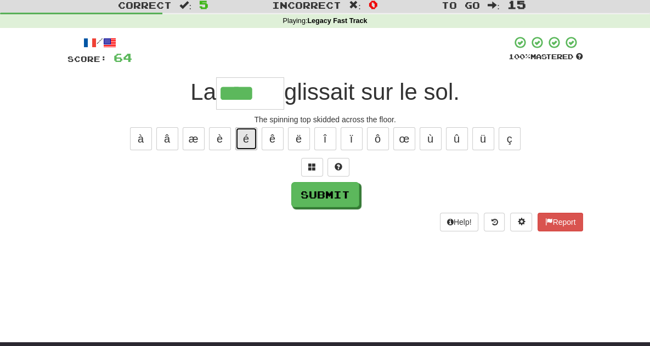
click at [245, 131] on button "é" at bounding box center [246, 138] width 22 height 23
click at [314, 165] on span at bounding box center [312, 167] width 8 height 8
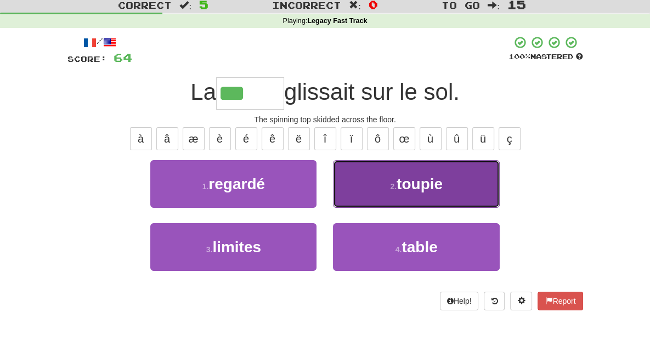
click at [399, 196] on button "2 . [GEOGRAPHIC_DATA]" at bounding box center [416, 184] width 166 height 48
type input "******"
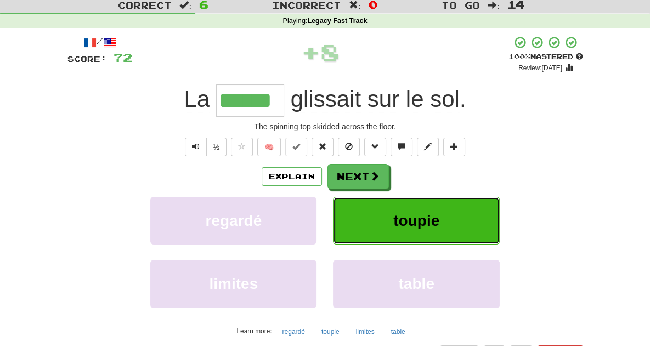
click at [420, 224] on span "toupie" at bounding box center [416, 220] width 46 height 17
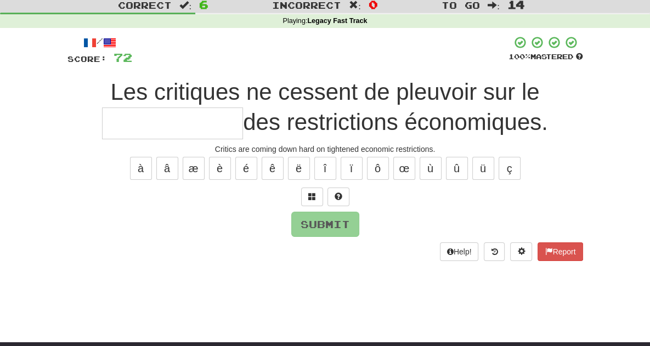
click at [243, 107] on input "text" at bounding box center [172, 123] width 141 height 32
type input "*"
click at [316, 194] on button at bounding box center [312, 197] width 22 height 19
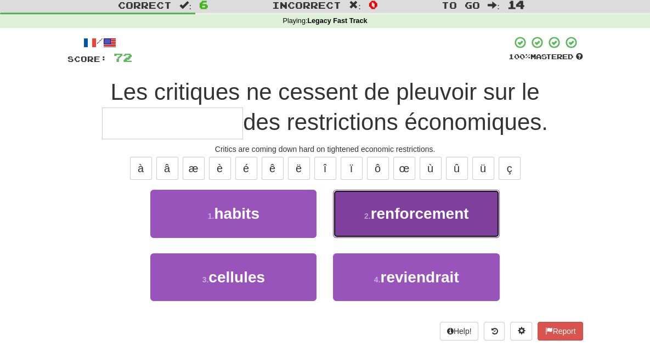
click at [360, 222] on button "2 . renforcement" at bounding box center [416, 214] width 166 height 48
type input "**********"
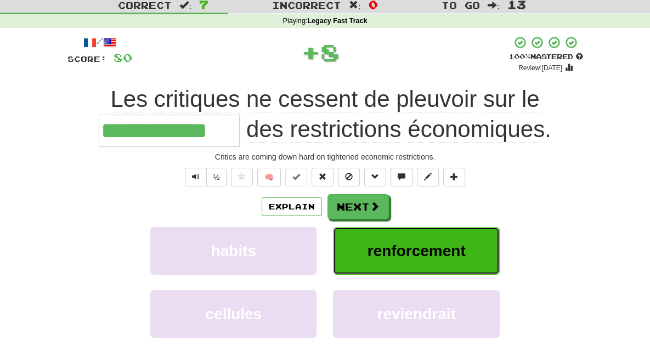
click at [436, 245] on span "renforcement" at bounding box center [416, 250] width 98 height 17
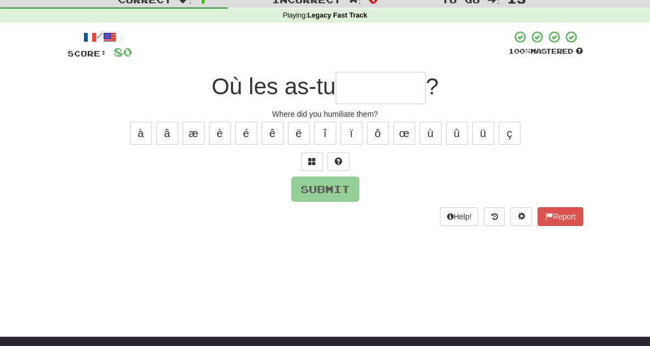
scroll to position [36, 0]
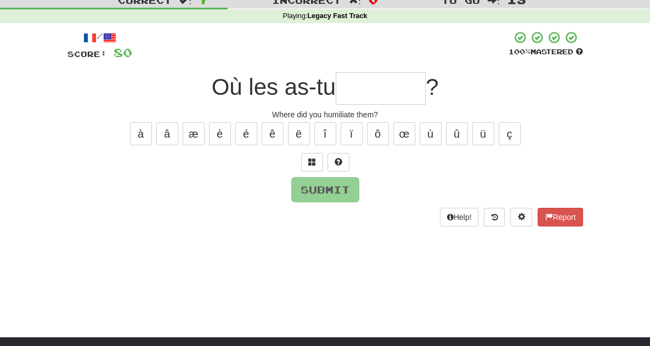
click at [402, 92] on input "text" at bounding box center [381, 88] width 90 height 32
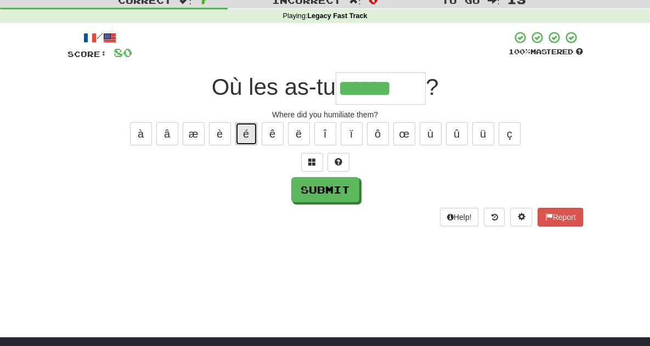
click at [247, 133] on button "é" at bounding box center [246, 133] width 22 height 23
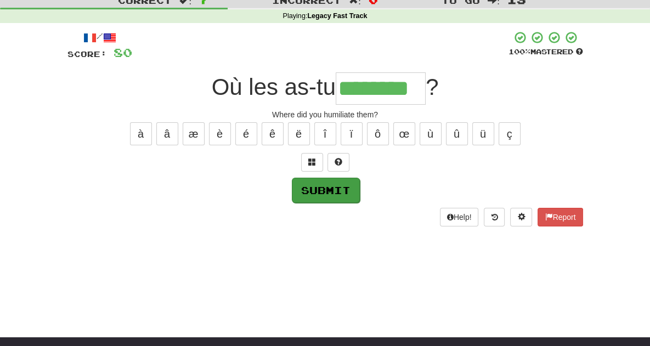
type input "********"
click at [325, 183] on button "Submit" at bounding box center [326, 190] width 68 height 25
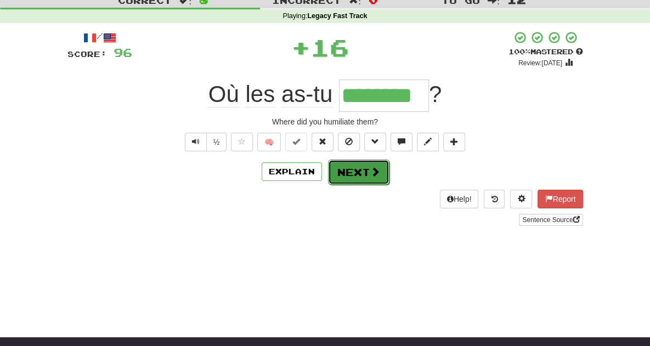
click at [360, 169] on button "Next" at bounding box center [358, 172] width 61 height 25
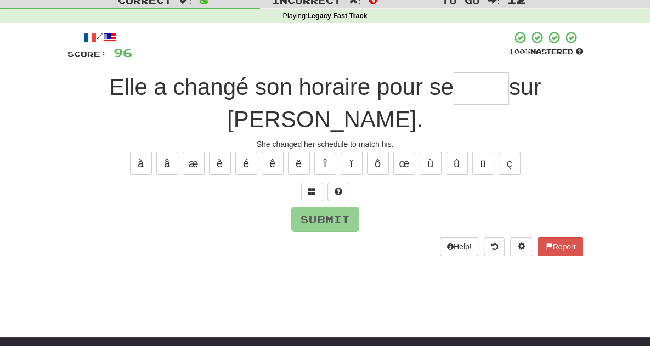
click at [454, 90] on input "text" at bounding box center [481, 88] width 55 height 32
type input "*"
click at [310, 188] on span at bounding box center [312, 192] width 8 height 8
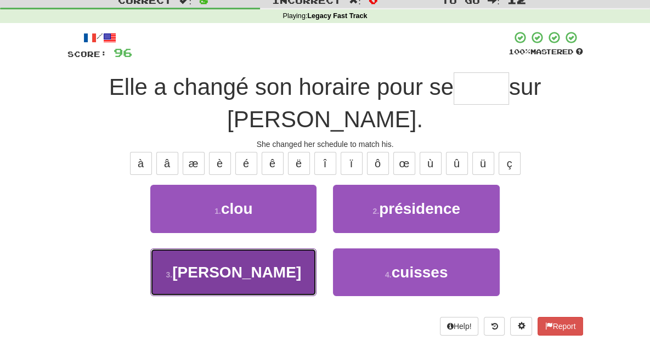
click at [248, 248] on button "3 . [PERSON_NAME]" at bounding box center [233, 272] width 166 height 48
type input "*****"
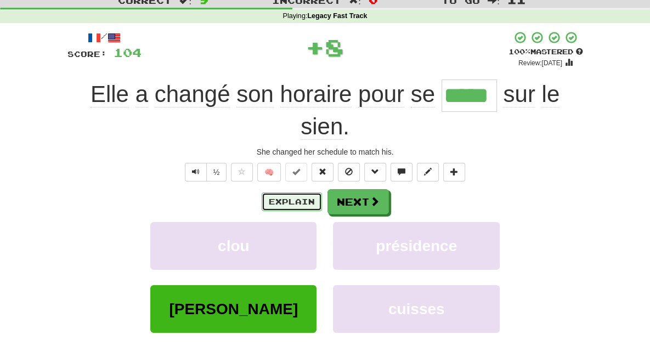
click at [302, 193] on button "Explain" at bounding box center [292, 202] width 60 height 19
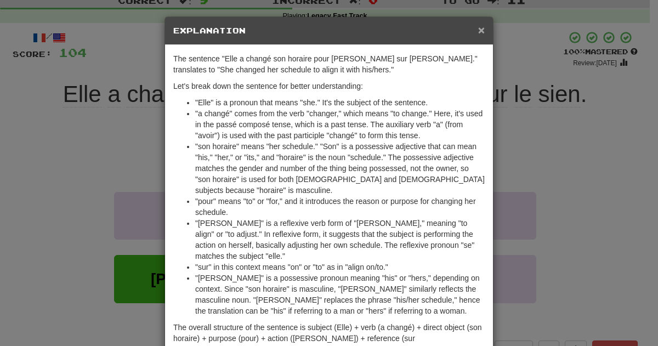
click at [478, 27] on span "×" at bounding box center [481, 30] width 7 height 13
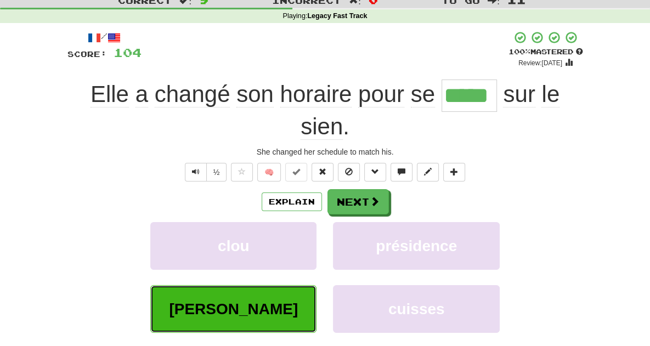
click at [256, 285] on button "[PERSON_NAME]" at bounding box center [233, 309] width 166 height 48
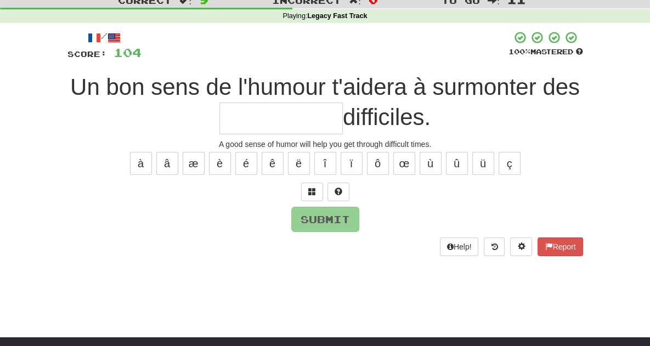
click at [276, 133] on input "text" at bounding box center [280, 119] width 123 height 32
type input "*"
click at [315, 191] on span at bounding box center [312, 192] width 8 height 8
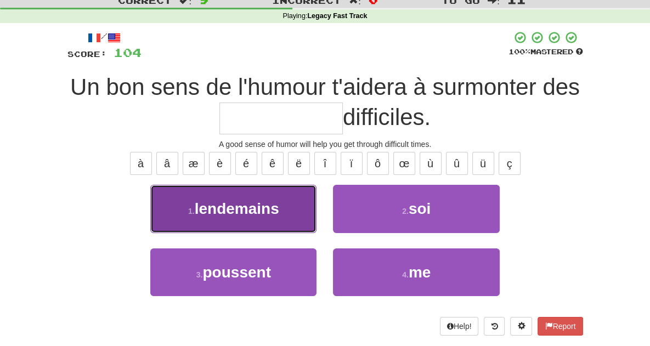
click at [276, 208] on button "1 . lendemains" at bounding box center [233, 209] width 166 height 48
type input "**********"
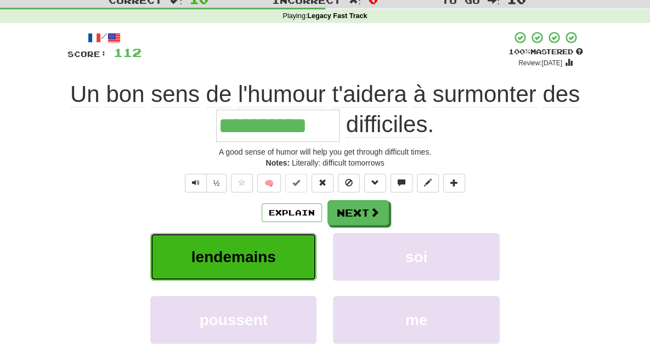
click at [191, 254] on span "lendemains" at bounding box center [233, 256] width 84 height 17
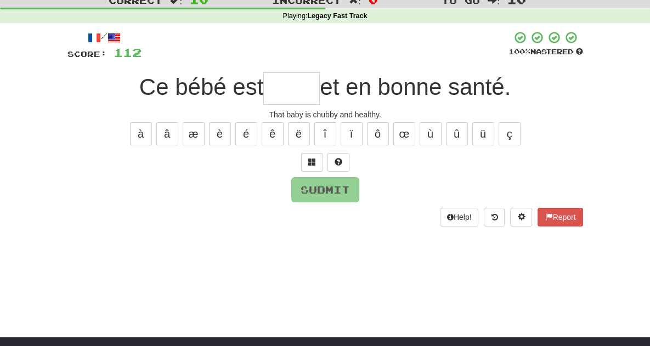
click at [303, 86] on input "text" at bounding box center [291, 88] width 56 height 32
click at [304, 89] on input "text" at bounding box center [291, 88] width 56 height 32
click at [310, 160] on span at bounding box center [312, 162] width 8 height 8
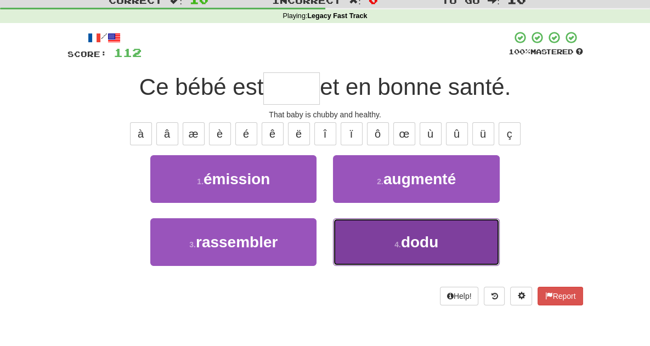
click at [397, 235] on button "4 . dodu" at bounding box center [416, 242] width 166 height 48
type input "****"
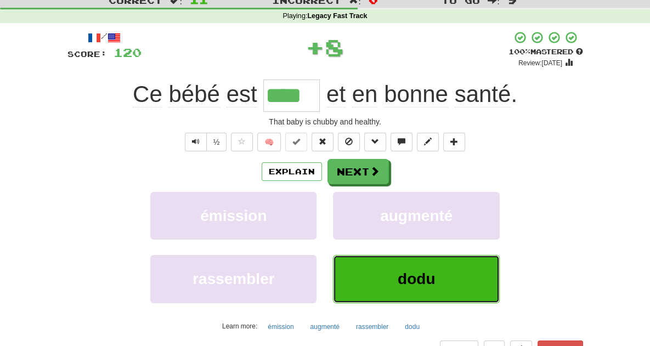
click at [367, 292] on button "dodu" at bounding box center [416, 279] width 166 height 48
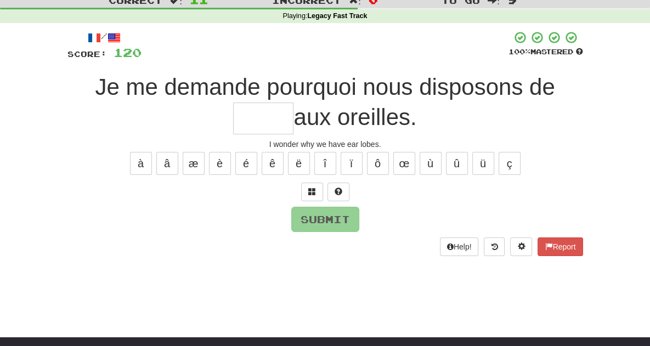
click at [293, 103] on input "text" at bounding box center [263, 119] width 60 height 32
type input "*"
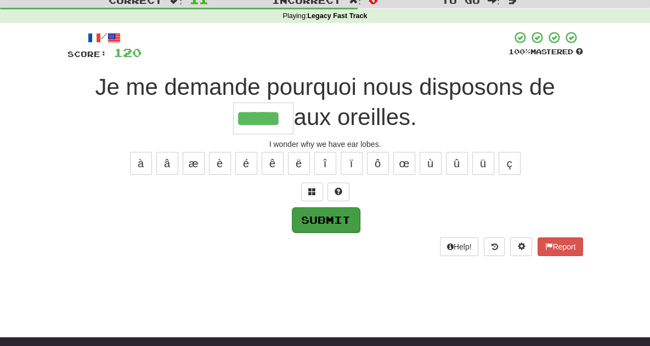
type input "*****"
click at [337, 217] on button "Submit" at bounding box center [326, 219] width 68 height 25
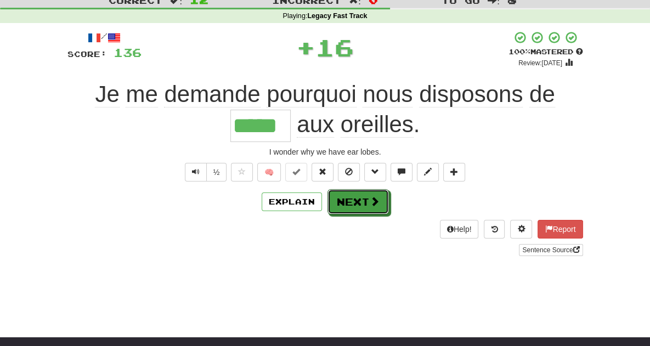
click at [373, 197] on span at bounding box center [375, 201] width 10 height 10
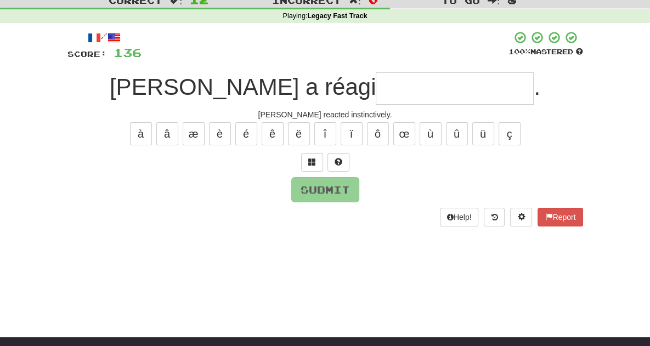
click at [376, 101] on input "text" at bounding box center [455, 88] width 158 height 32
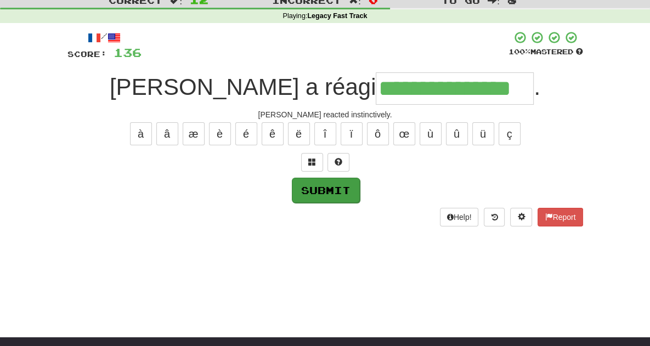
type input "**********"
click at [322, 188] on button "Submit" at bounding box center [326, 190] width 68 height 25
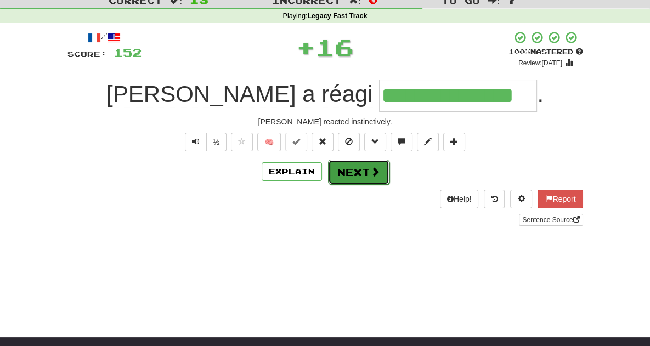
click at [359, 174] on button "Next" at bounding box center [358, 172] width 61 height 25
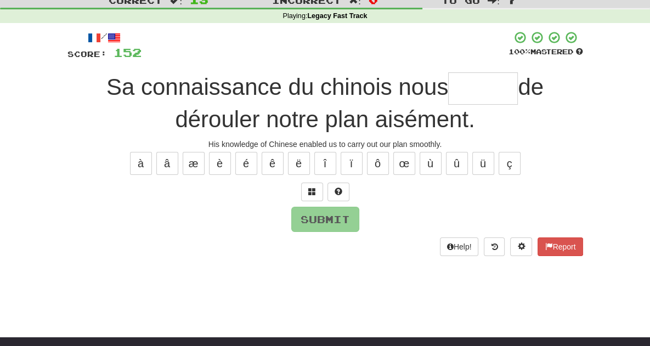
click at [448, 92] on input "text" at bounding box center [483, 88] width 70 height 32
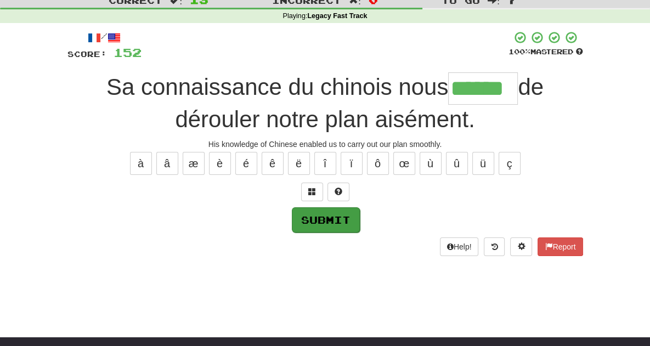
type input "******"
click at [313, 212] on button "Submit" at bounding box center [326, 219] width 68 height 25
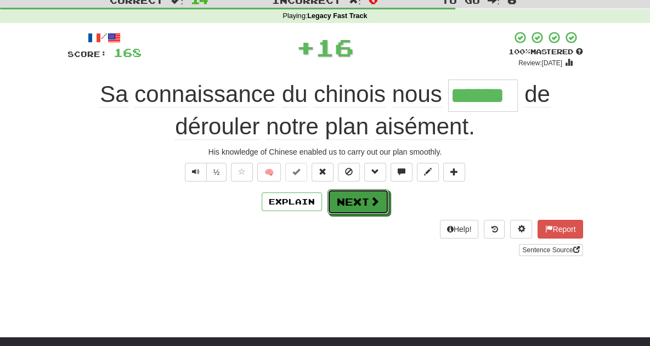
click at [373, 203] on span at bounding box center [375, 201] width 10 height 10
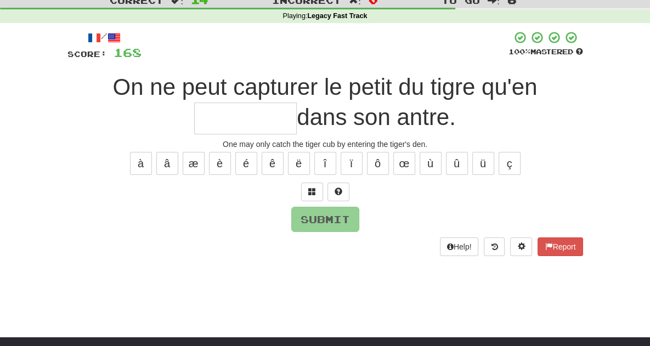
click at [297, 103] on input "text" at bounding box center [245, 119] width 103 height 32
type input "*"
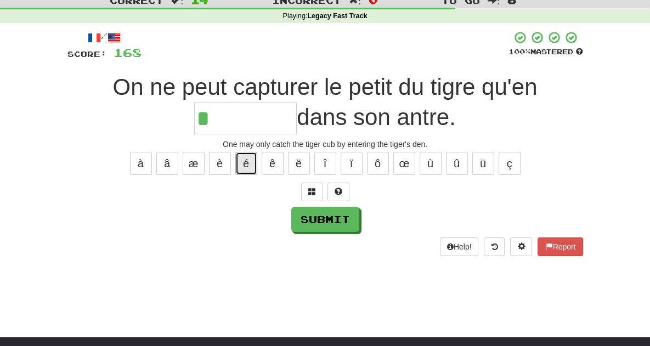
click at [246, 161] on button "é" at bounding box center [246, 163] width 22 height 23
click at [247, 161] on button "é" at bounding box center [246, 163] width 22 height 23
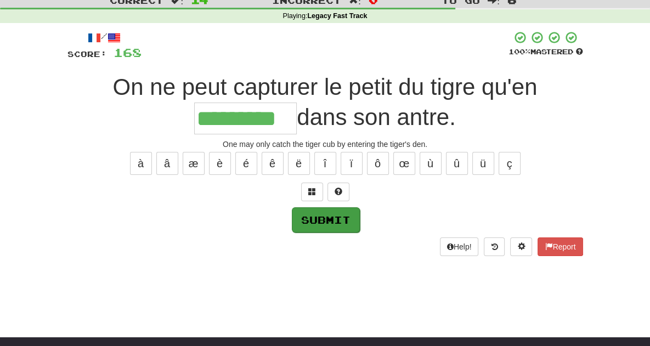
type input "*********"
click at [327, 217] on button "Submit" at bounding box center [326, 219] width 68 height 25
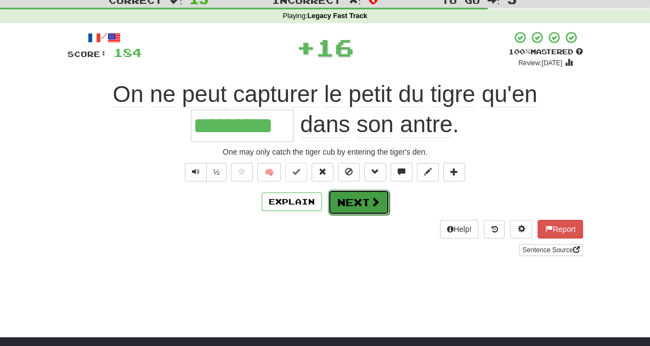
click at [366, 205] on button "Next" at bounding box center [358, 202] width 61 height 25
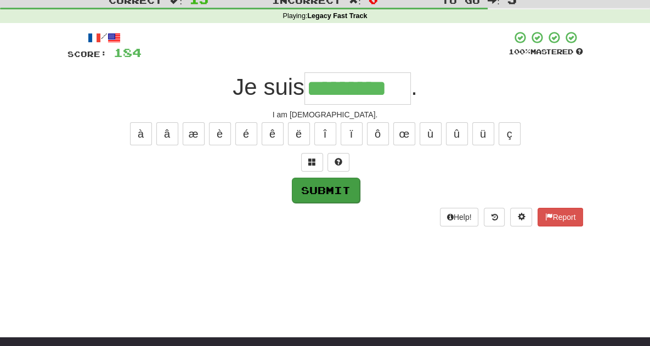
type input "*********"
click at [340, 191] on button "Submit" at bounding box center [326, 190] width 68 height 25
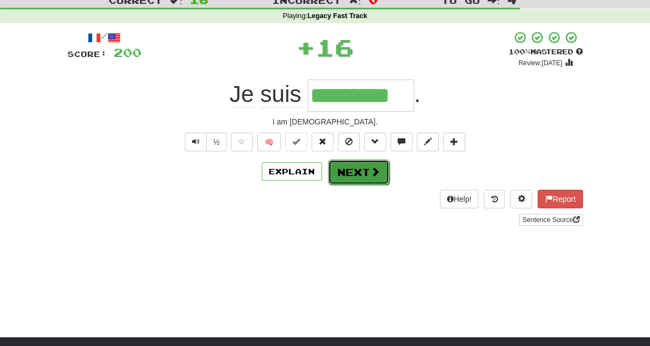
click at [366, 172] on button "Next" at bounding box center [358, 172] width 61 height 25
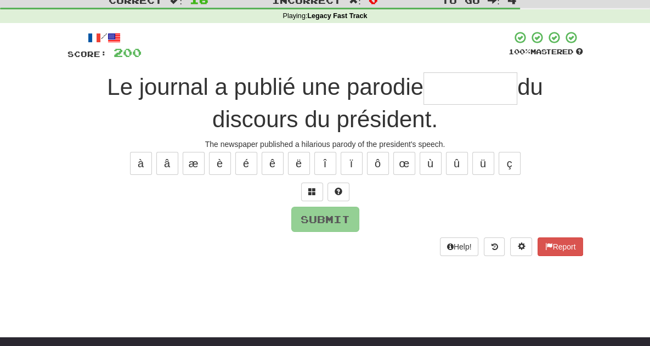
click at [423, 92] on input "text" at bounding box center [470, 88] width 94 height 32
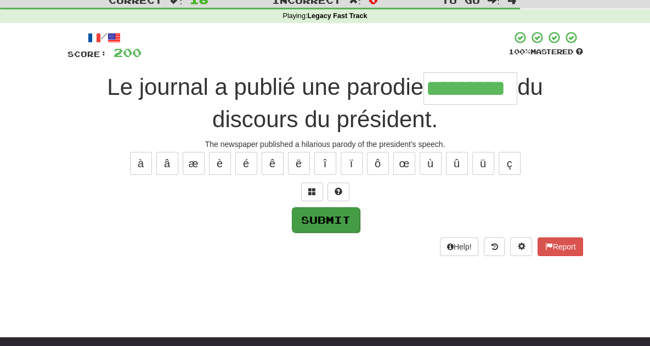
type input "*********"
click at [328, 220] on button "Submit" at bounding box center [326, 219] width 68 height 25
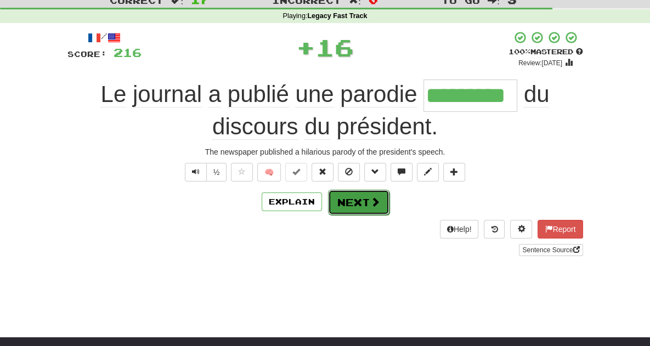
click at [373, 208] on button "Next" at bounding box center [358, 202] width 61 height 25
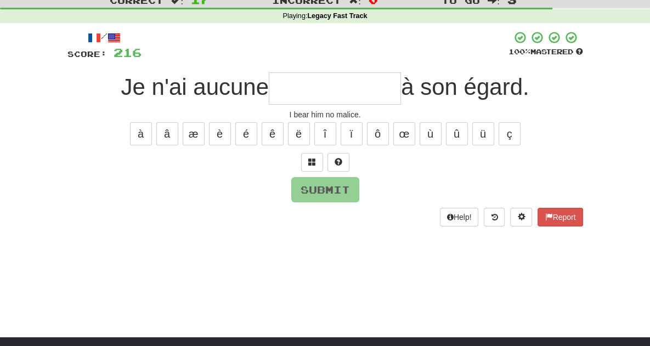
click at [319, 87] on input "text" at bounding box center [335, 88] width 132 height 32
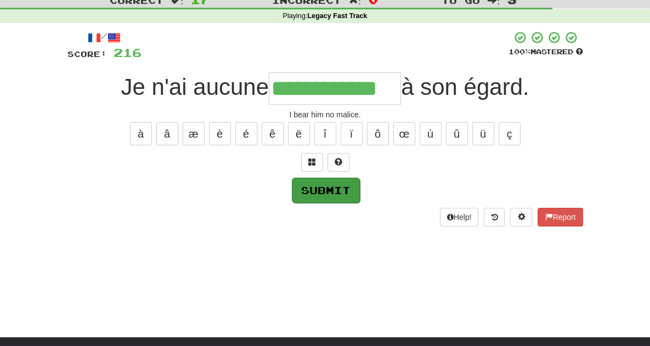
type input "**********"
click at [326, 186] on button "Submit" at bounding box center [326, 190] width 68 height 25
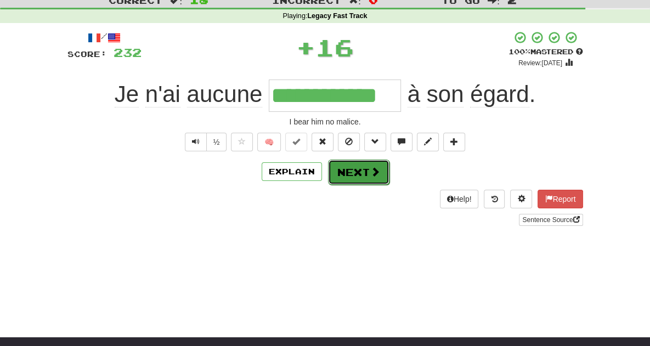
click at [356, 178] on button "Next" at bounding box center [358, 172] width 61 height 25
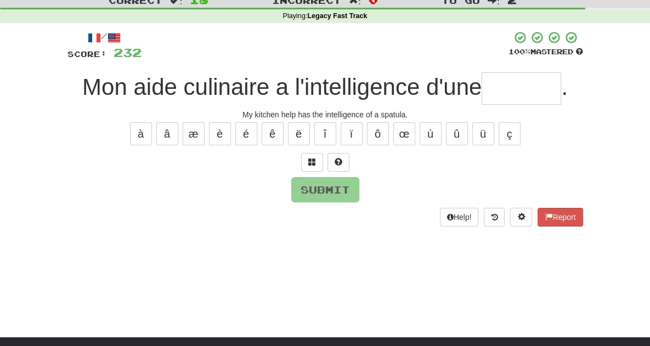
click at [503, 92] on input "text" at bounding box center [522, 88] width 80 height 32
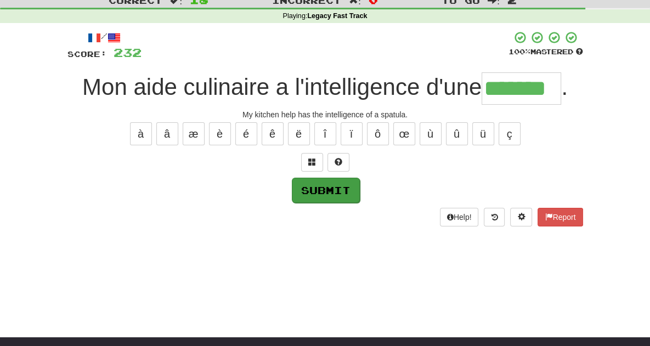
type input "*******"
click at [323, 185] on button "Submit" at bounding box center [326, 190] width 68 height 25
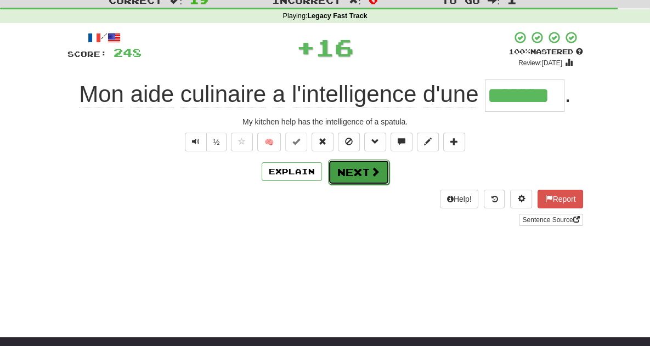
click at [359, 165] on button "Next" at bounding box center [358, 172] width 61 height 25
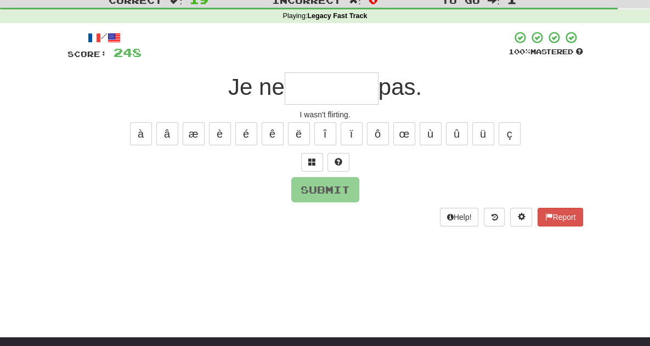
click at [323, 94] on input "text" at bounding box center [332, 88] width 94 height 32
type input "*"
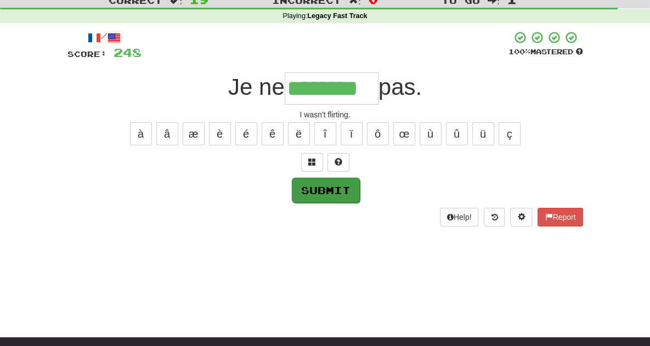
type input "********"
click at [321, 196] on button "Submit" at bounding box center [326, 190] width 68 height 25
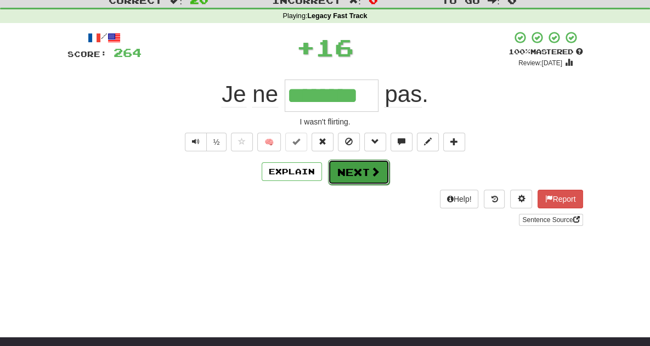
click at [372, 168] on span at bounding box center [375, 172] width 10 height 10
